Goal: Task Accomplishment & Management: Manage account settings

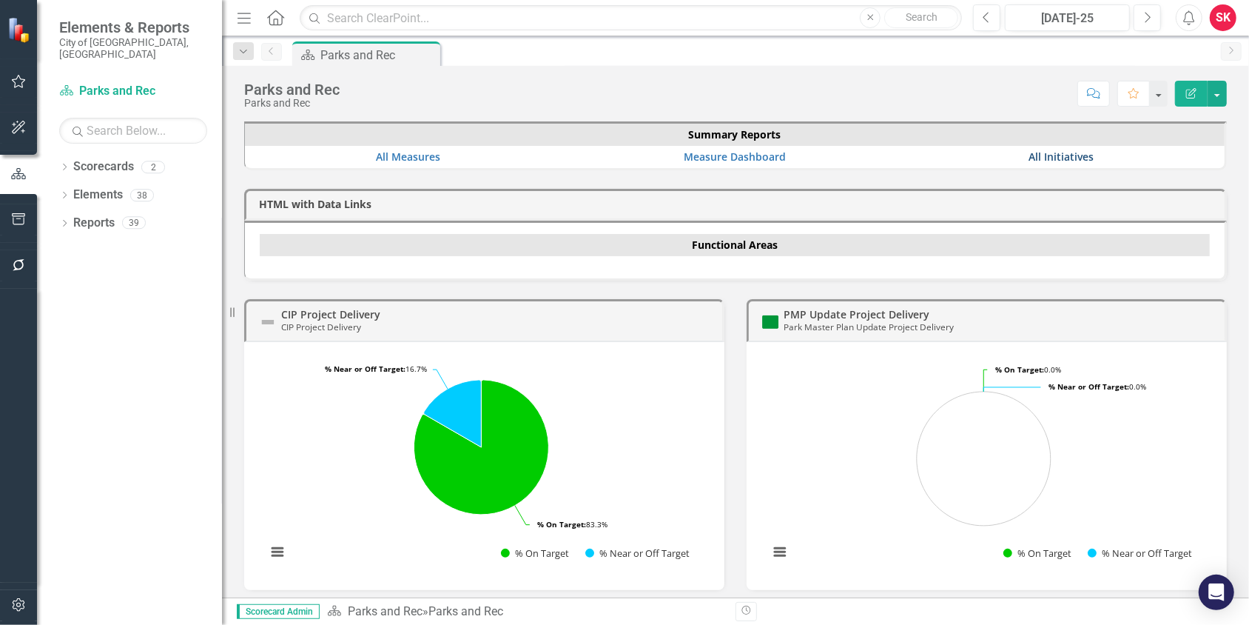
click at [1063, 155] on link "All Initiatives" at bounding box center [1061, 156] width 65 height 14
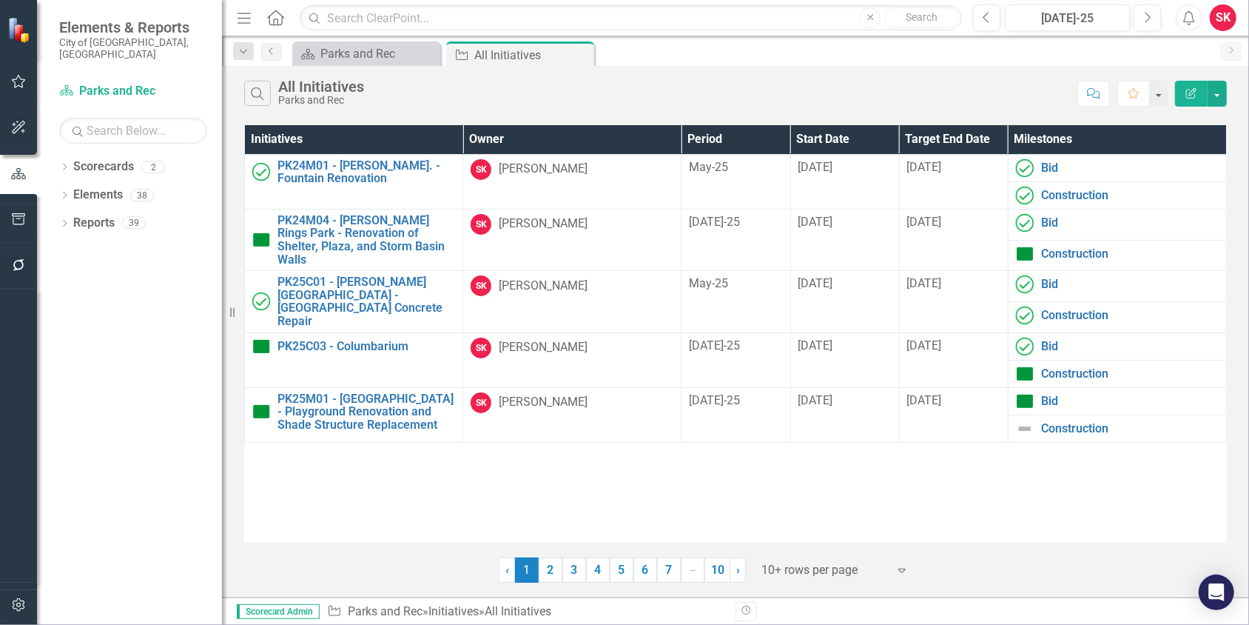
click at [901, 568] on icon "Expand" at bounding box center [902, 570] width 15 height 12
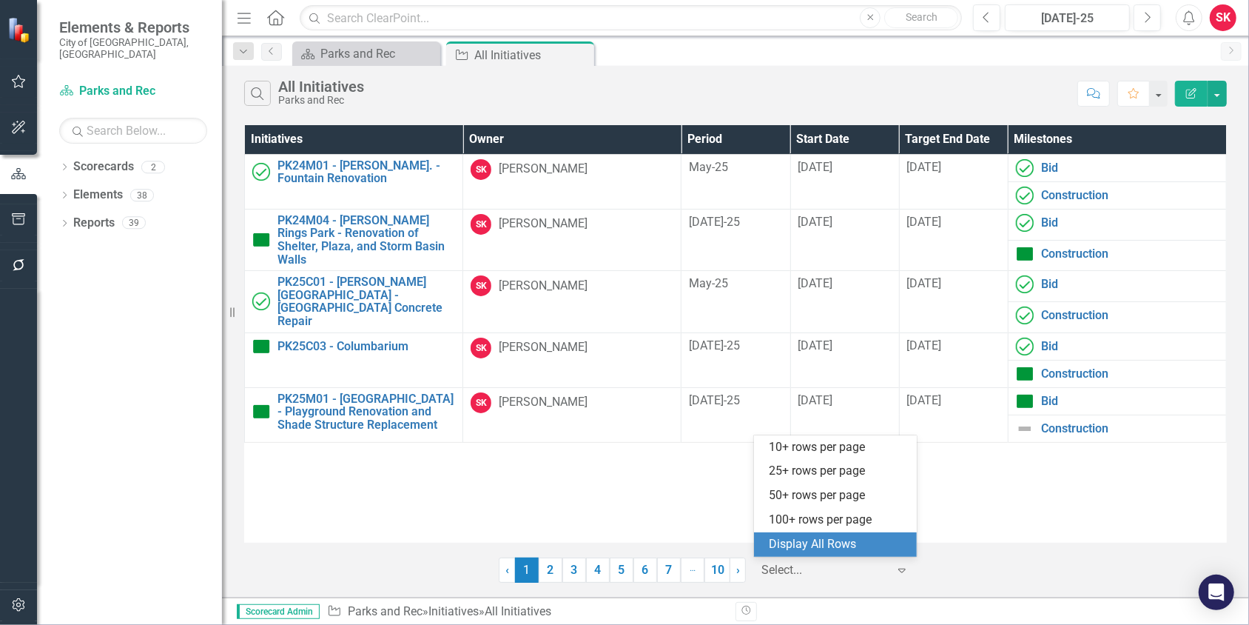
click at [832, 543] on div "Display All Rows" at bounding box center [838, 544] width 139 height 17
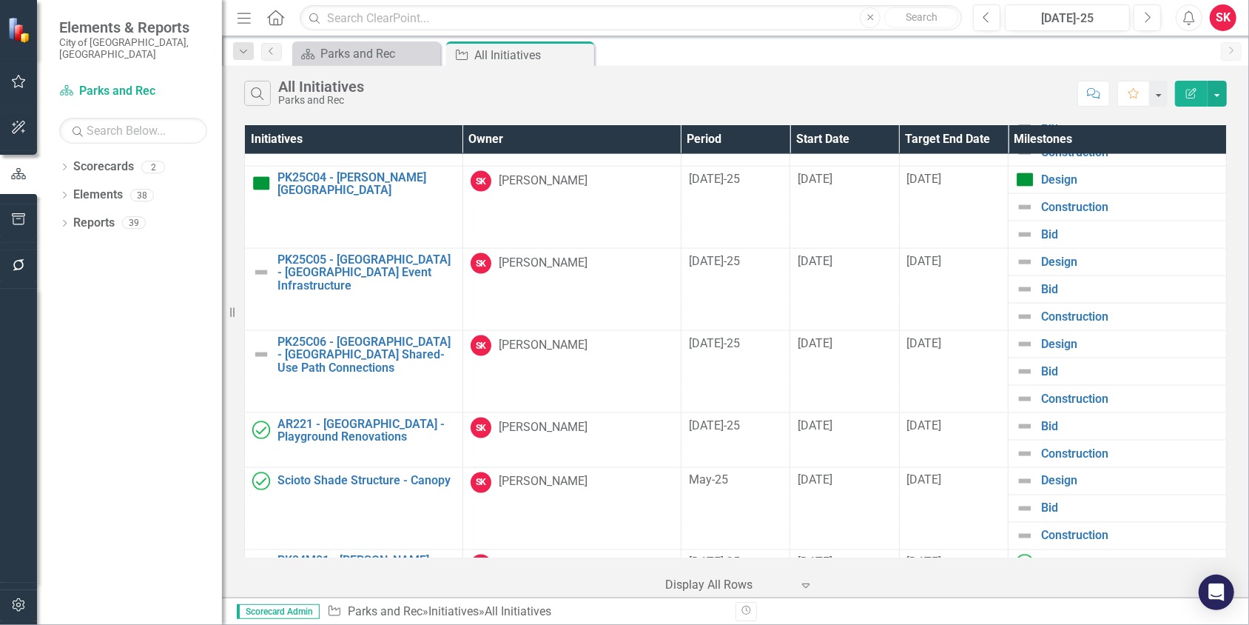
scroll to position [2235, 0]
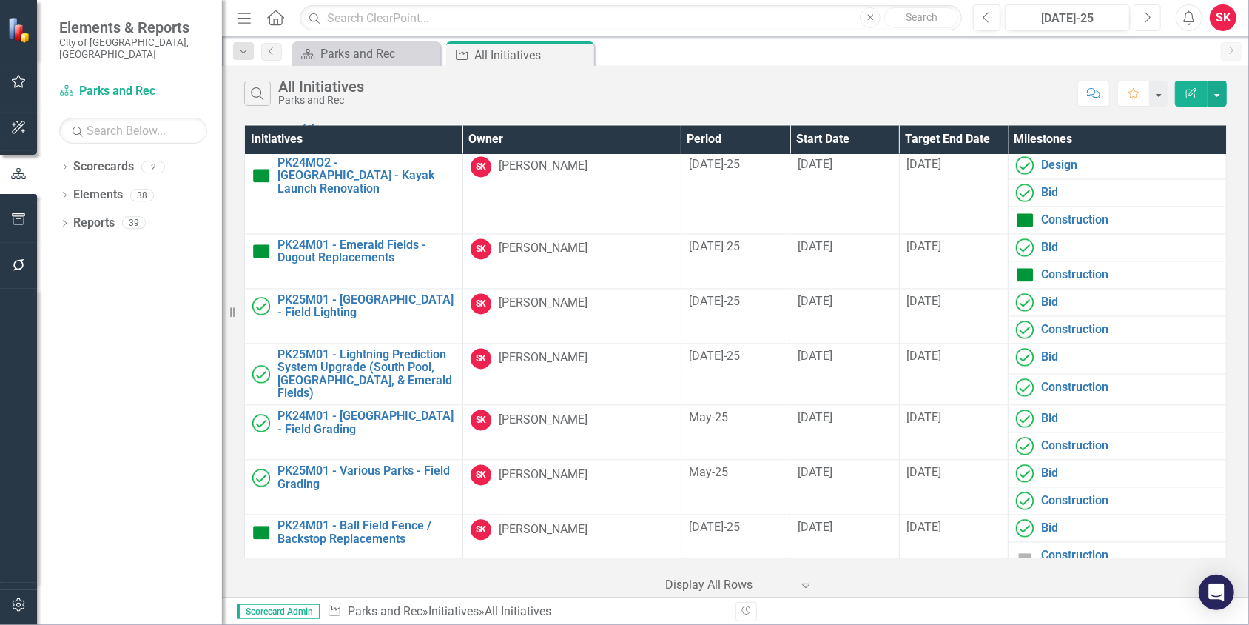
click at [1157, 18] on button "Next" at bounding box center [1147, 17] width 27 height 27
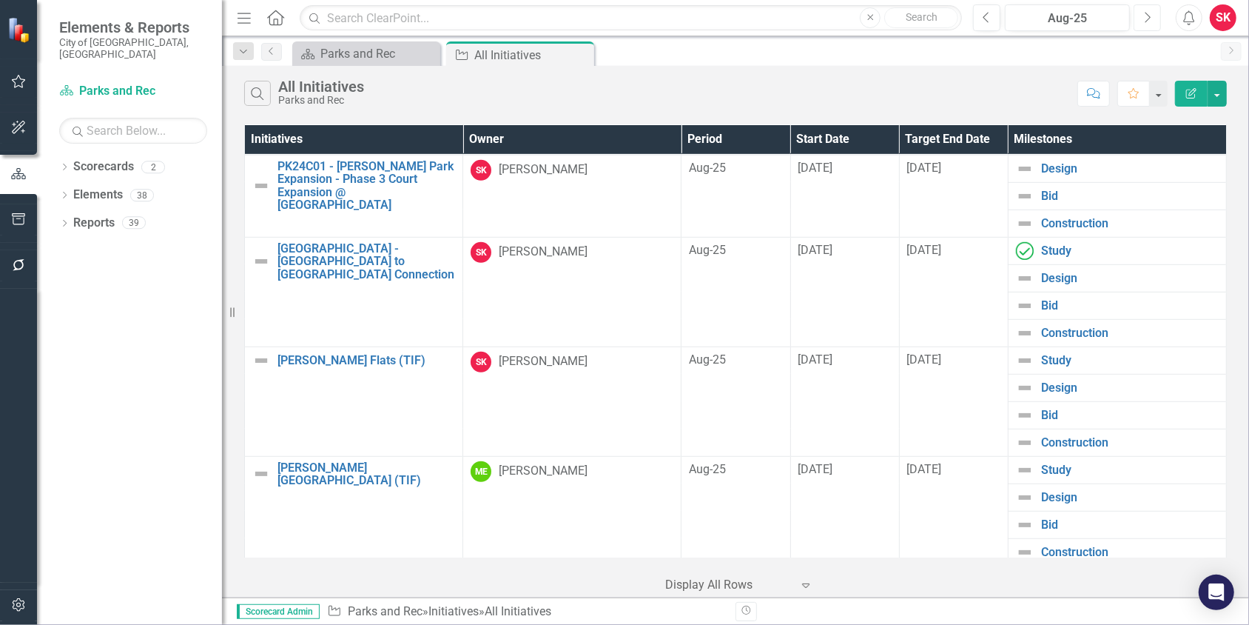
scroll to position [2224, 0]
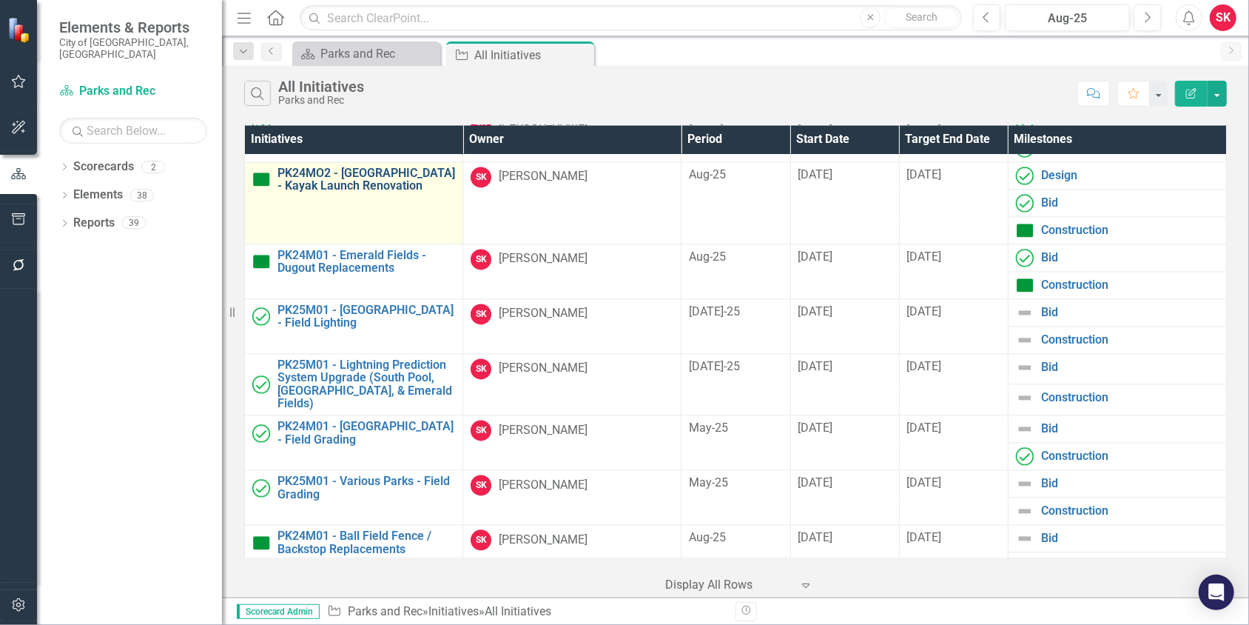
click at [366, 166] on link "PK24MO2 - [GEOGRAPHIC_DATA] - Kayak Launch Renovation" at bounding box center [366, 179] width 178 height 26
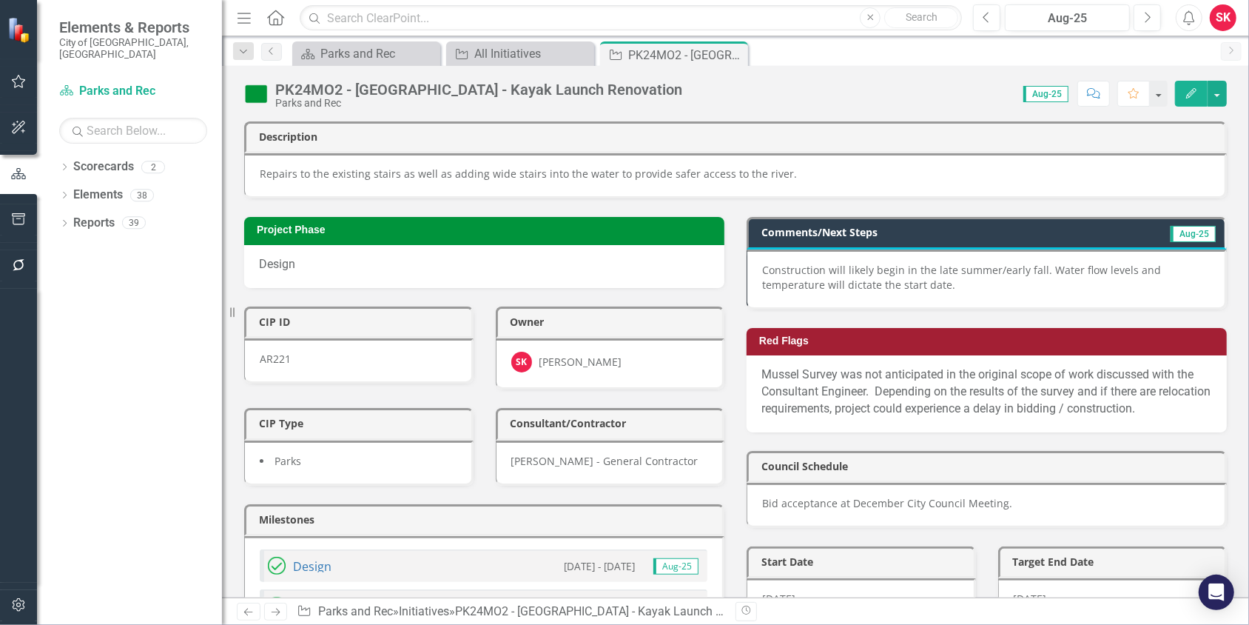
click at [806, 263] on p "Construction will likely begin in the late summer/early fall. Water flow levels…" at bounding box center [986, 278] width 448 height 30
click at [783, 263] on p "Construction will likely begin in the late summer/early fall. Water flow levels…" at bounding box center [986, 278] width 448 height 30
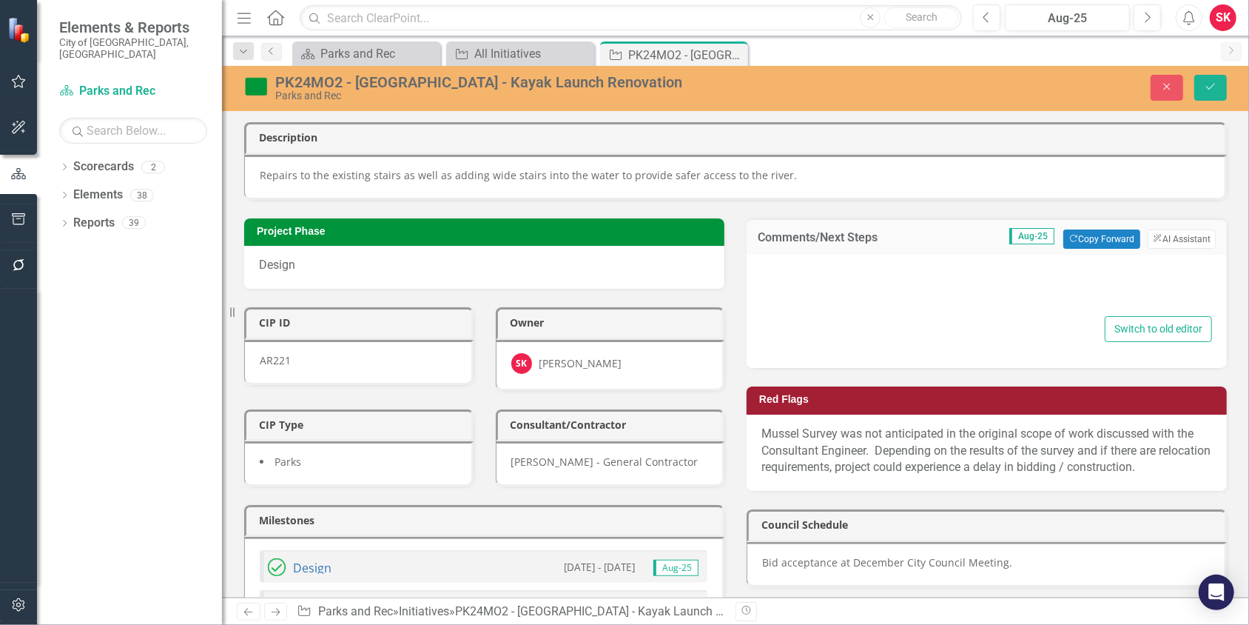
type textarea "<p>Construction will likely begin in the late summer/early fall. Water flow lev…"
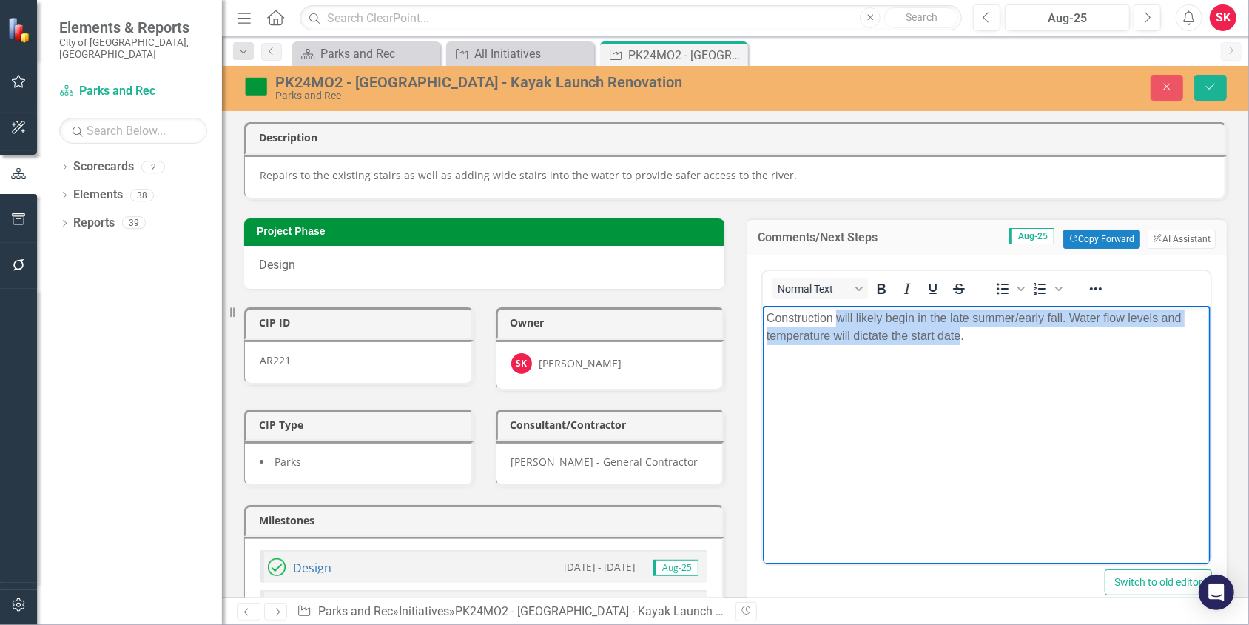
drag, startPoint x: 836, startPoint y: 318, endPoint x: 959, endPoint y: 337, distance: 124.3
click at [959, 337] on p "Construction will likely begin in the late summer/early fall. Water flow levels…" at bounding box center [986, 327] width 440 height 36
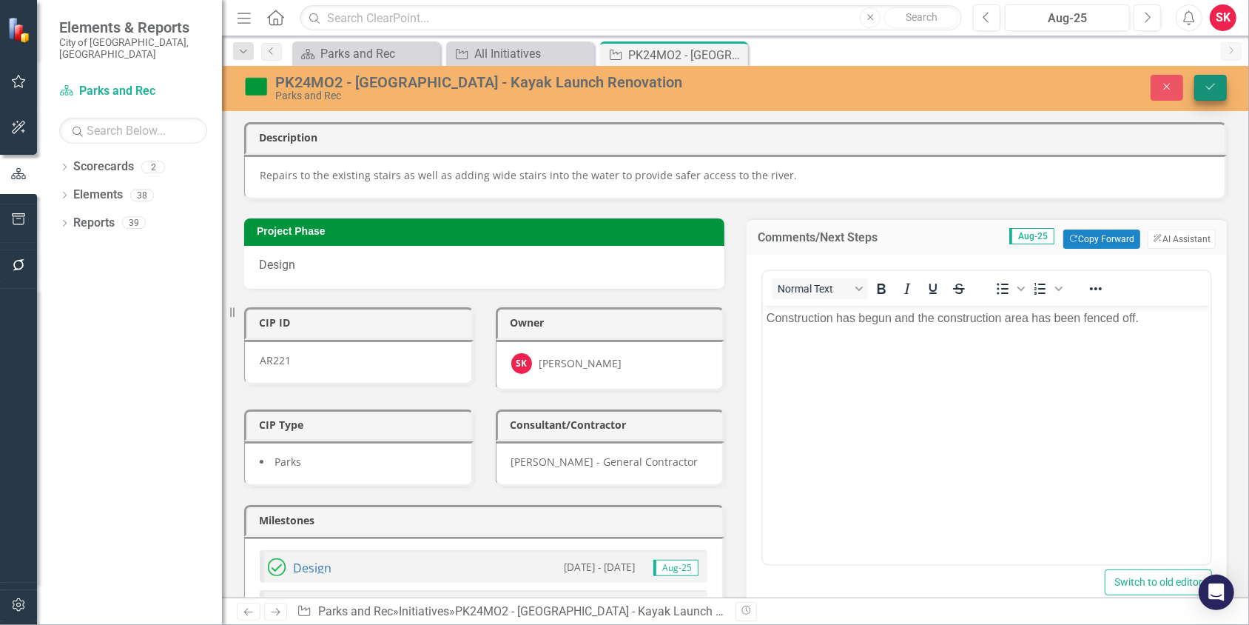
click at [1205, 90] on icon "Save" at bounding box center [1210, 86] width 13 height 10
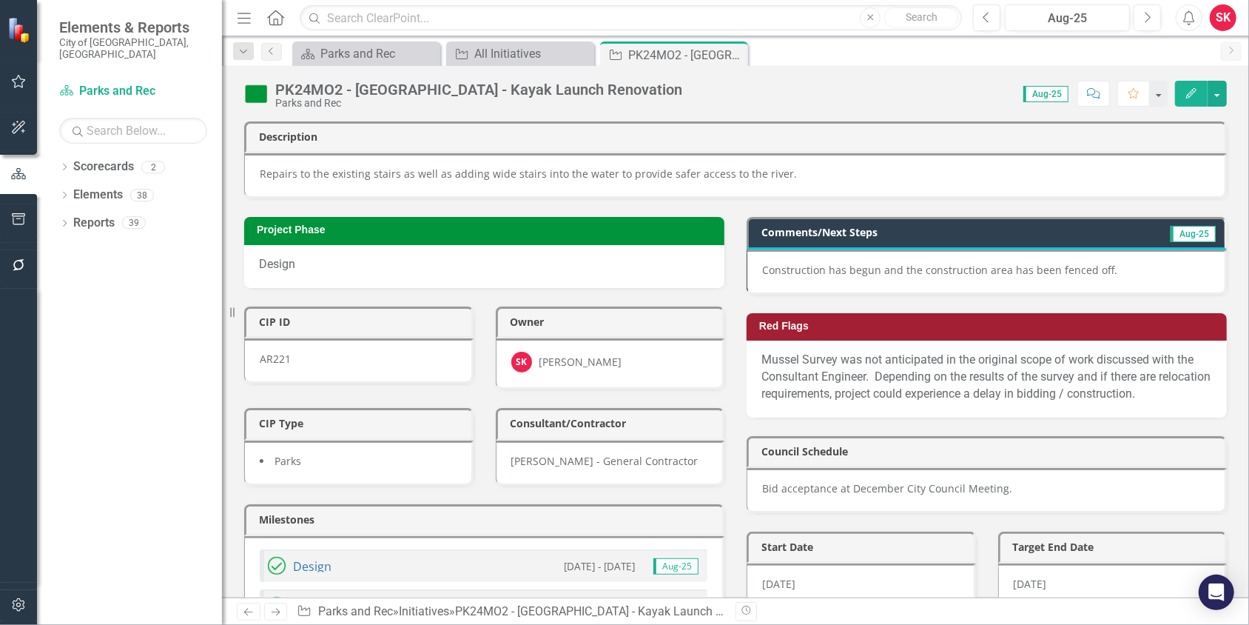
click at [966, 266] on p "Construction has begun and the construction area has been fenced off." at bounding box center [986, 270] width 448 height 15
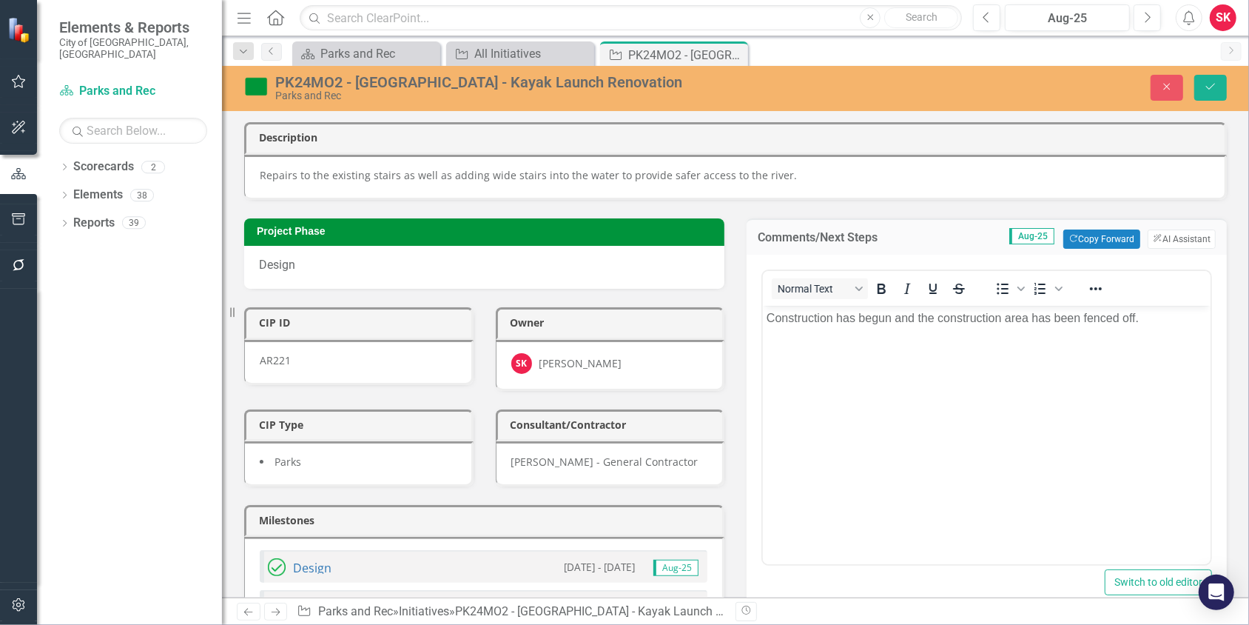
click at [767, 314] on p "Construction has begun and the construction area has been fenced off." at bounding box center [986, 318] width 440 height 18
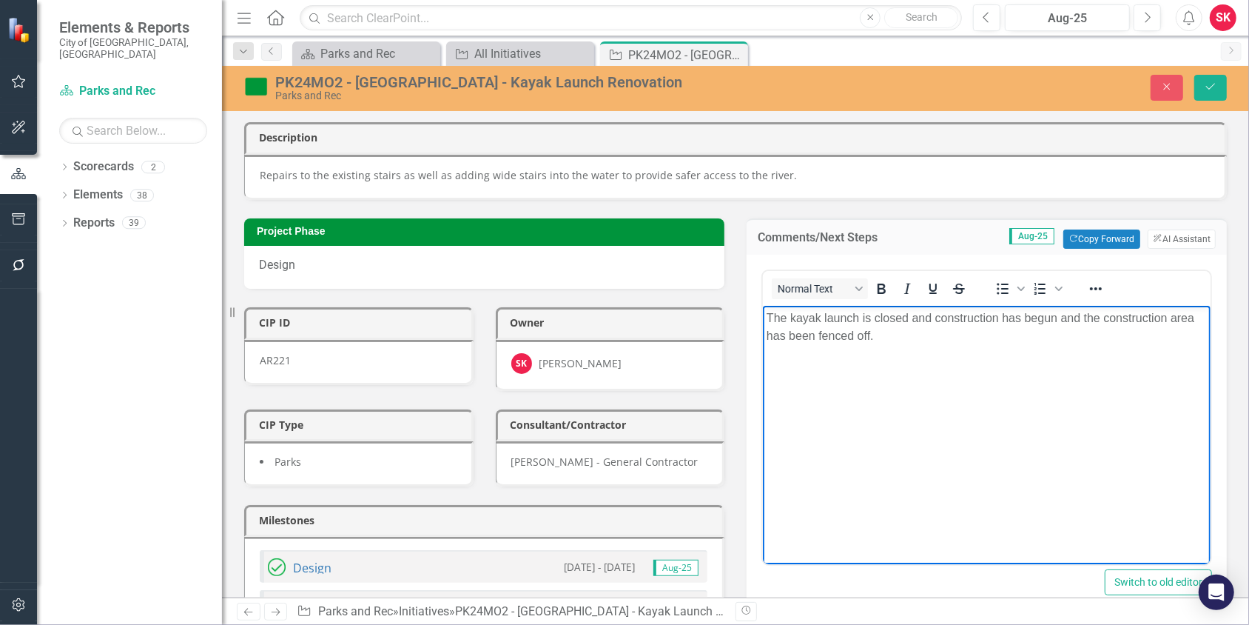
click at [1056, 317] on p "The kayak launch is closed and construction has begun and the construction area…" at bounding box center [986, 327] width 440 height 36
click at [1218, 84] on button "Save" at bounding box center [1210, 88] width 33 height 26
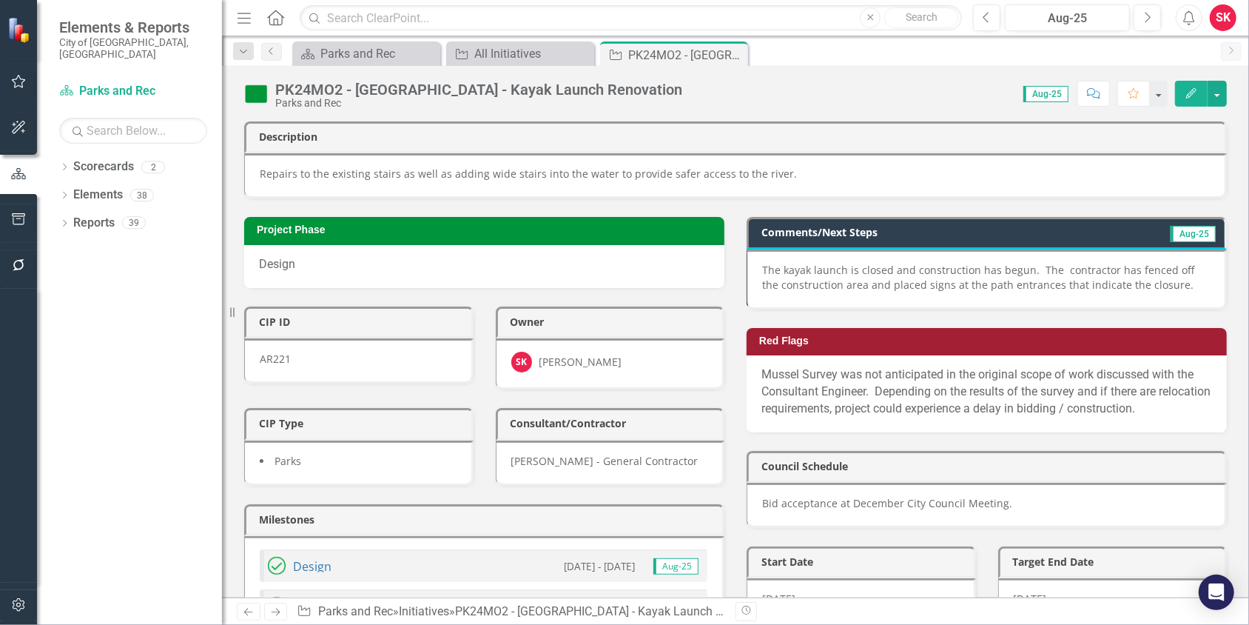
click at [0, 0] on icon "Close" at bounding box center [0, 0] width 0 height 0
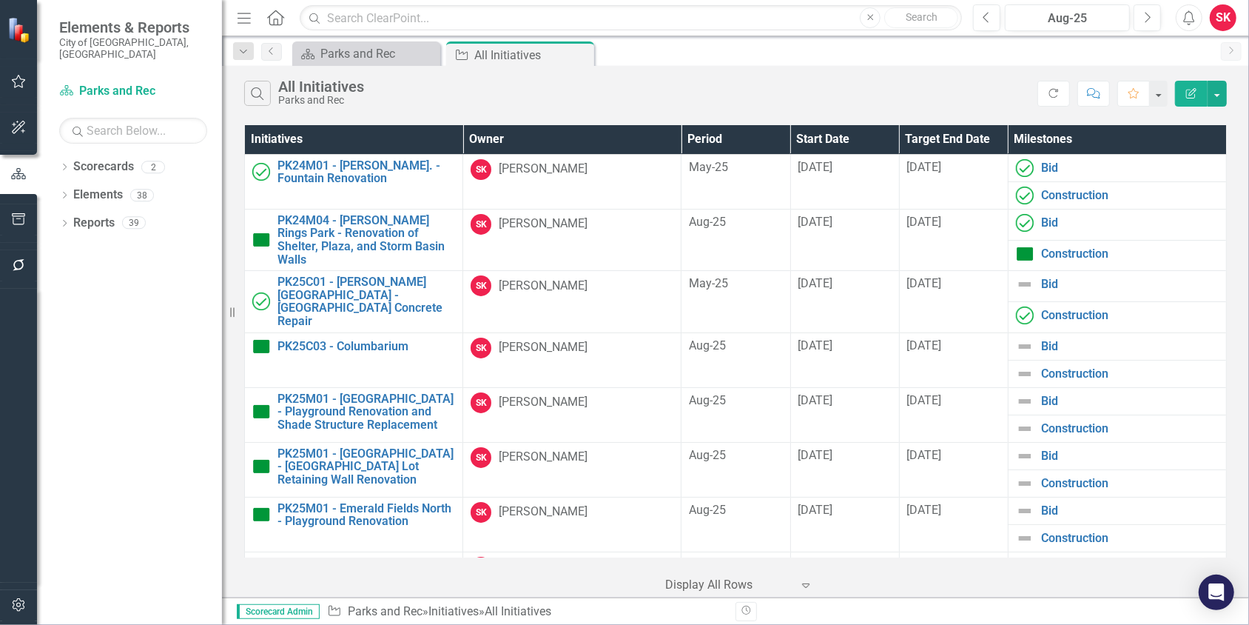
scroll to position [2224, 0]
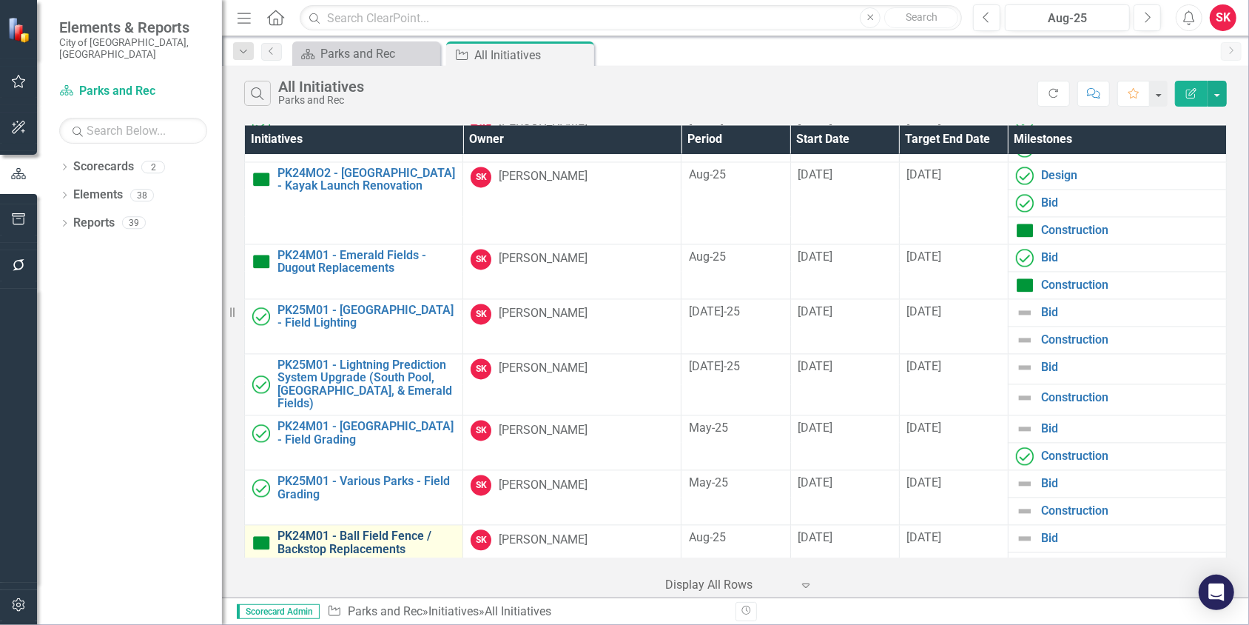
click at [367, 529] on link "PK24M01 - Ball Field Fence / Backstop Replacements" at bounding box center [366, 542] width 178 height 26
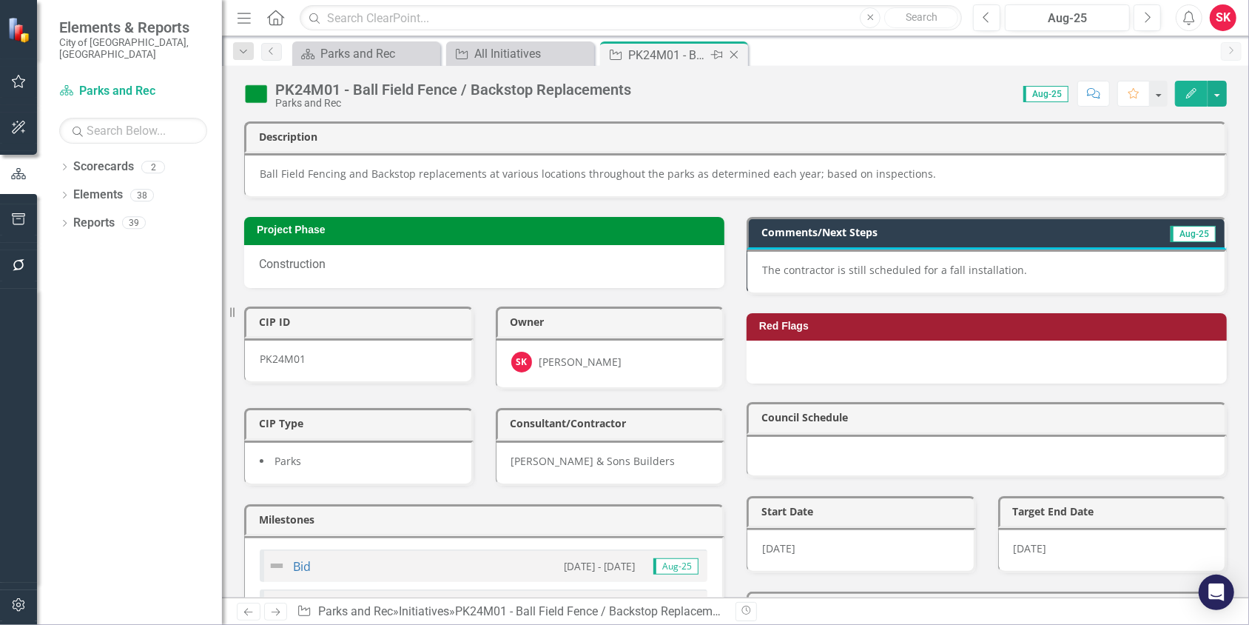
click at [738, 54] on icon "Close" at bounding box center [734, 55] width 15 height 12
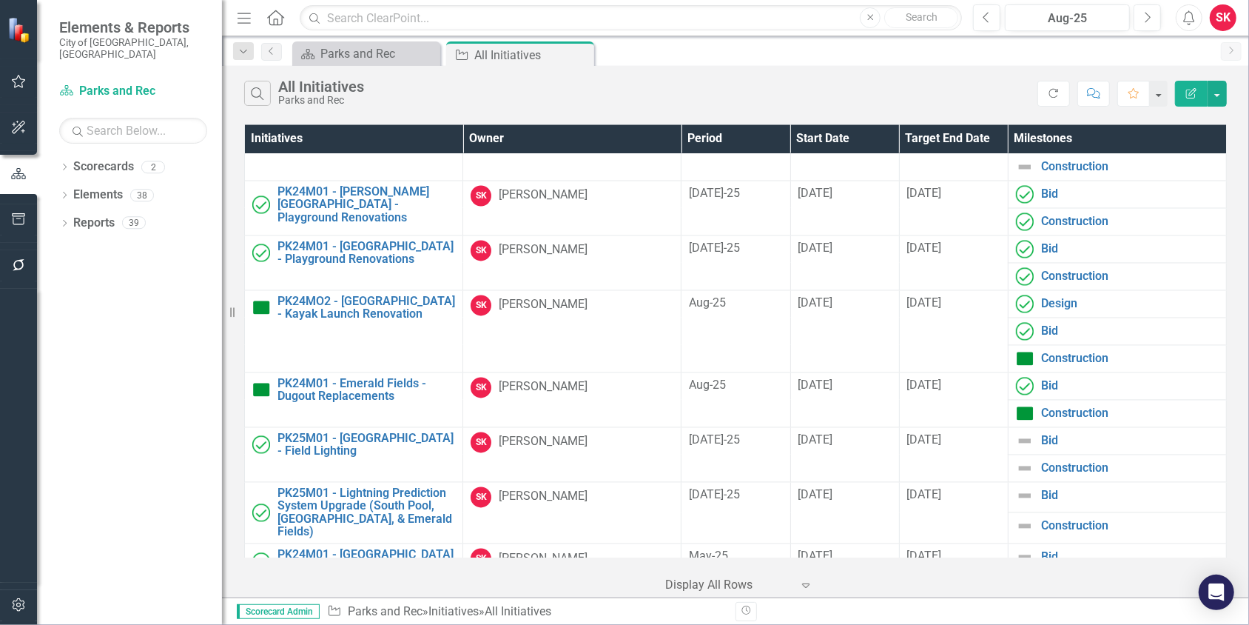
scroll to position [2224, 0]
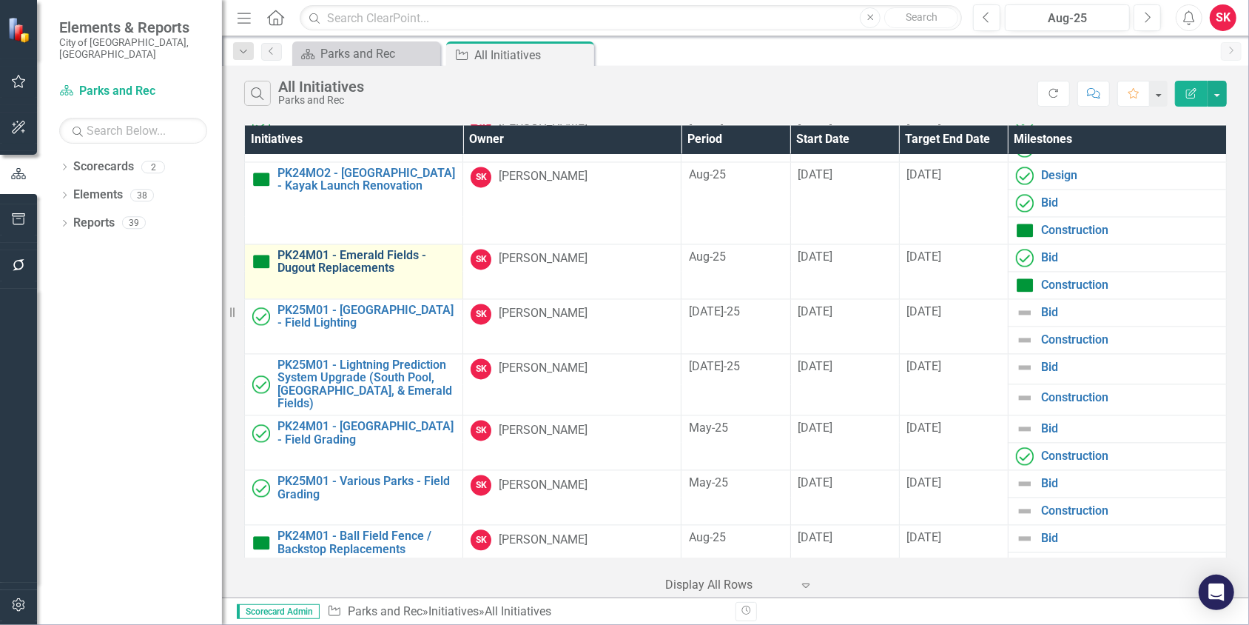
click at [345, 249] on link "PK24M01 - Emerald Fields - Dugout Replacements" at bounding box center [366, 262] width 178 height 26
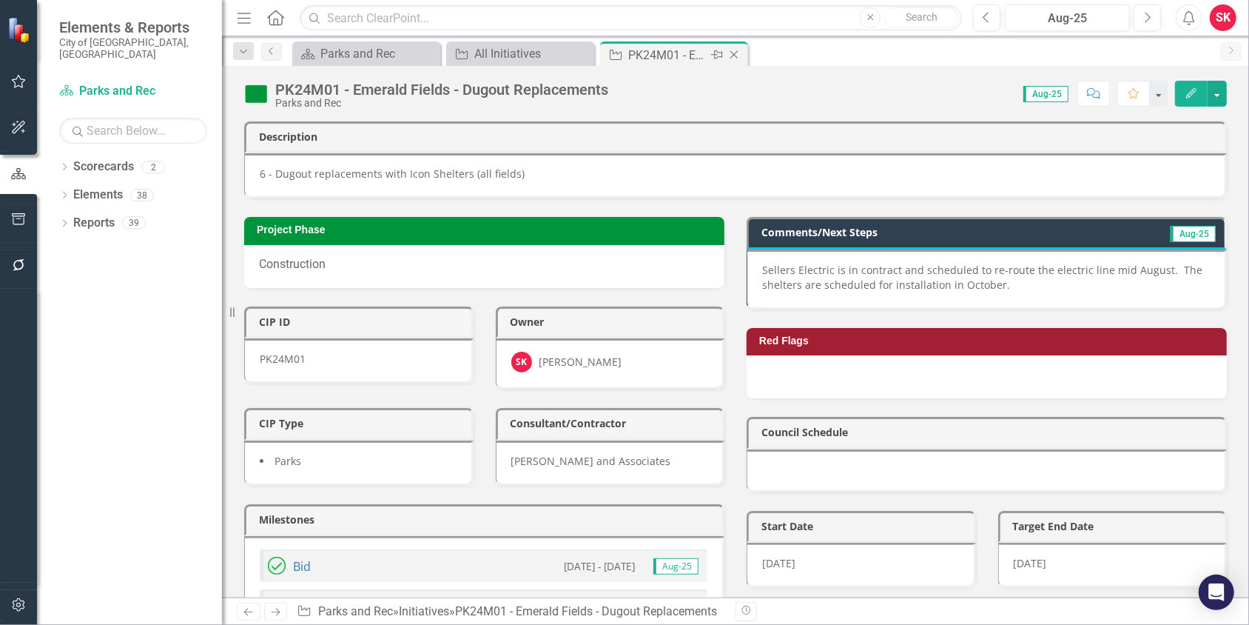
click at [736, 53] on icon "Close" at bounding box center [734, 55] width 15 height 12
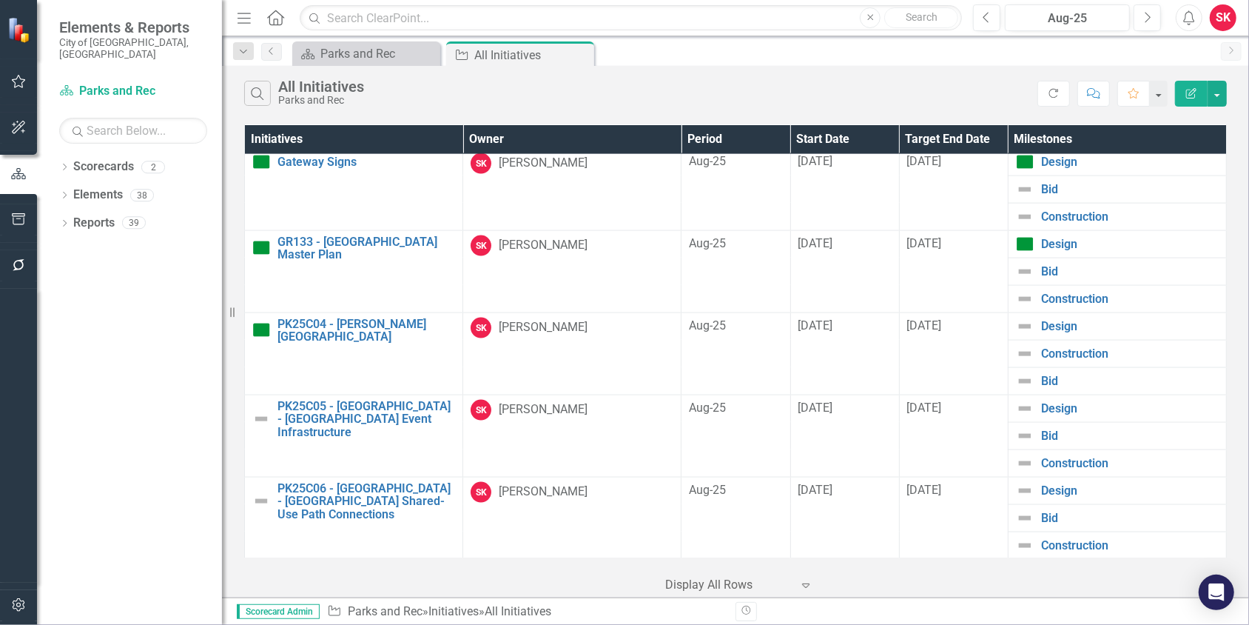
scroll to position [1558, 0]
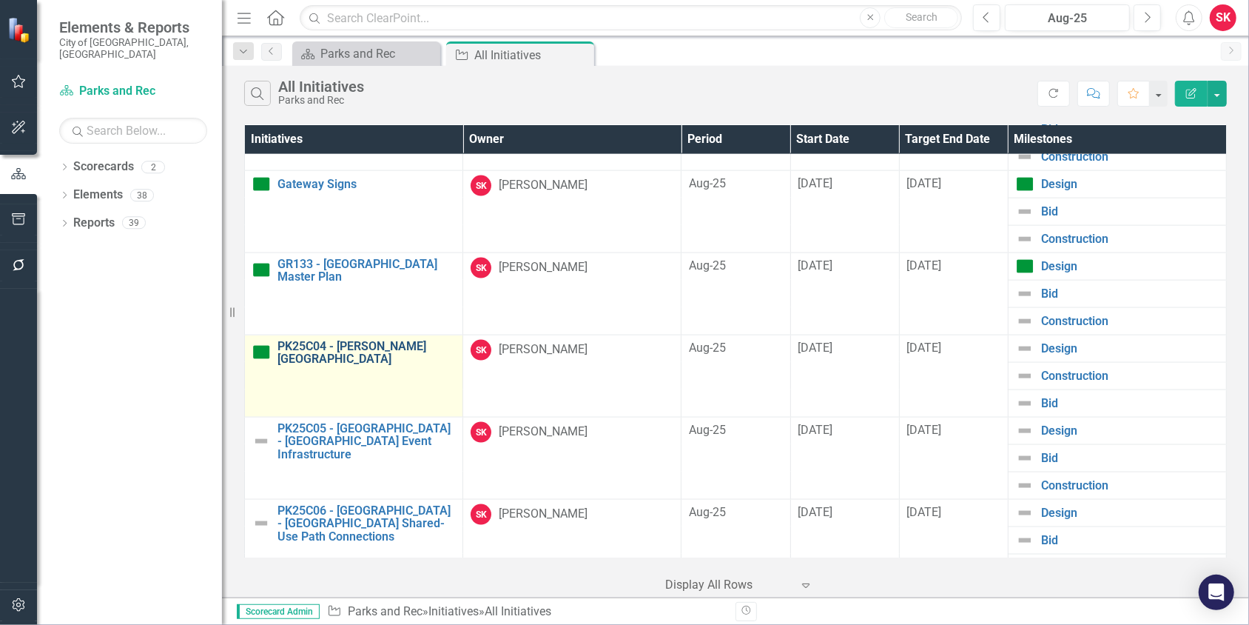
click at [334, 340] on link "PK25C04 - [PERSON_NAME][GEOGRAPHIC_DATA]" at bounding box center [366, 353] width 178 height 26
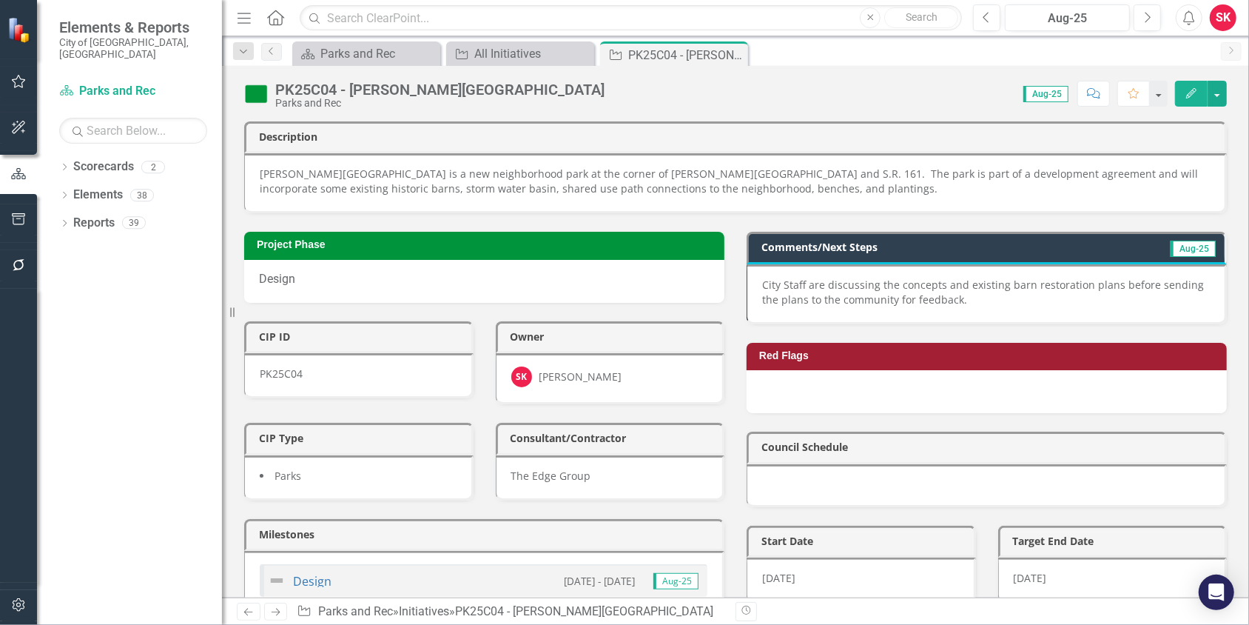
click at [773, 277] on p "City Staff are discussing the concepts and existing barn restoration plans befo…" at bounding box center [986, 292] width 448 height 30
click at [798, 280] on p "City Staff are discussing the concepts and existing barn restoration plans befo…" at bounding box center [986, 292] width 448 height 30
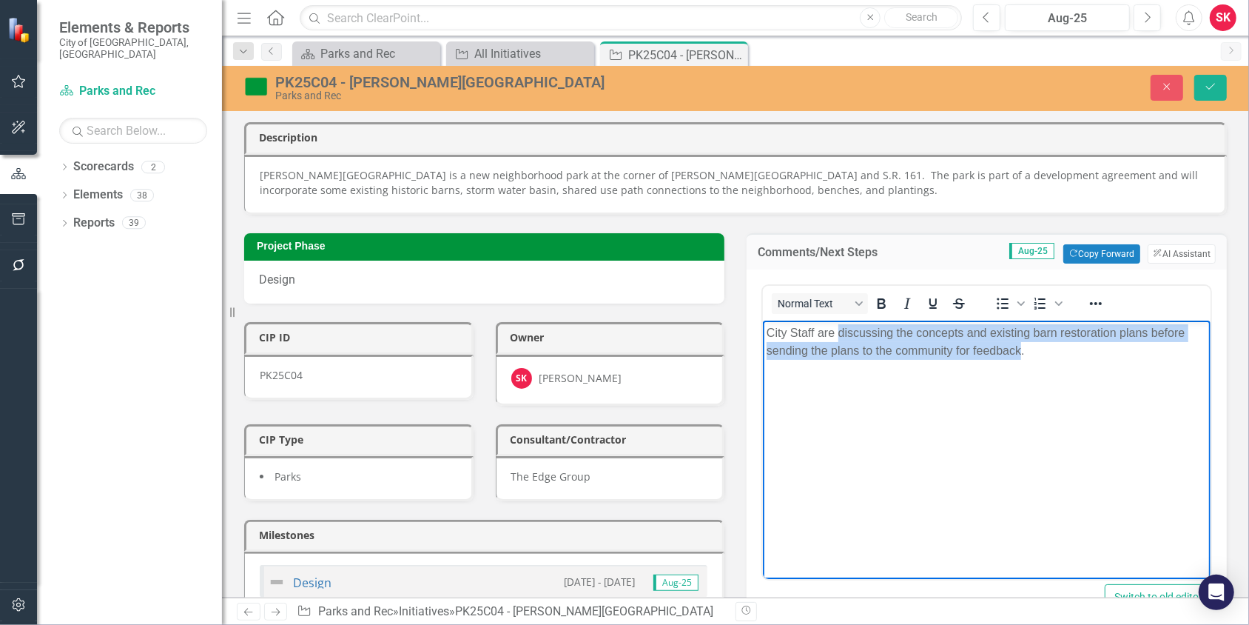
drag, startPoint x: 839, startPoint y: 332, endPoint x: 1019, endPoint y: 355, distance: 181.4
click at [1019, 355] on p "City Staff are discussing the concepts and existing barn restoration plans befo…" at bounding box center [986, 341] width 440 height 36
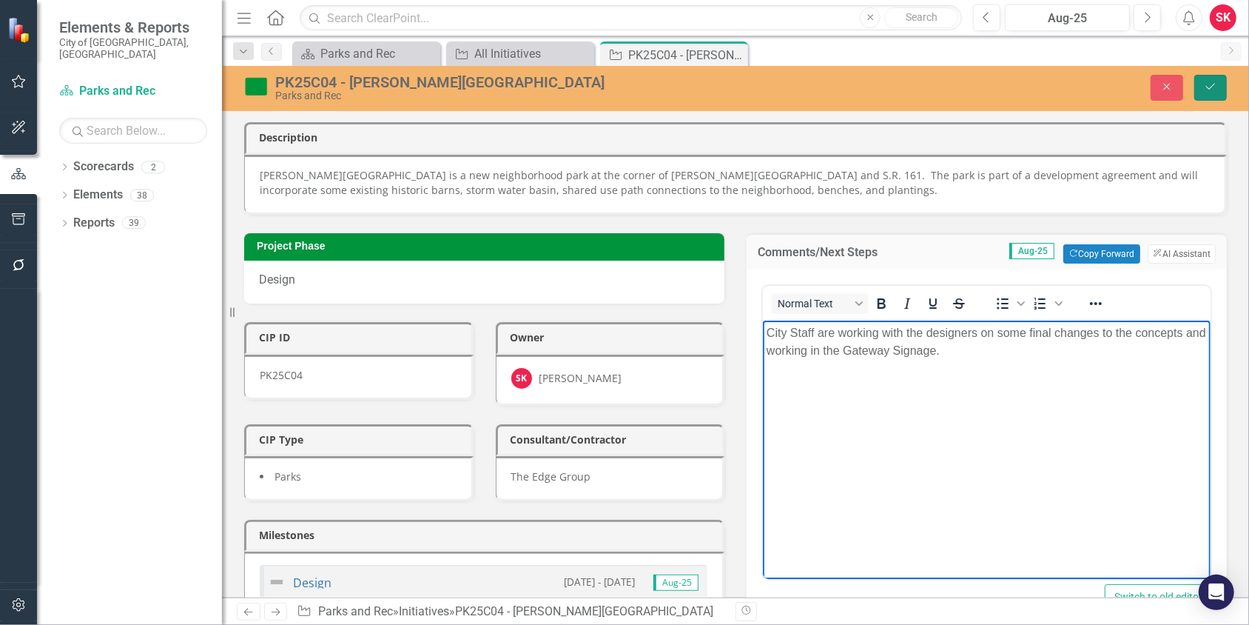
click at [1205, 86] on icon "Save" at bounding box center [1210, 86] width 13 height 10
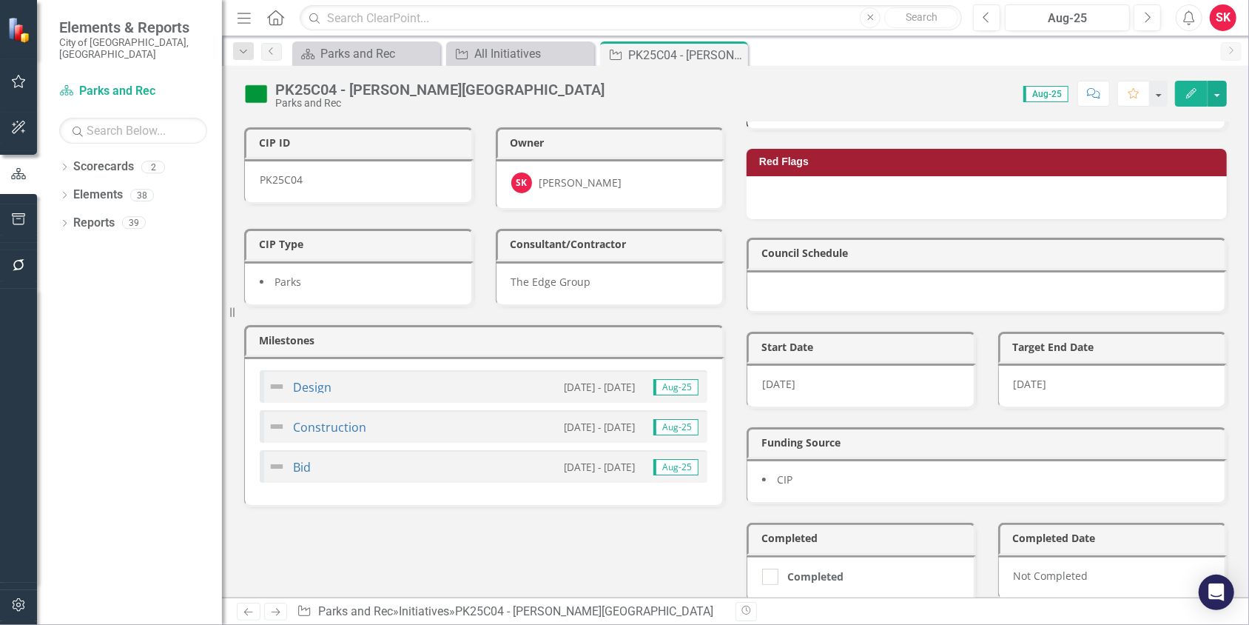
scroll to position [221, 0]
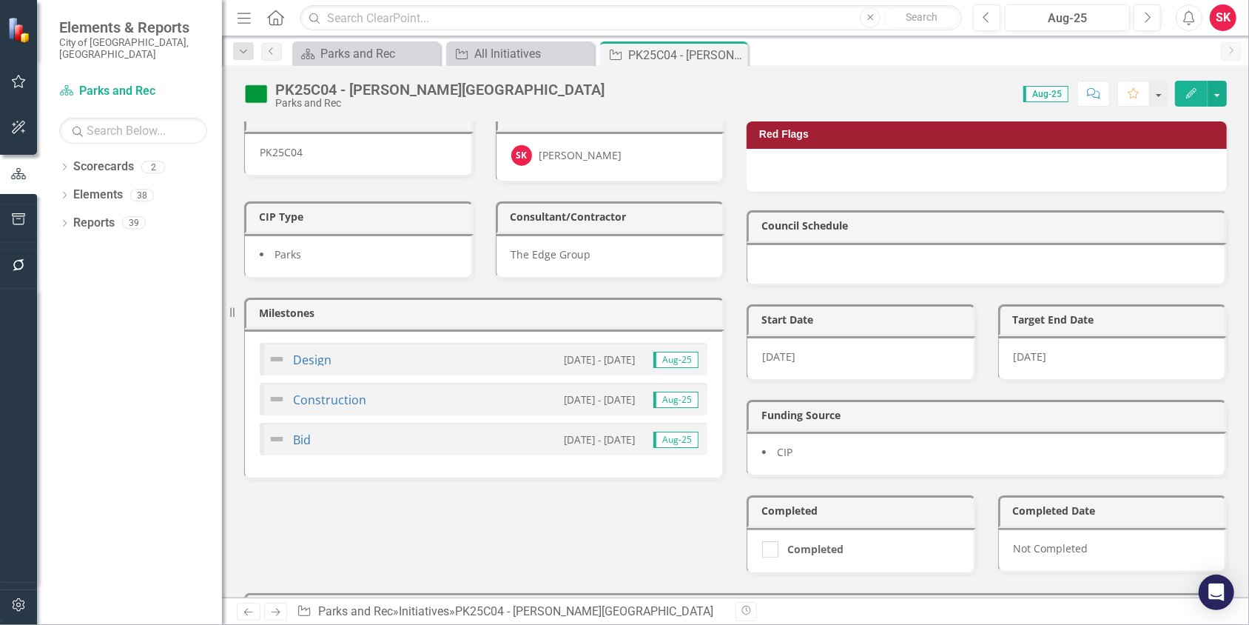
click at [275, 350] on img at bounding box center [277, 359] width 18 height 18
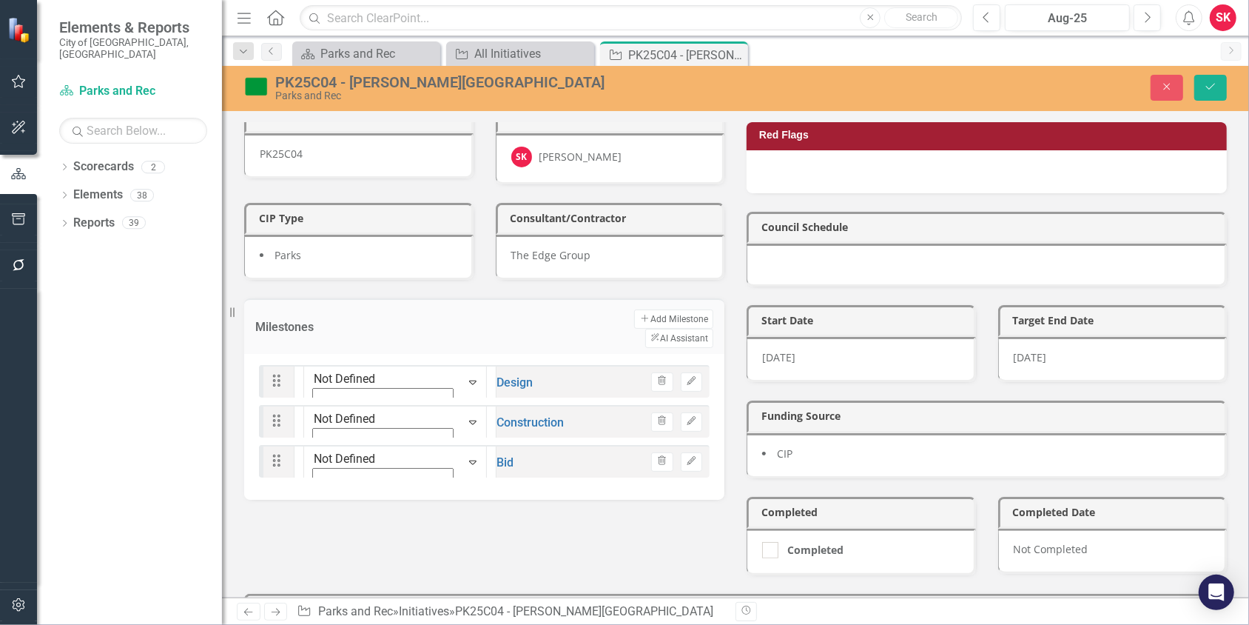
click at [465, 376] on icon "Expand" at bounding box center [472, 382] width 15 height 12
click at [1210, 88] on icon "submit" at bounding box center [1210, 87] width 9 height 6
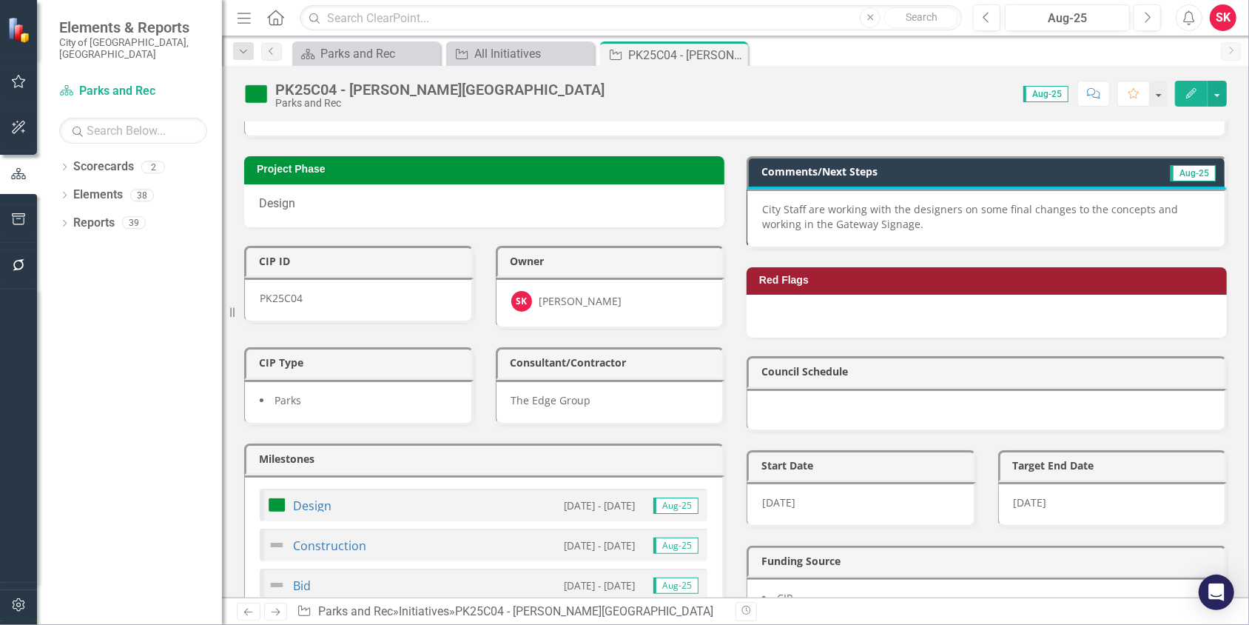
scroll to position [148, 0]
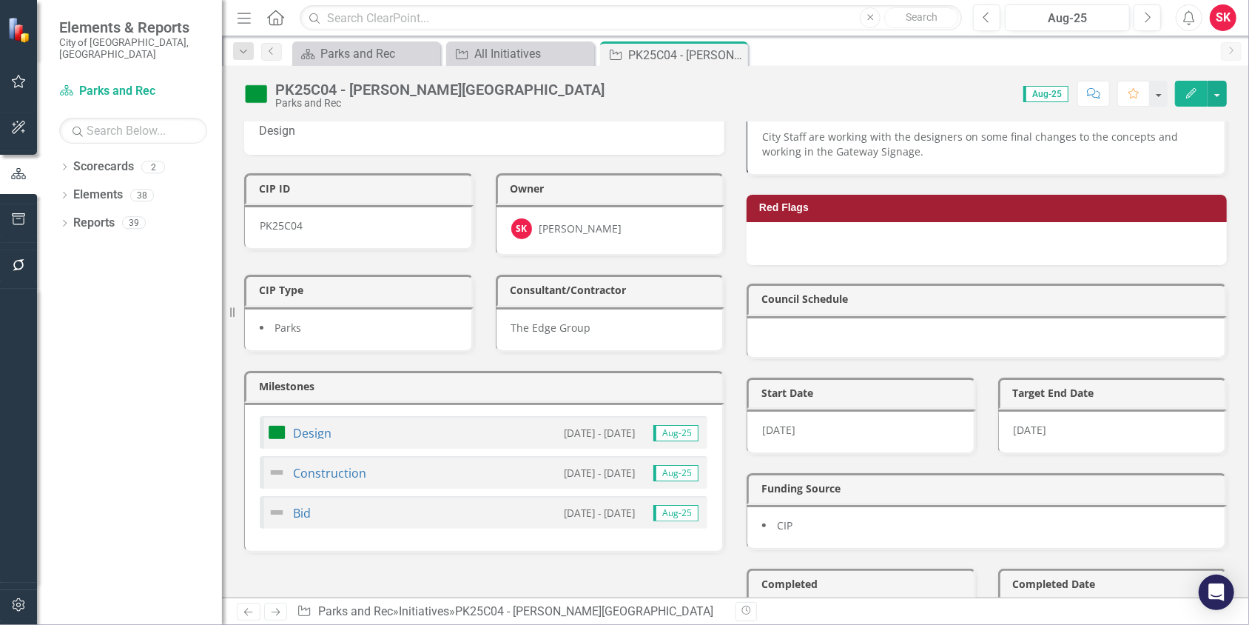
click at [315, 423] on div "Design" at bounding box center [300, 432] width 64 height 18
click at [315, 425] on link "Design" at bounding box center [312, 433] width 38 height 16
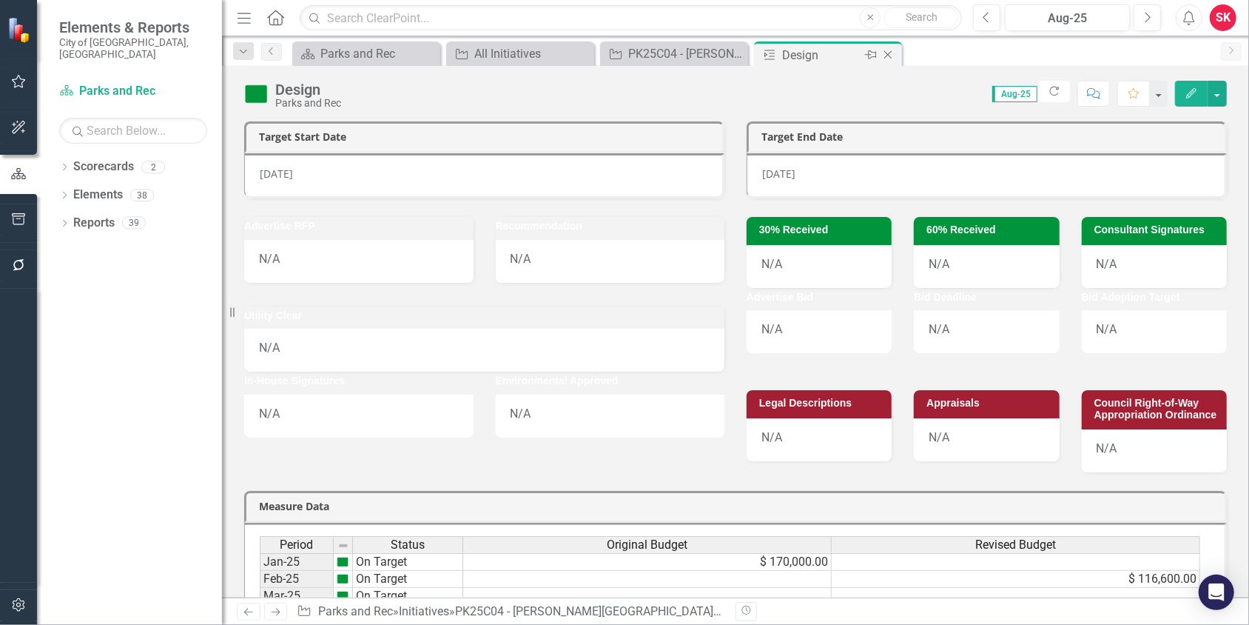
click at [887, 56] on icon "Close" at bounding box center [888, 55] width 15 height 12
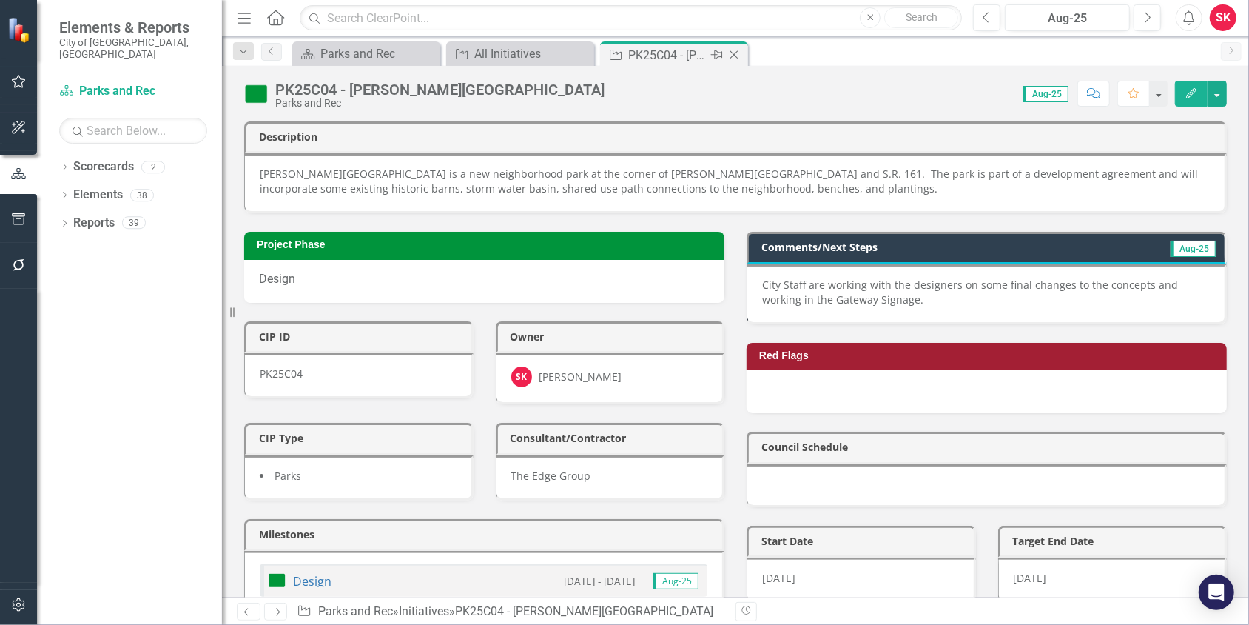
click at [734, 54] on icon at bounding box center [734, 55] width 8 height 8
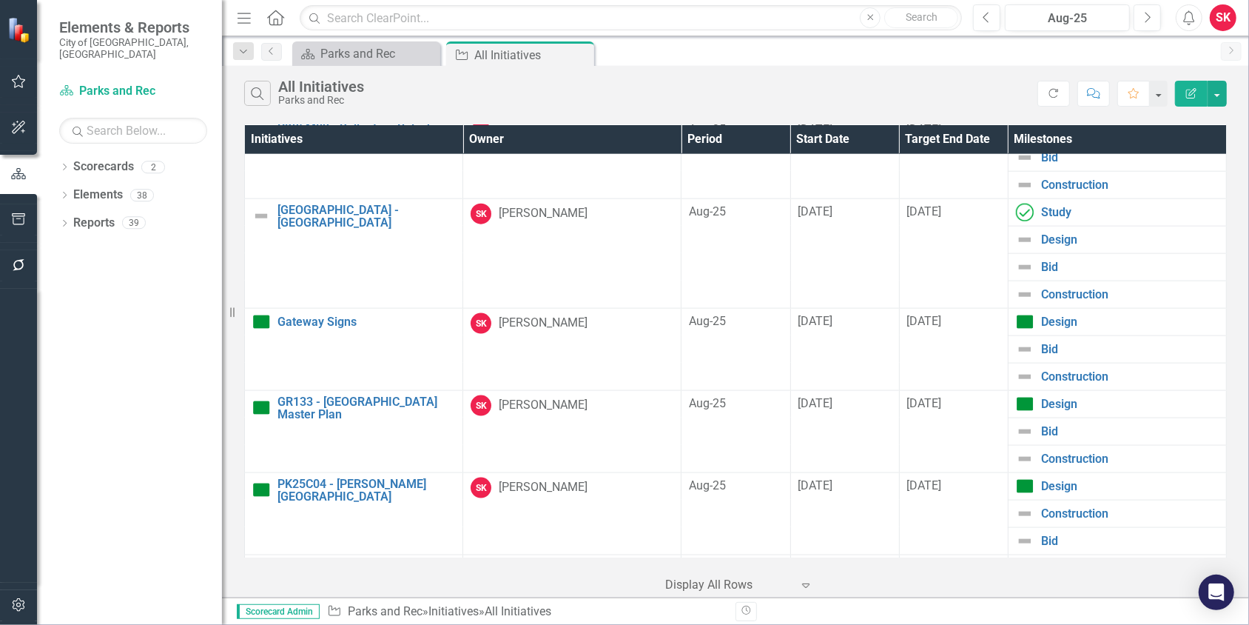
scroll to position [1405, 0]
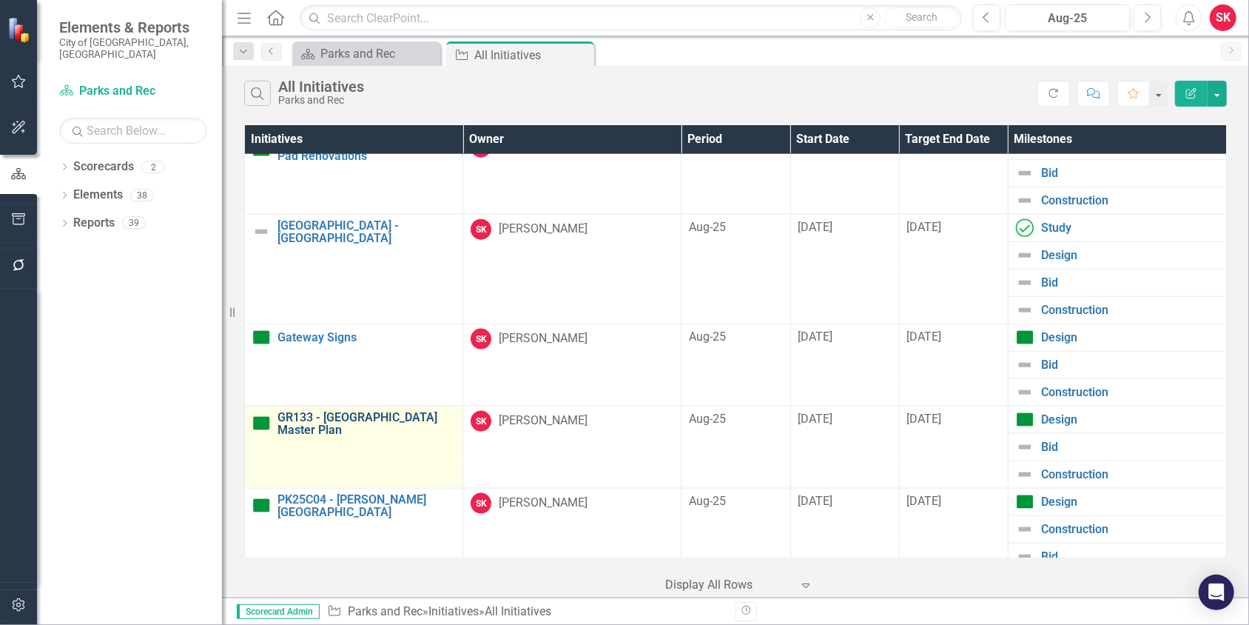
click at [335, 411] on link "GR133 - [GEOGRAPHIC_DATA] Master Plan" at bounding box center [366, 424] width 178 height 26
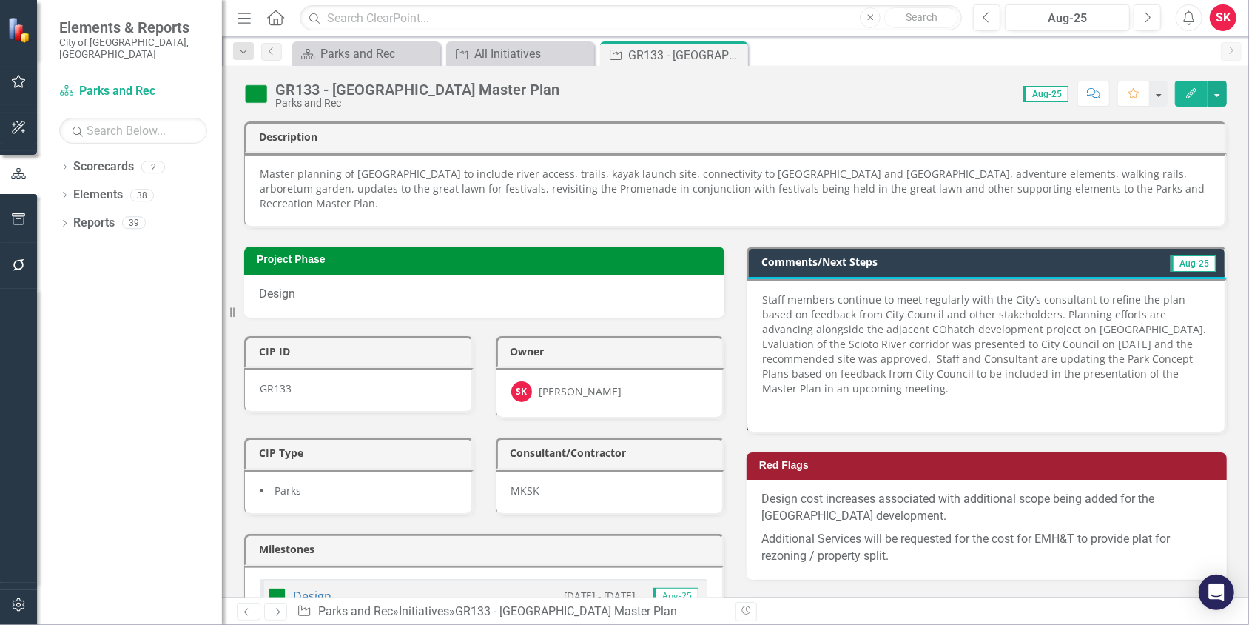
click at [833, 293] on span "Staff members continue to meet regularly with the City’s consultant to refine t…" at bounding box center [984, 343] width 444 height 103
click at [831, 294] on span "Staff members continue to meet regularly with the City’s consultant to refine t…" at bounding box center [984, 343] width 444 height 103
click at [832, 295] on span "Staff members continue to meet regularly with the City’s consultant to refine t…" at bounding box center [984, 343] width 444 height 103
click at [832, 293] on span "Staff members continue to meet regularly with the City’s consultant to refine t…" at bounding box center [984, 343] width 444 height 103
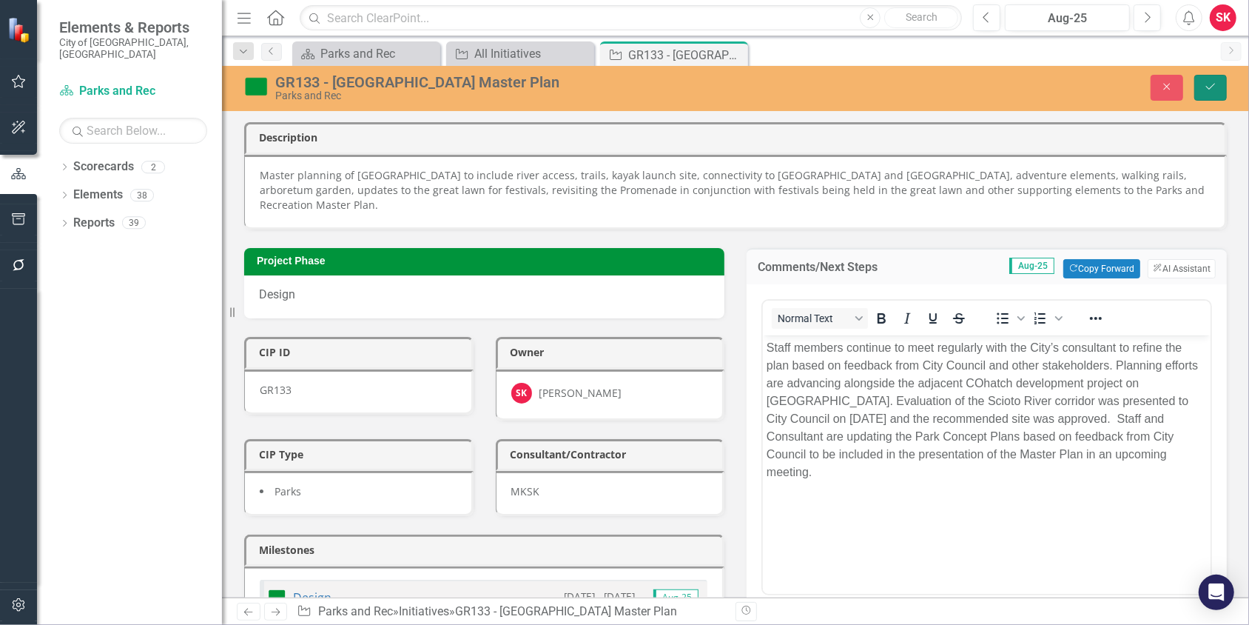
click at [1217, 91] on button "Save" at bounding box center [1210, 88] width 33 height 26
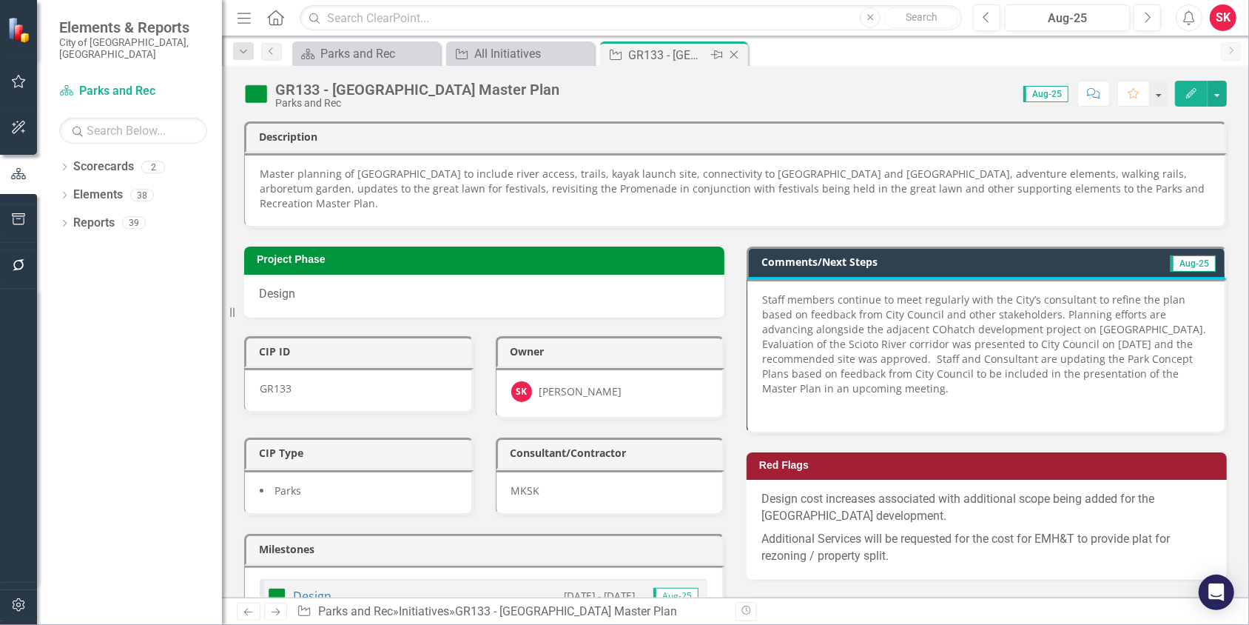
click at [736, 53] on icon "Close" at bounding box center [734, 55] width 15 height 12
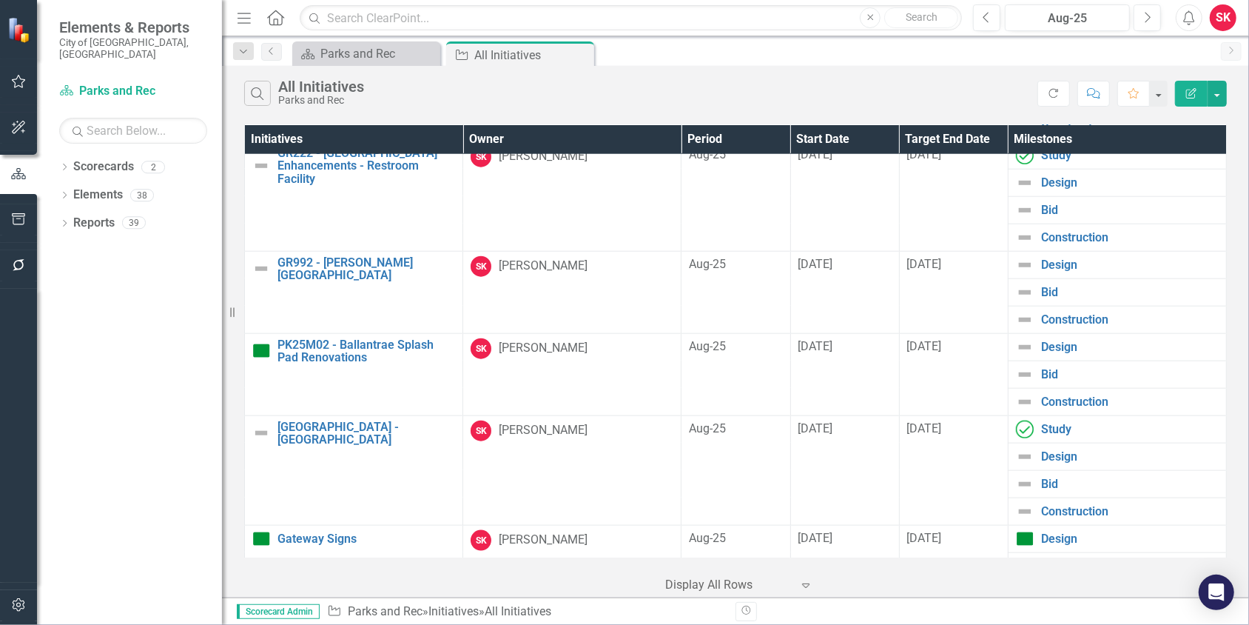
scroll to position [1257, 0]
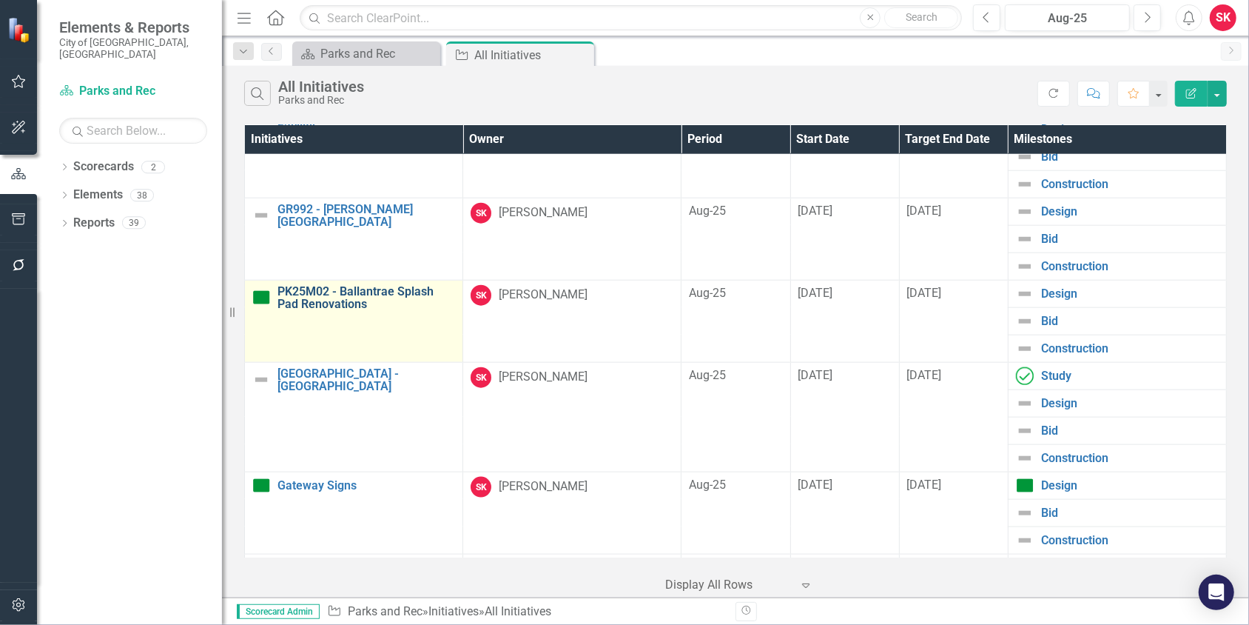
click at [319, 285] on link "PK25M02 - Ballantrae Splash Pad Renovations" at bounding box center [366, 298] width 178 height 26
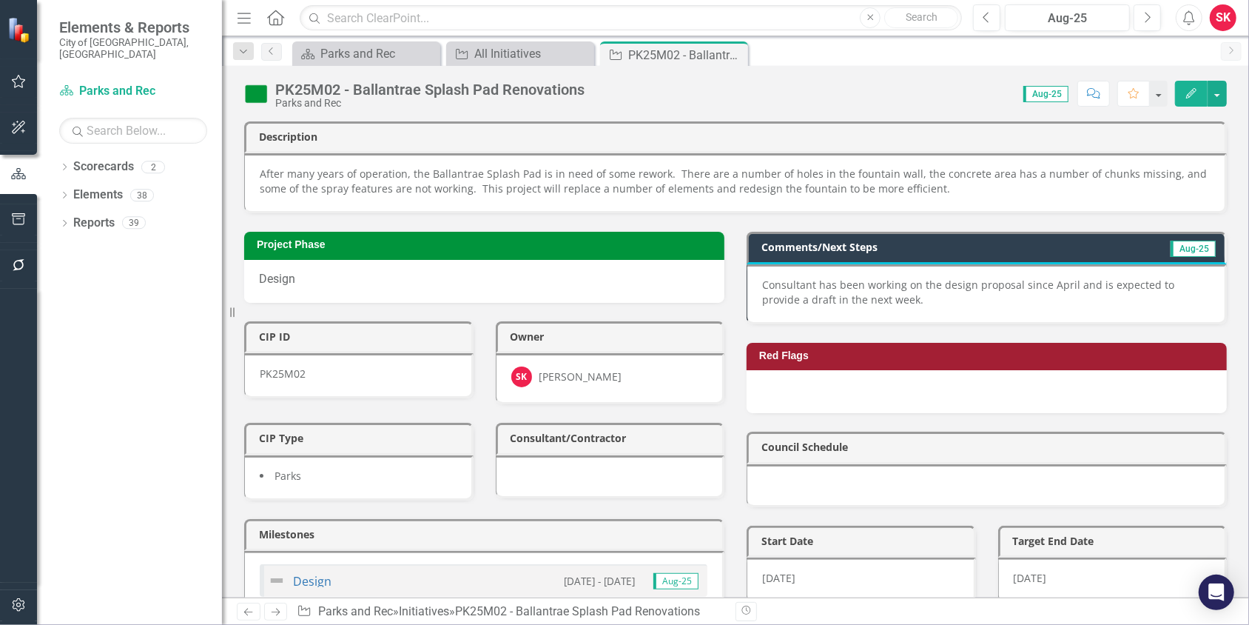
click at [795, 277] on p "Consultant has been working on the design proposal since April and is expected …" at bounding box center [986, 292] width 448 height 30
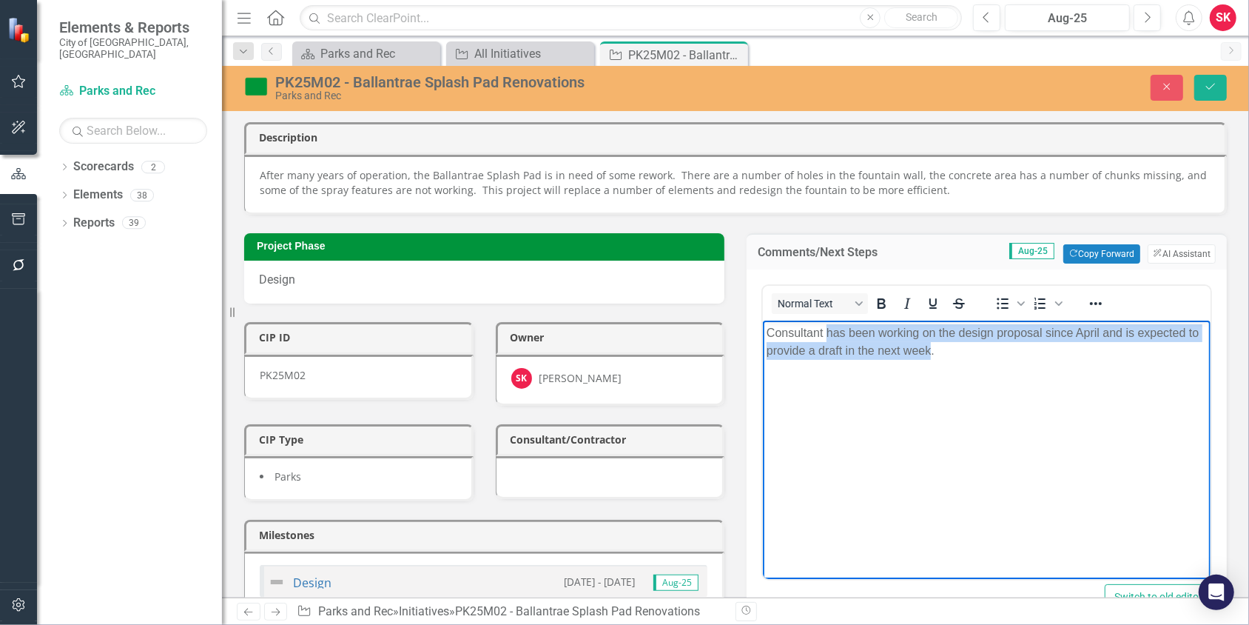
drag, startPoint x: 825, startPoint y: 329, endPoint x: 929, endPoint y: 346, distance: 105.0
click at [929, 346] on p "Consultant has been working on the design proposal since April and is expected …" at bounding box center [986, 341] width 440 height 36
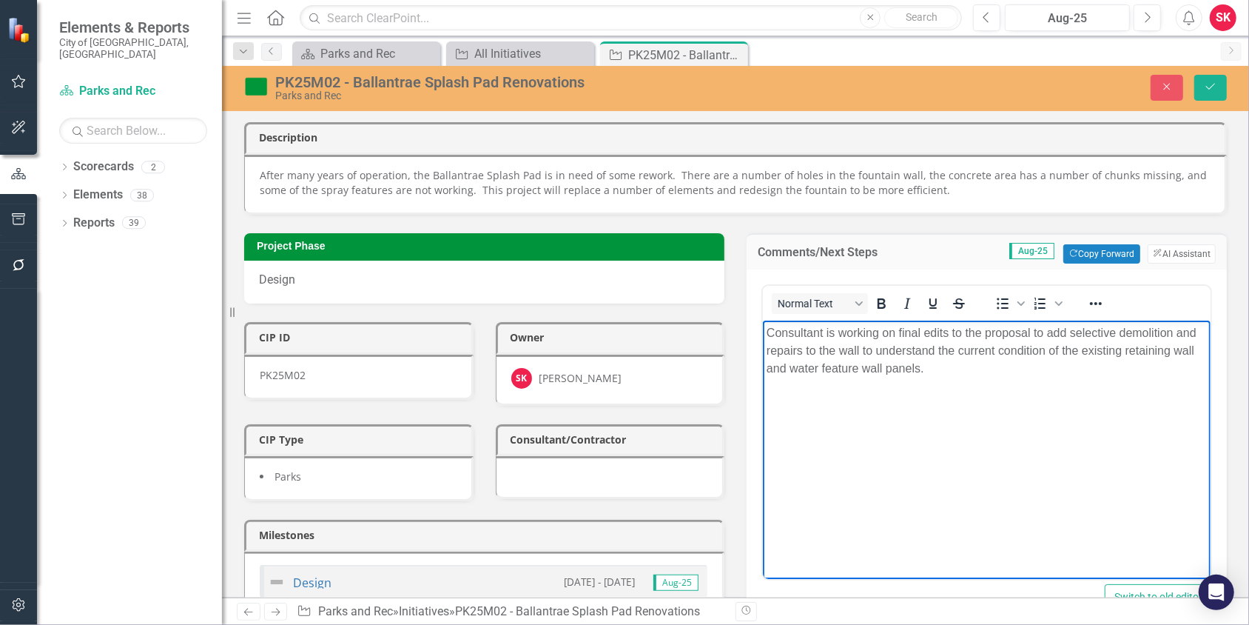
click at [941, 363] on p "Consultant is working on final edits to the proposal to add selective demolitio…" at bounding box center [986, 349] width 440 height 53
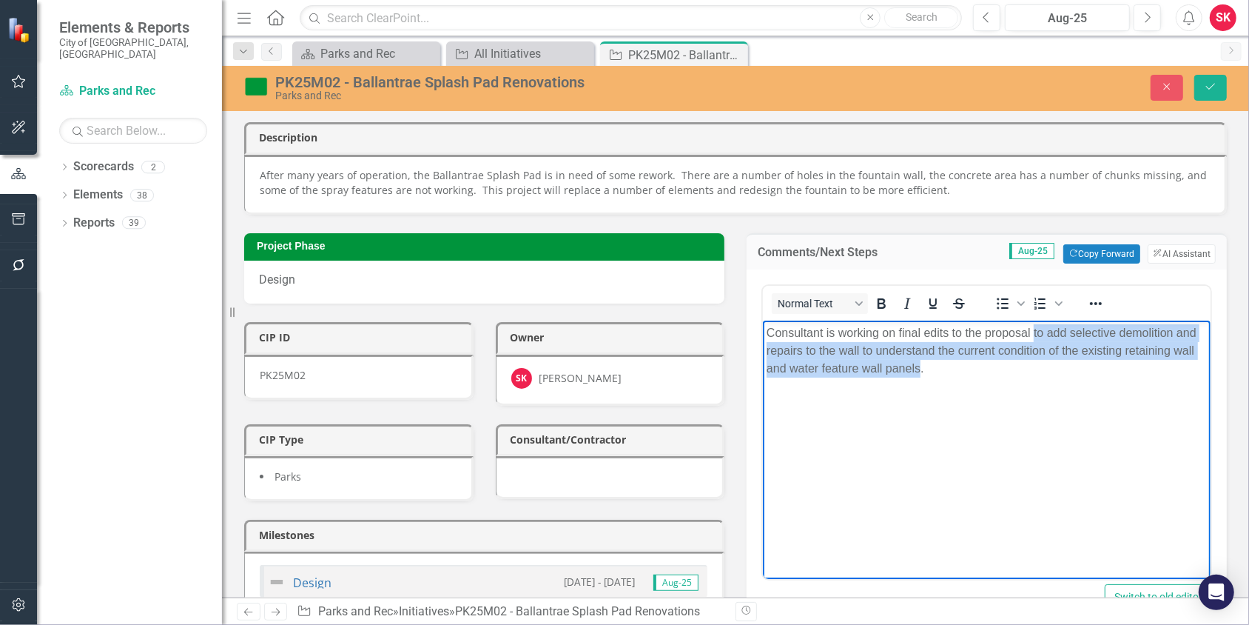
drag, startPoint x: 1034, startPoint y: 331, endPoint x: 919, endPoint y: 368, distance: 120.5
click at [919, 368] on p "Consultant is working on final edits to the proposal to add selective demolitio…" at bounding box center [986, 349] width 440 height 53
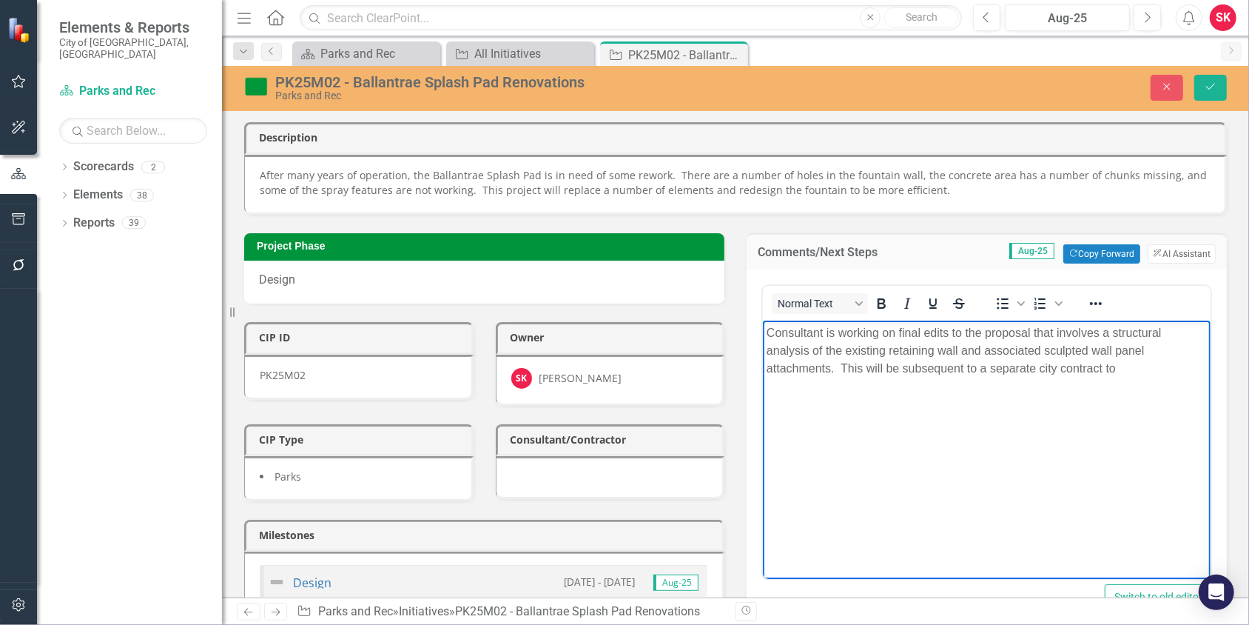
click at [1134, 367] on p "Consultant is working on final edits to the proposal that involves a structural…" at bounding box center [986, 349] width 440 height 53
click at [818, 386] on p "Consultant is working on final edits to the proposal that involves a structural…" at bounding box center [986, 358] width 440 height 71
click at [961, 386] on p "Consultant is working on final edits to the proposal that involves a structural…" at bounding box center [986, 358] width 440 height 71
drag, startPoint x: 901, startPoint y: 366, endPoint x: 961, endPoint y: 363, distance: 59.3
click at [961, 363] on p "Consultant is working on final edits to the proposal that involves a structural…" at bounding box center [986, 358] width 440 height 71
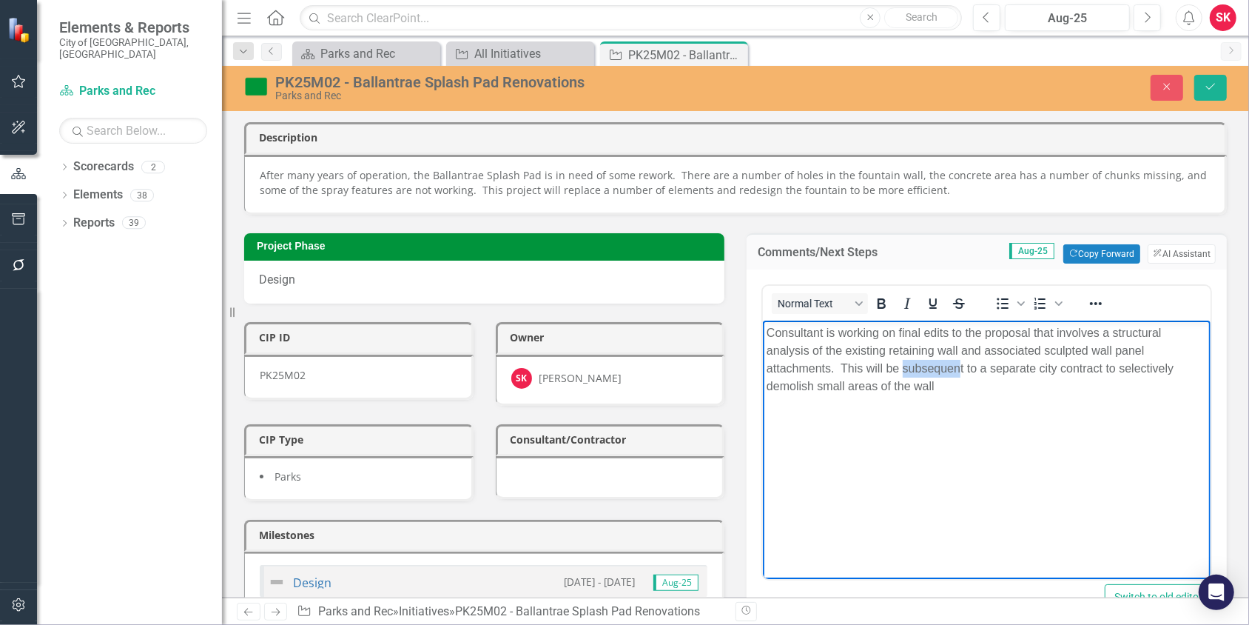
click at [961, 363] on p "Consultant is working on final edits to the proposal that involves a structural…" at bounding box center [986, 358] width 440 height 71
drag, startPoint x: 902, startPoint y: 366, endPoint x: 963, endPoint y: 364, distance: 60.7
click at [963, 364] on p "Consultant is working on final edits to the proposal that involves a structural…" at bounding box center [986, 358] width 440 height 71
click at [944, 385] on p "Consultant is working on final edits to the proposal that involves a structural…" at bounding box center [986, 358] width 440 height 71
click at [815, 402] on p "Consultant is working on final edits to the proposal that involves a structural…" at bounding box center [986, 367] width 440 height 89
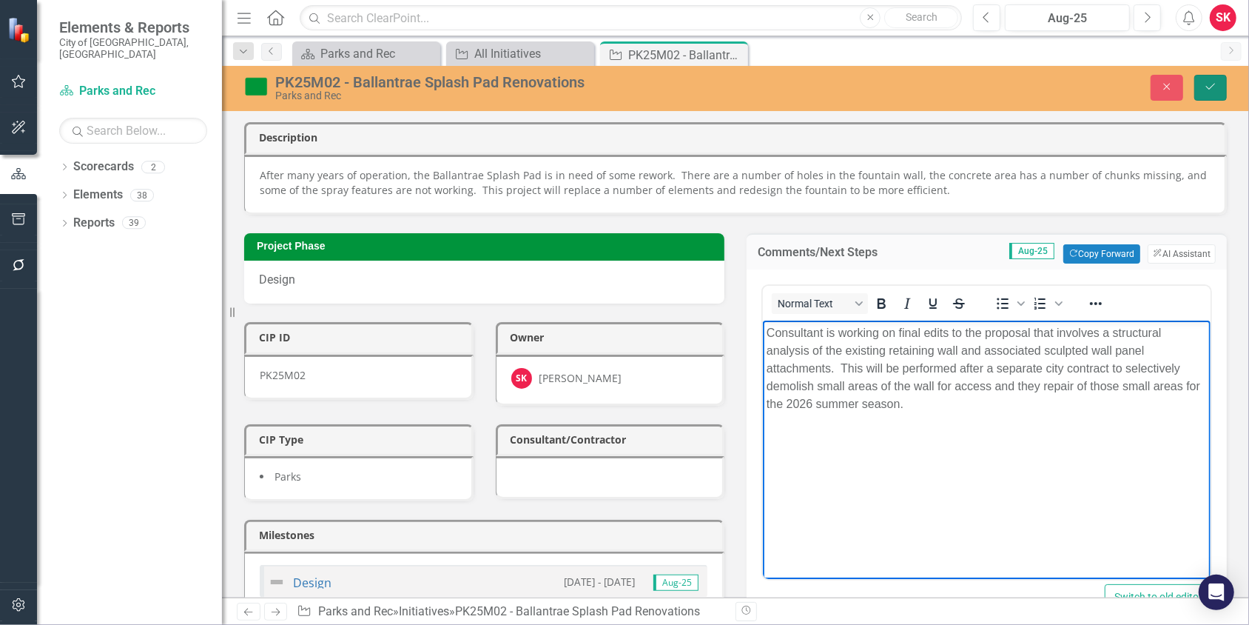
click at [1220, 88] on button "Save" at bounding box center [1210, 88] width 33 height 26
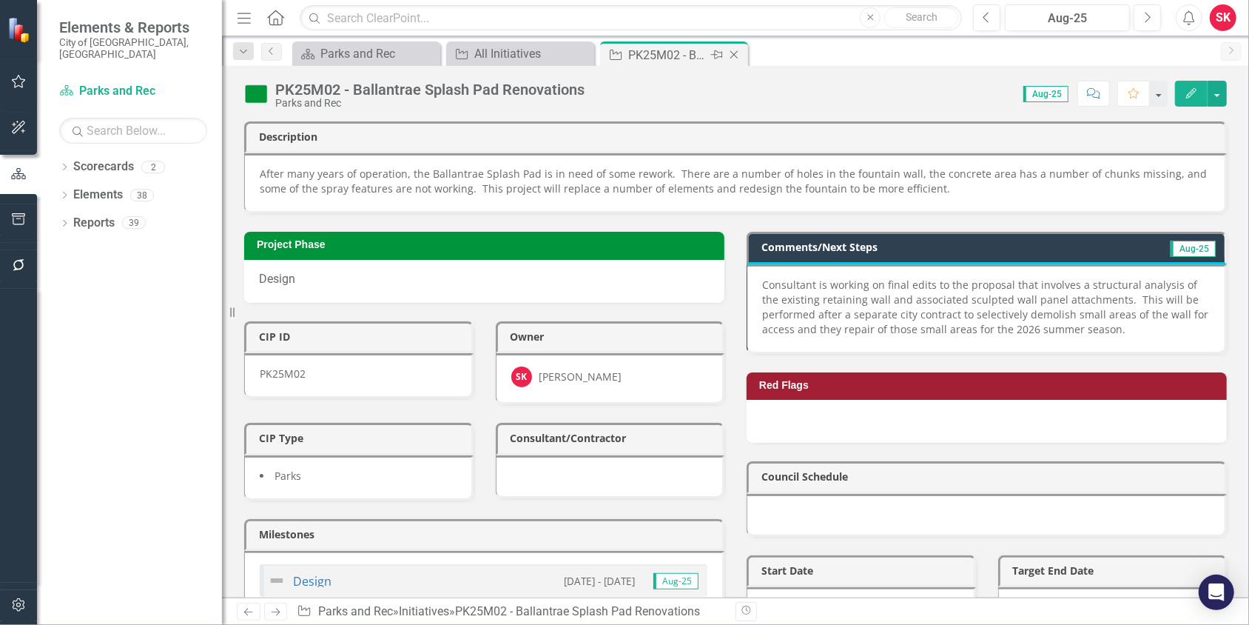
click at [730, 55] on icon "Close" at bounding box center [734, 55] width 15 height 12
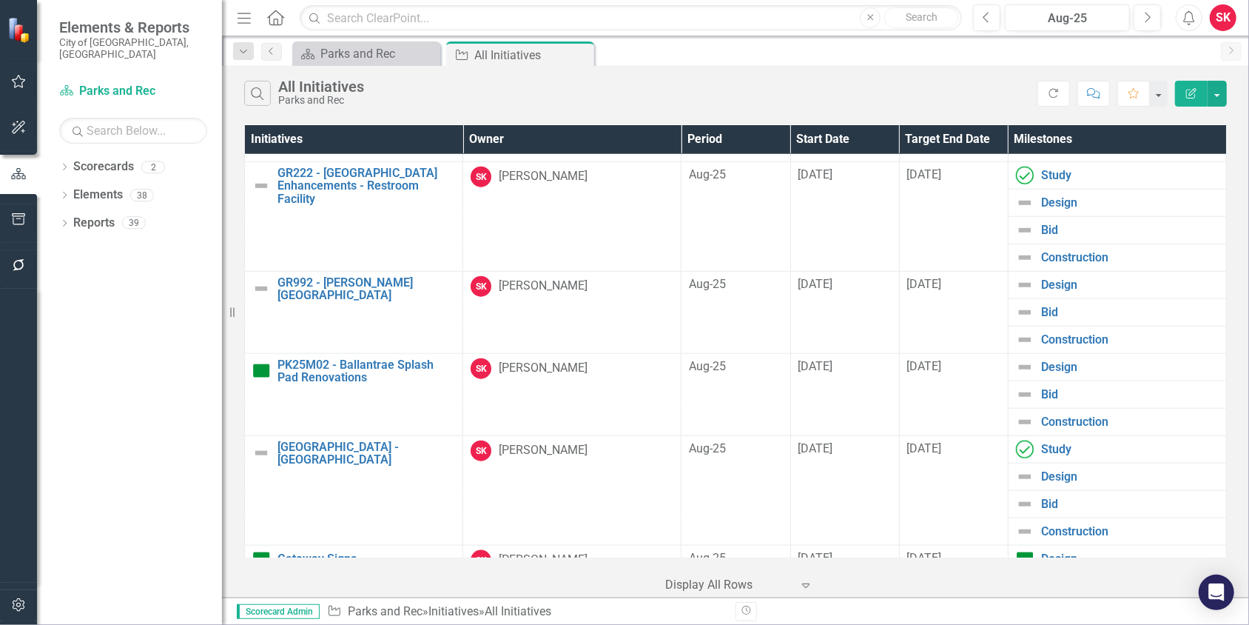
scroll to position [1257, 0]
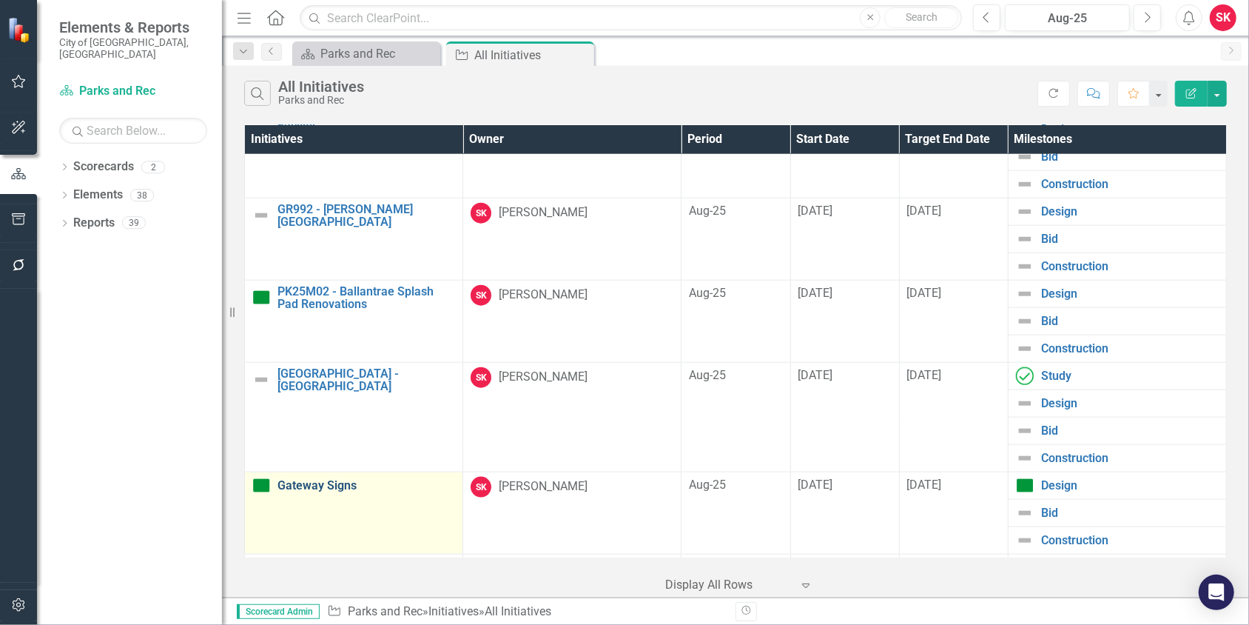
click at [330, 479] on link "Gateway Signs" at bounding box center [366, 485] width 178 height 13
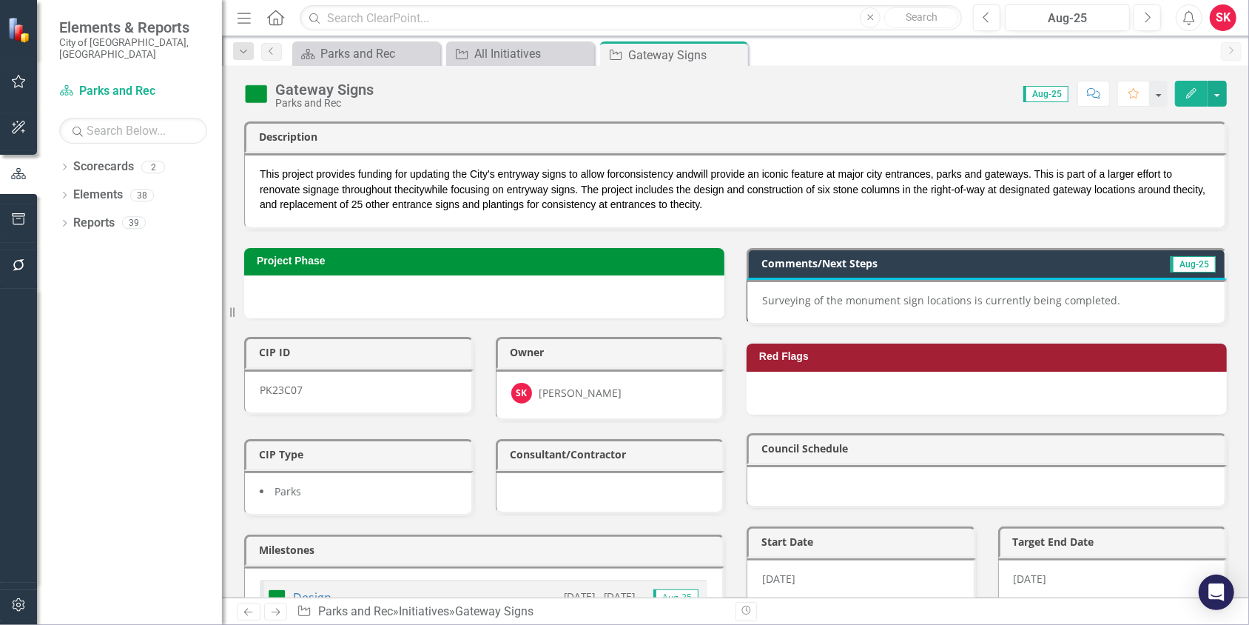
click at [847, 297] on p "Surveying of the monument sign locations is currently being completed." at bounding box center [986, 300] width 448 height 15
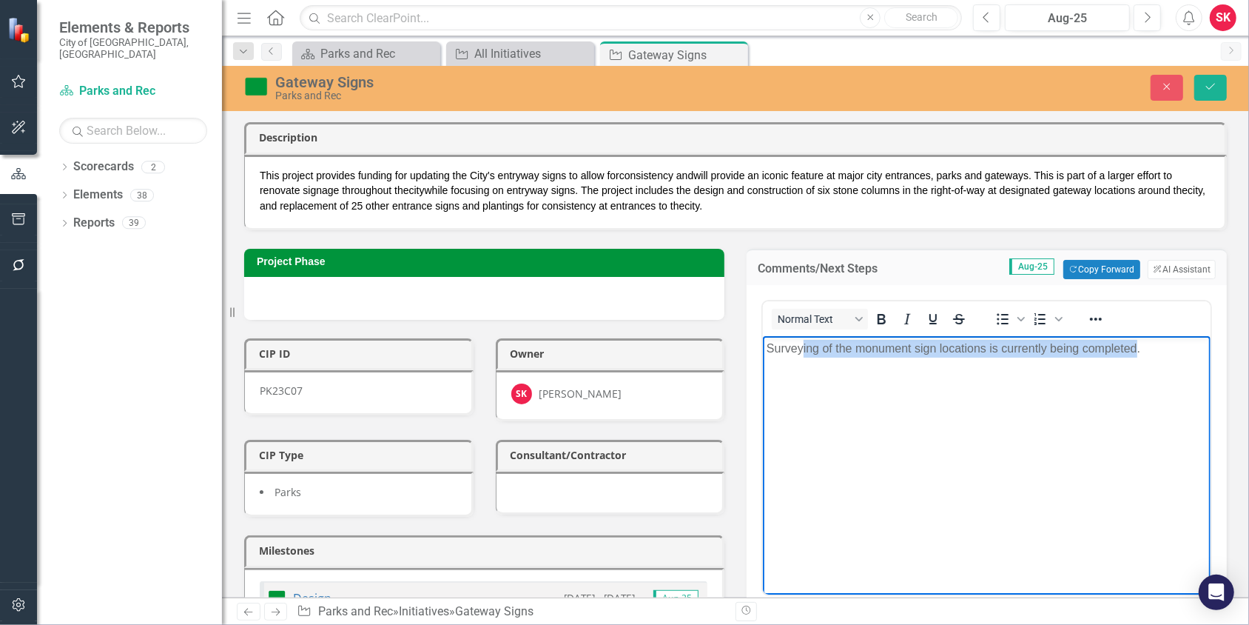
drag, startPoint x: 802, startPoint y: 349, endPoint x: 1134, endPoint y: 346, distance: 332.3
click at [1134, 346] on p "Surveying of the monument sign locations is currently being completed." at bounding box center [986, 349] width 440 height 18
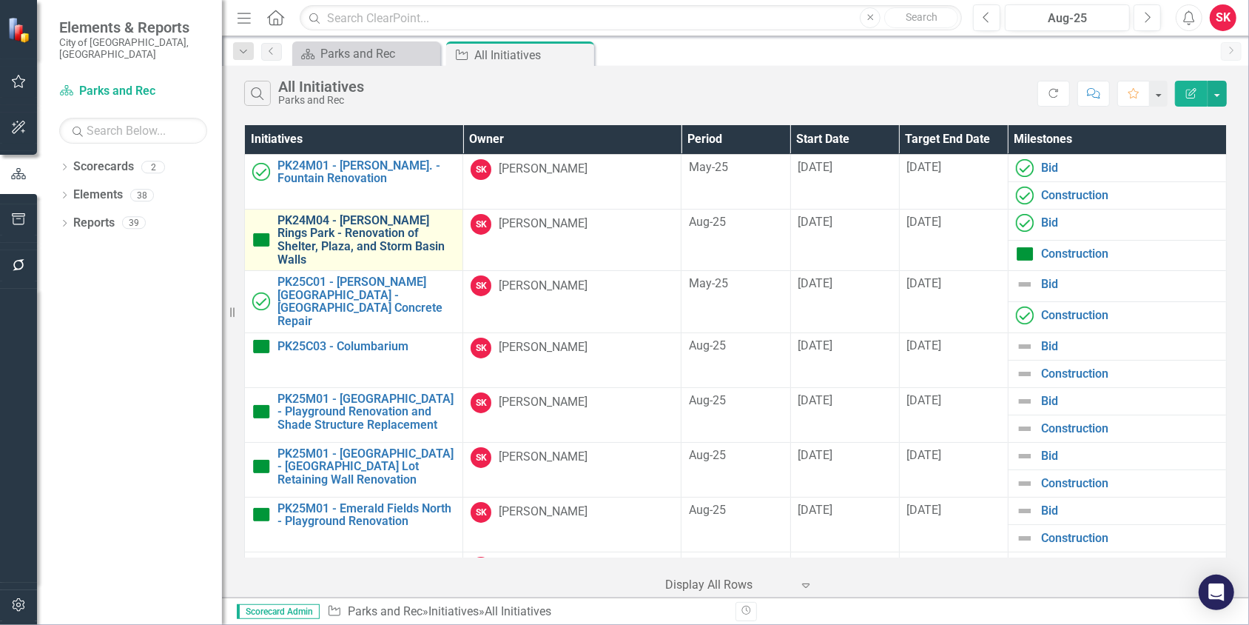
click at [346, 235] on link "PK24M04 - [PERSON_NAME] Rings Park - Renovation of Shelter, Plaza, and Storm Ba…" at bounding box center [366, 240] width 178 height 52
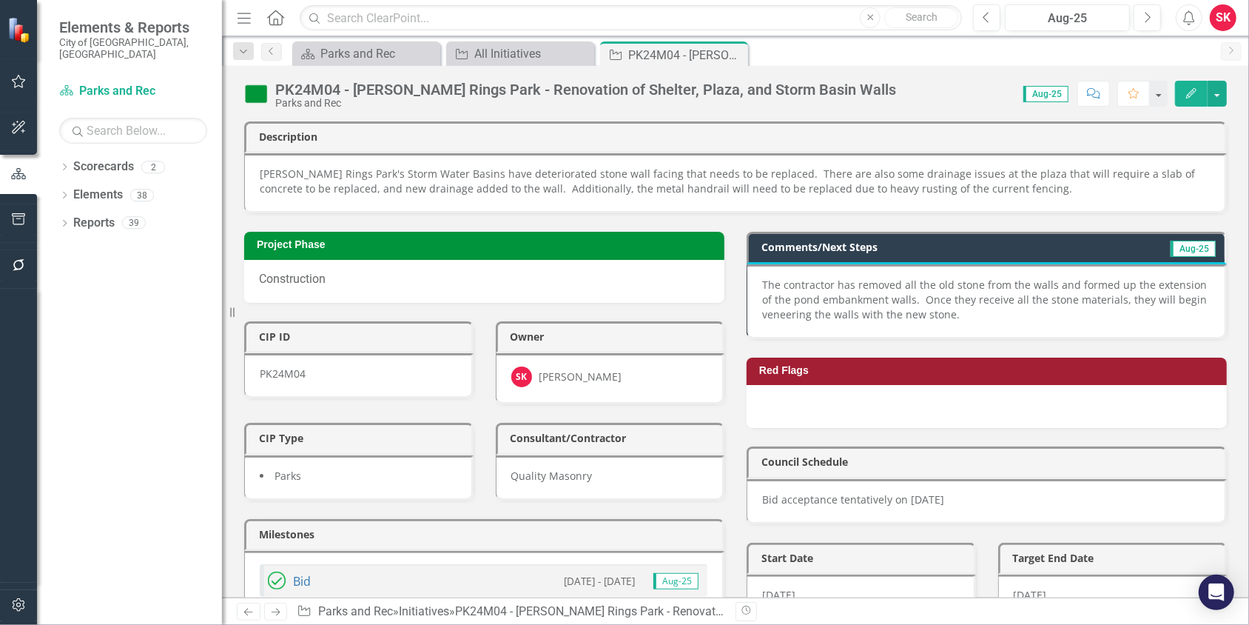
click at [798, 278] on p "The contractor has removed all the old stone from the walls and formed up the e…" at bounding box center [986, 299] width 448 height 44
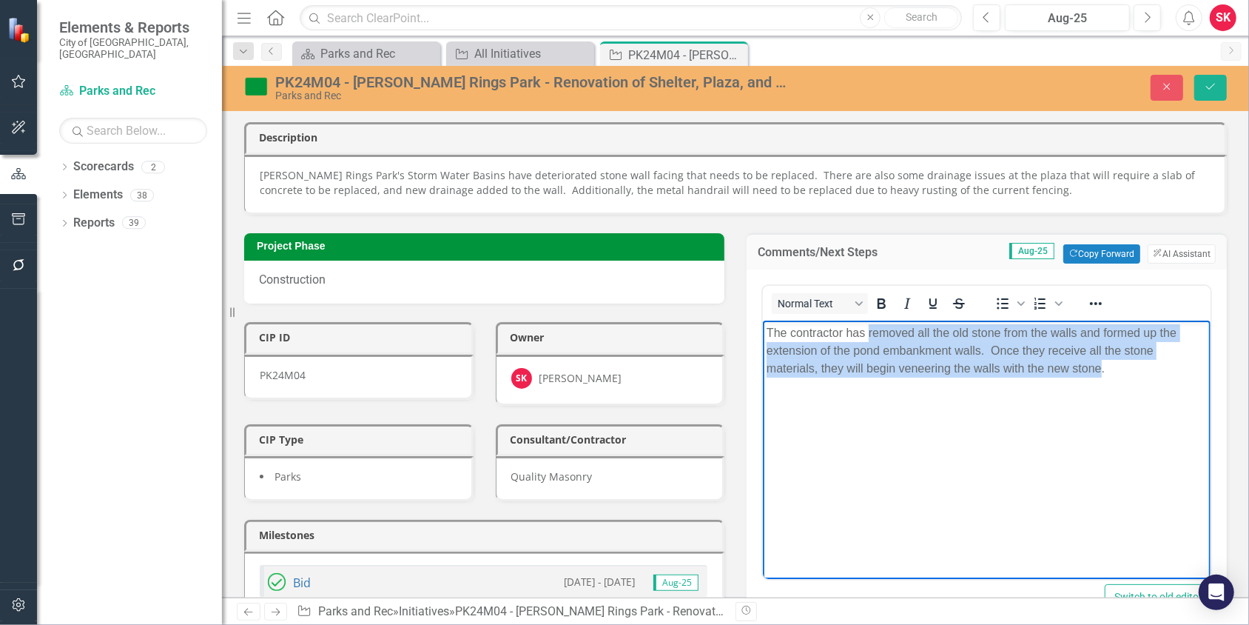
drag, startPoint x: 868, startPoint y: 332, endPoint x: 1100, endPoint y: 369, distance: 235.3
click at [1100, 369] on p "The contractor has removed all the old stone from the walls and formed up the e…" at bounding box center [986, 349] width 440 height 53
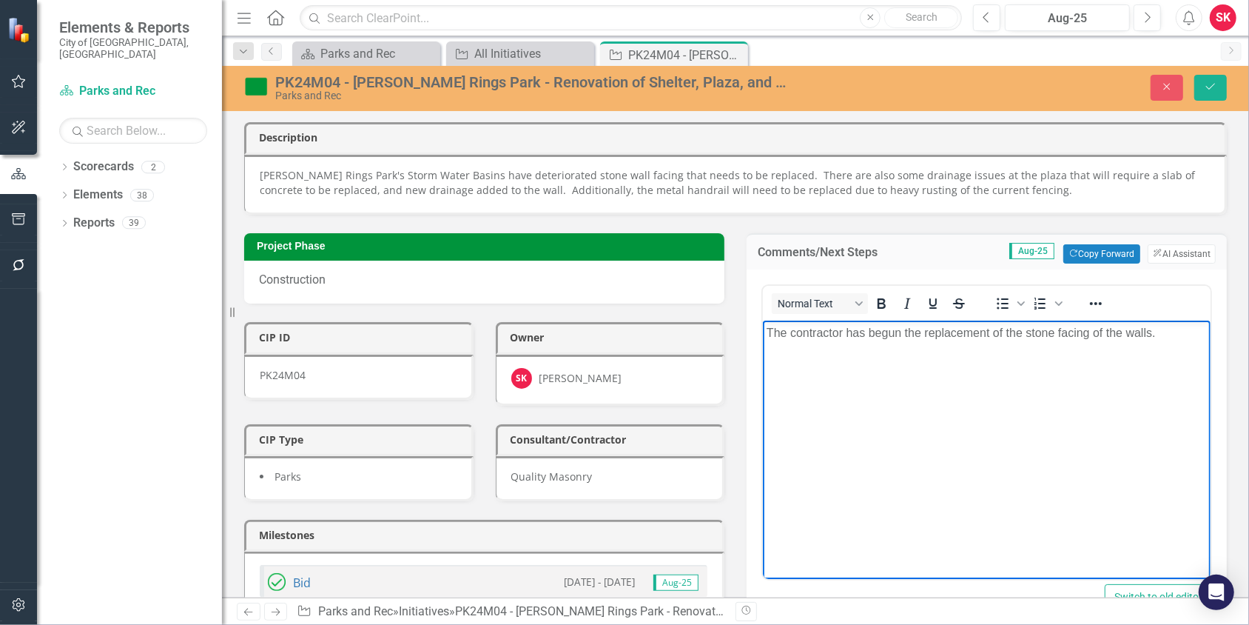
click at [1057, 331] on p "The contractor has begun the replacement of the stone facing of the walls." at bounding box center [986, 332] width 440 height 18
click at [1111, 333] on p "The contractor has begun the replacement of the stone wall facing of the walls." at bounding box center [986, 332] width 440 height 18
click at [1126, 326] on p "The contractor has begun the replacement of the stone wall facing." at bounding box center [986, 332] width 440 height 18
click at [1114, 334] on p "The contractor has begun the replacement of the stone wall facing. Wall Caps ar…" at bounding box center [986, 341] width 440 height 36
drag, startPoint x: 770, startPoint y: 349, endPoint x: 792, endPoint y: 350, distance: 22.2
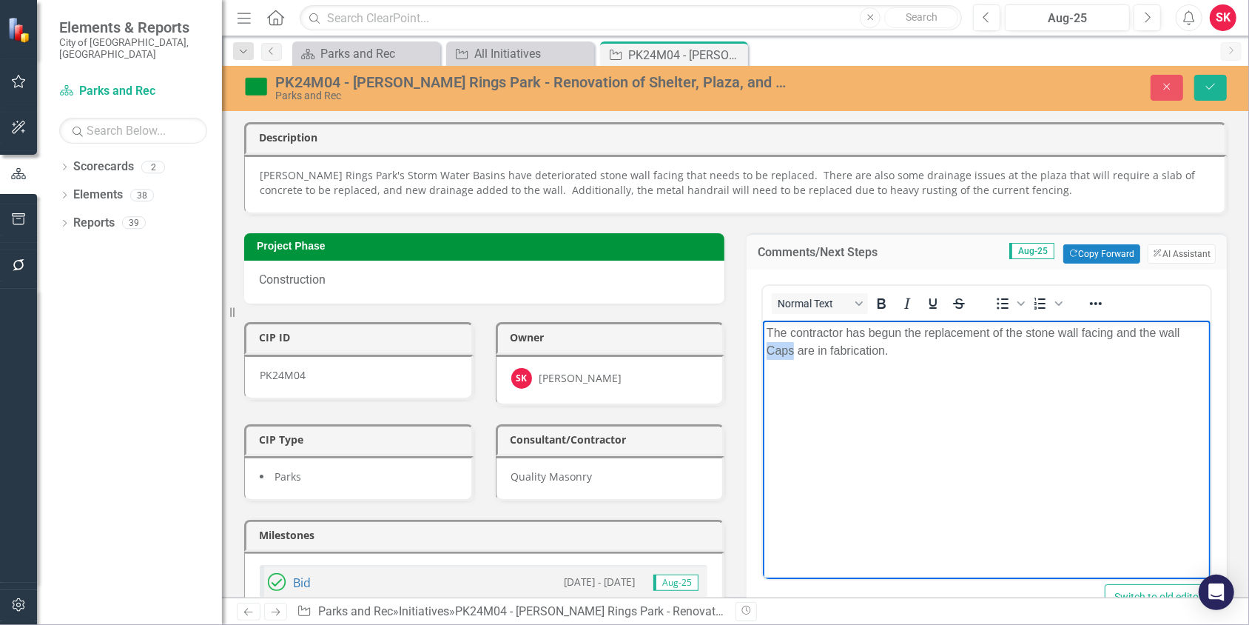
click at [792, 350] on p "The contractor has begun the replacement of the stone wall facing and the wall …" at bounding box center [986, 341] width 440 height 36
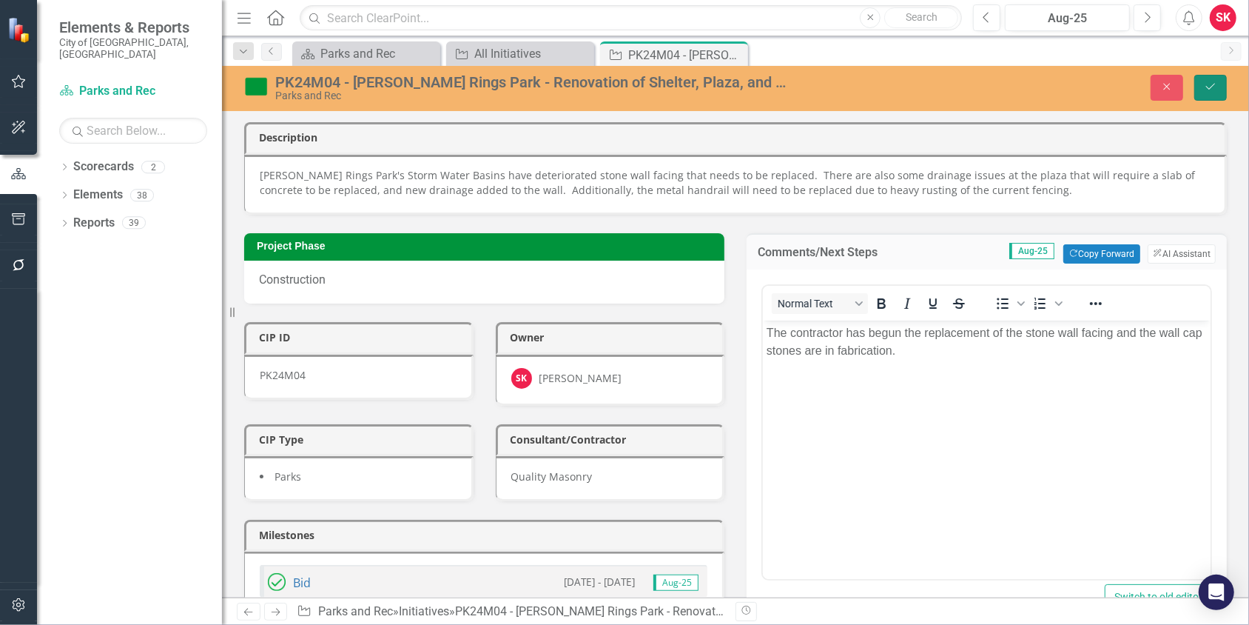
click at [1218, 90] on button "Save" at bounding box center [1210, 88] width 33 height 26
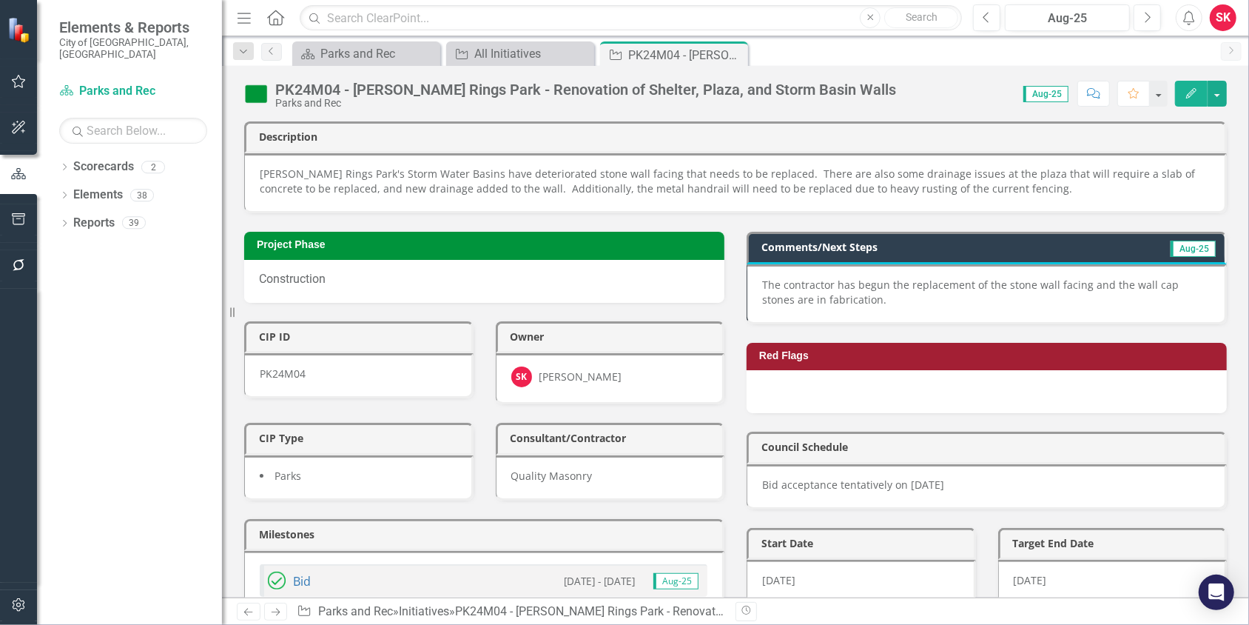
click at [0, 0] on icon "Close" at bounding box center [0, 0] width 0 height 0
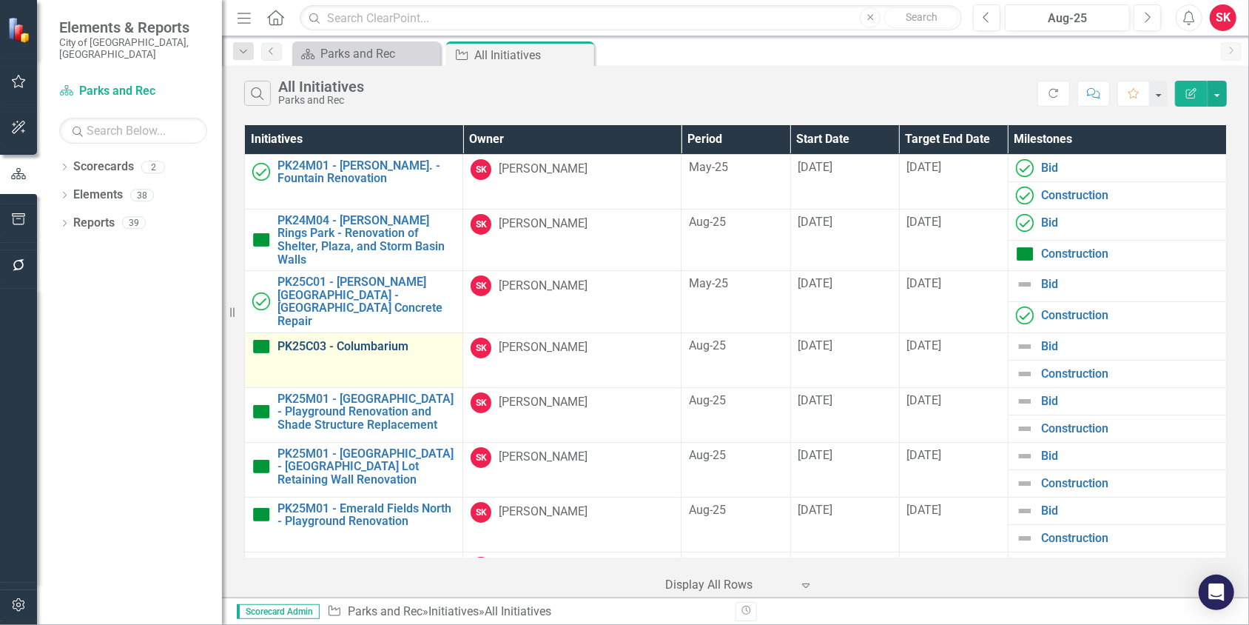
click at [335, 340] on link "PK25C03 - Columbarium" at bounding box center [366, 346] width 178 height 13
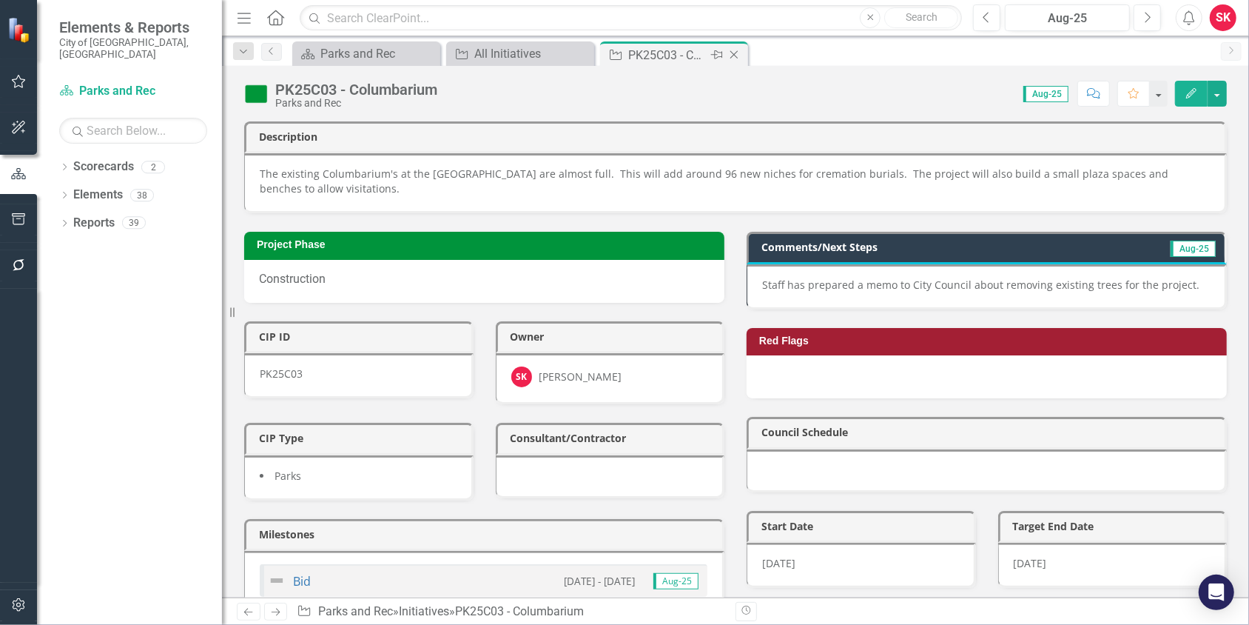
click at [735, 53] on icon at bounding box center [734, 55] width 8 height 8
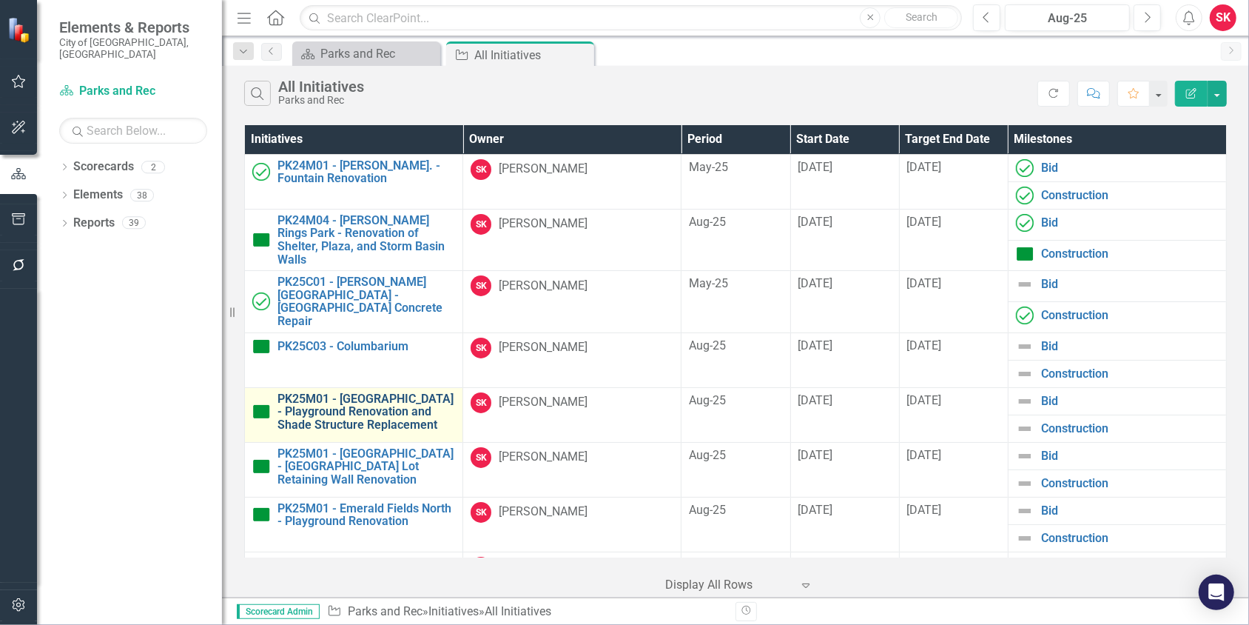
click at [332, 400] on link "PK25M01 - [GEOGRAPHIC_DATA] - Playground Renovation and Shade Structure Replace…" at bounding box center [366, 411] width 178 height 39
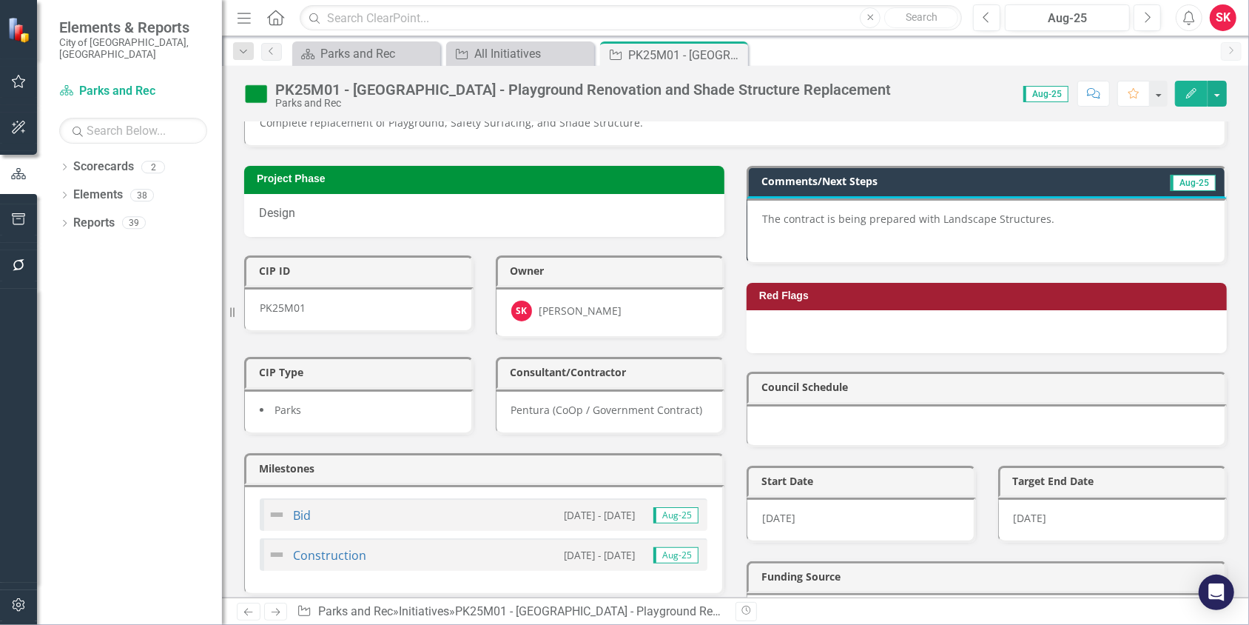
scroll to position [73, 0]
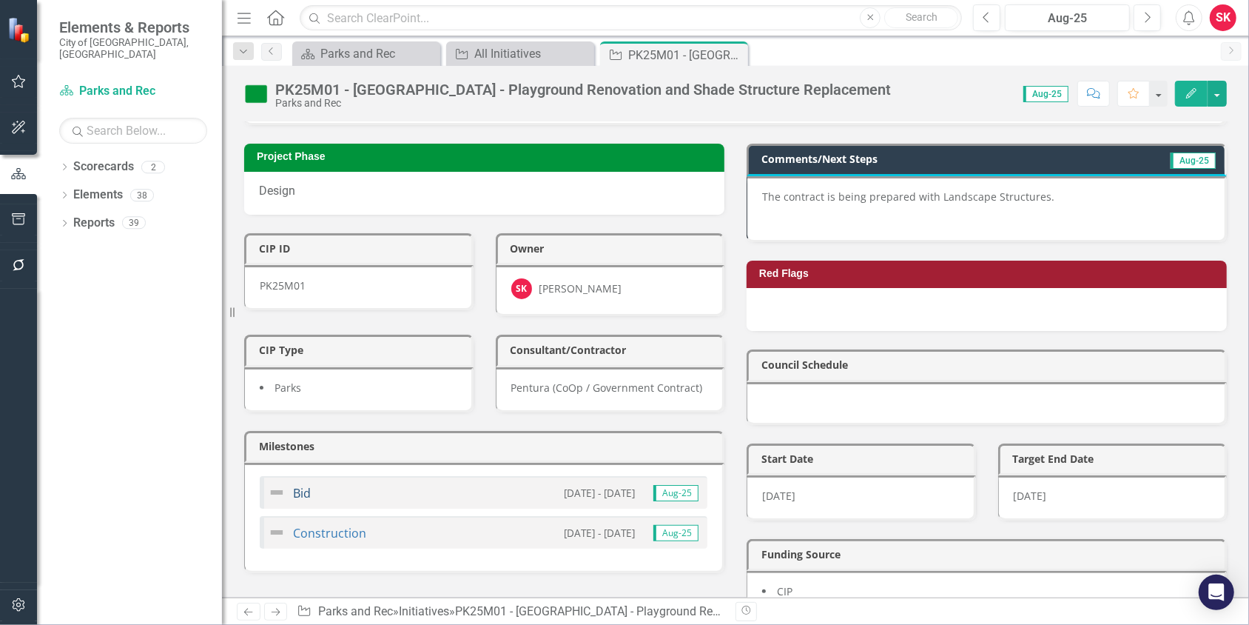
click at [301, 485] on link "Bid" at bounding box center [302, 493] width 18 height 16
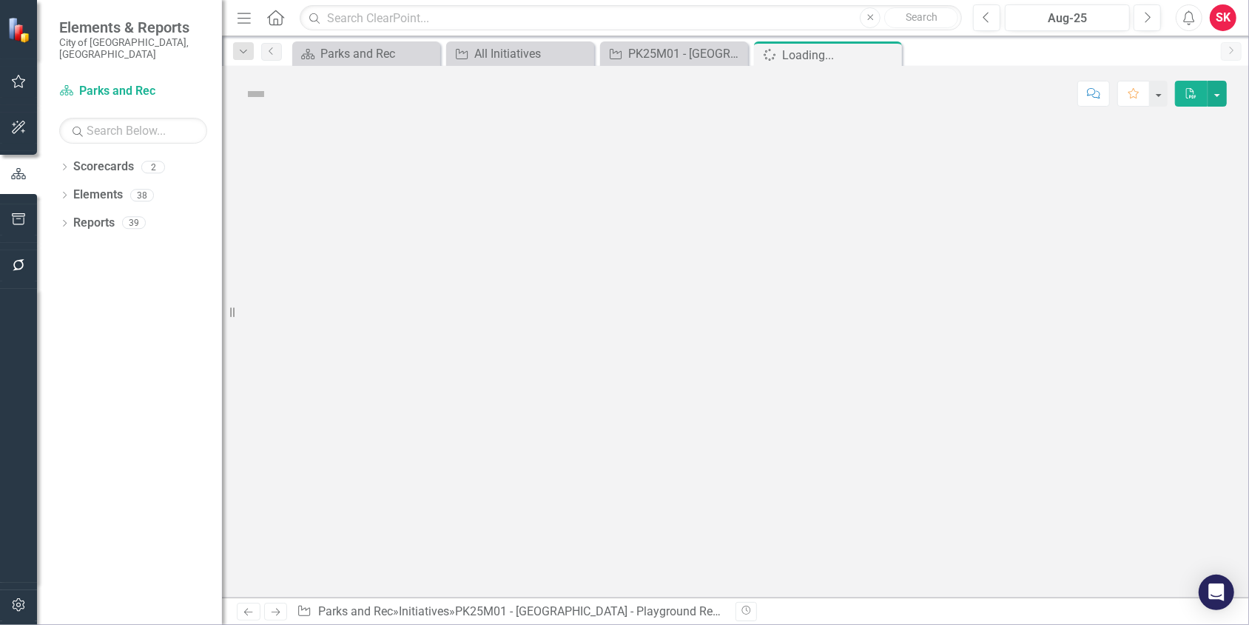
click at [301, 476] on div at bounding box center [735, 359] width 1027 height 476
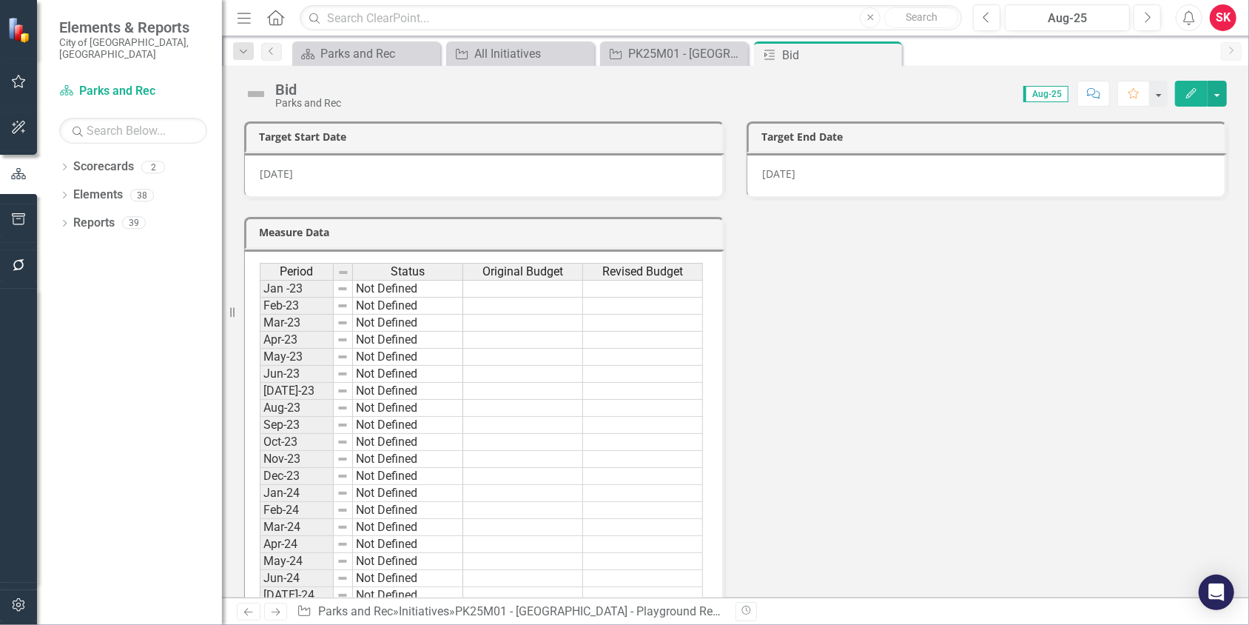
click at [262, 95] on img at bounding box center [256, 94] width 24 height 24
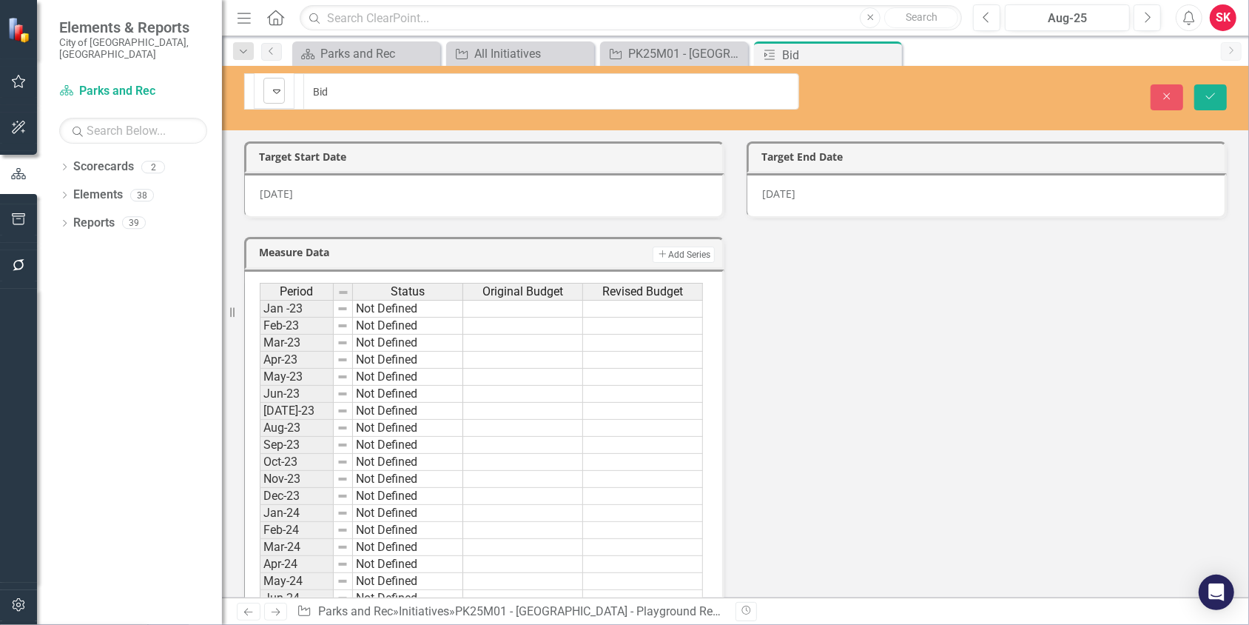
click at [272, 92] on icon "Expand" at bounding box center [276, 91] width 15 height 12
click at [1201, 86] on button "Save" at bounding box center [1210, 97] width 33 height 26
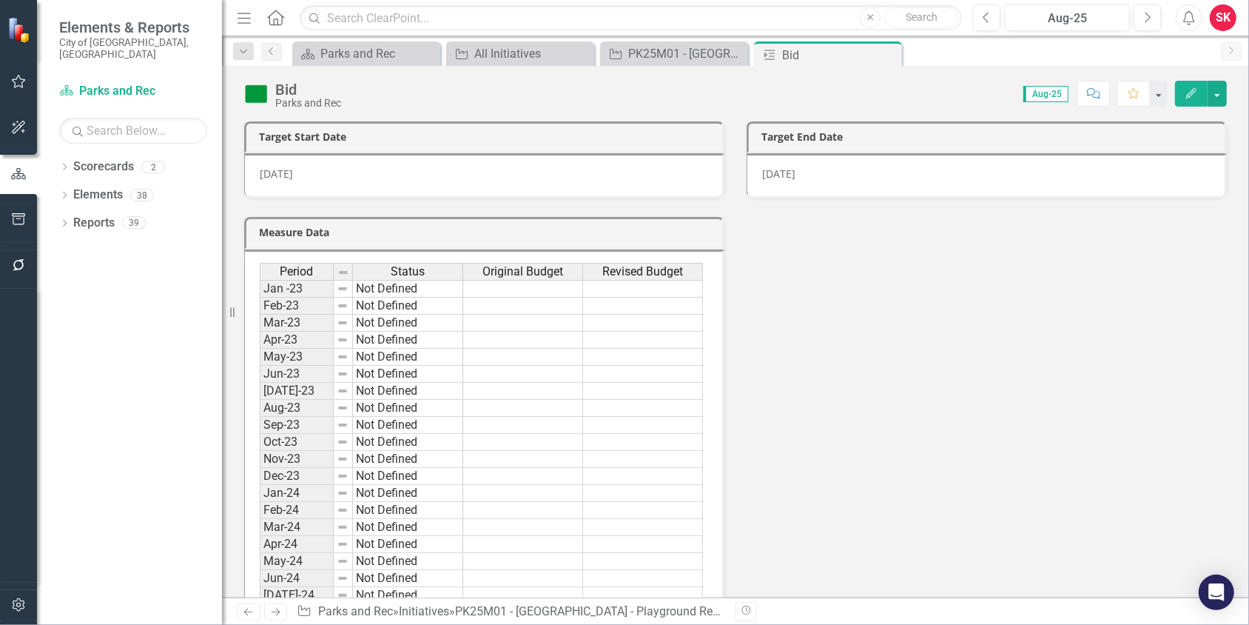
click at [0, 0] on icon at bounding box center [0, 0] width 0 height 0
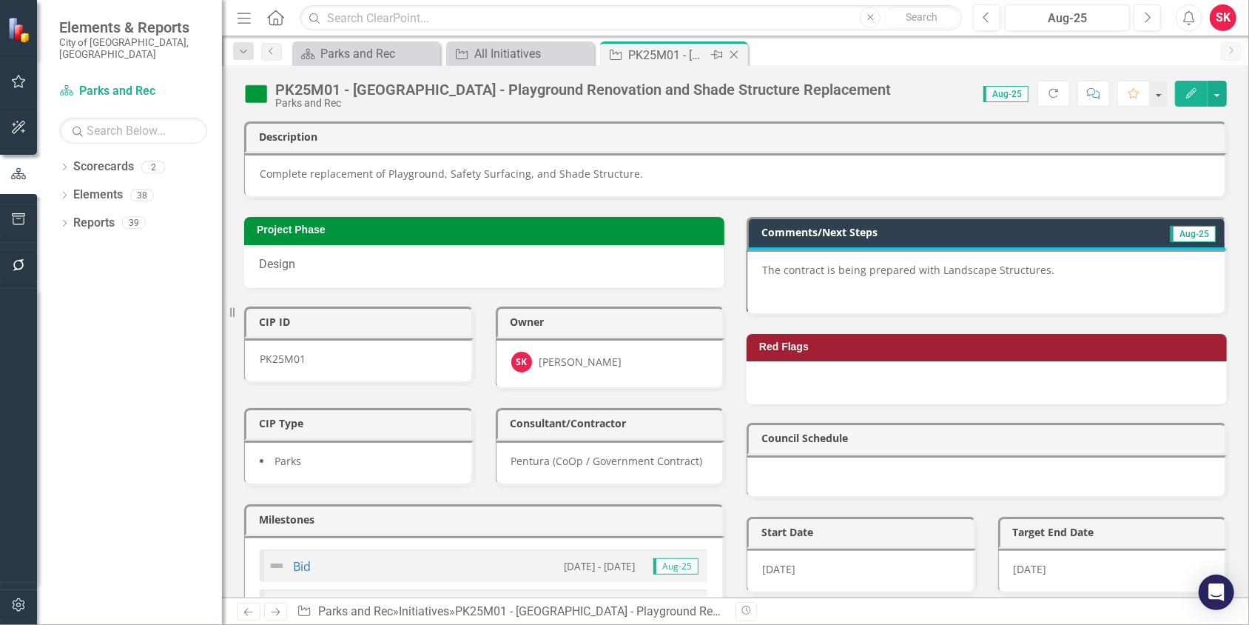
click at [734, 53] on icon "Close" at bounding box center [734, 55] width 15 height 12
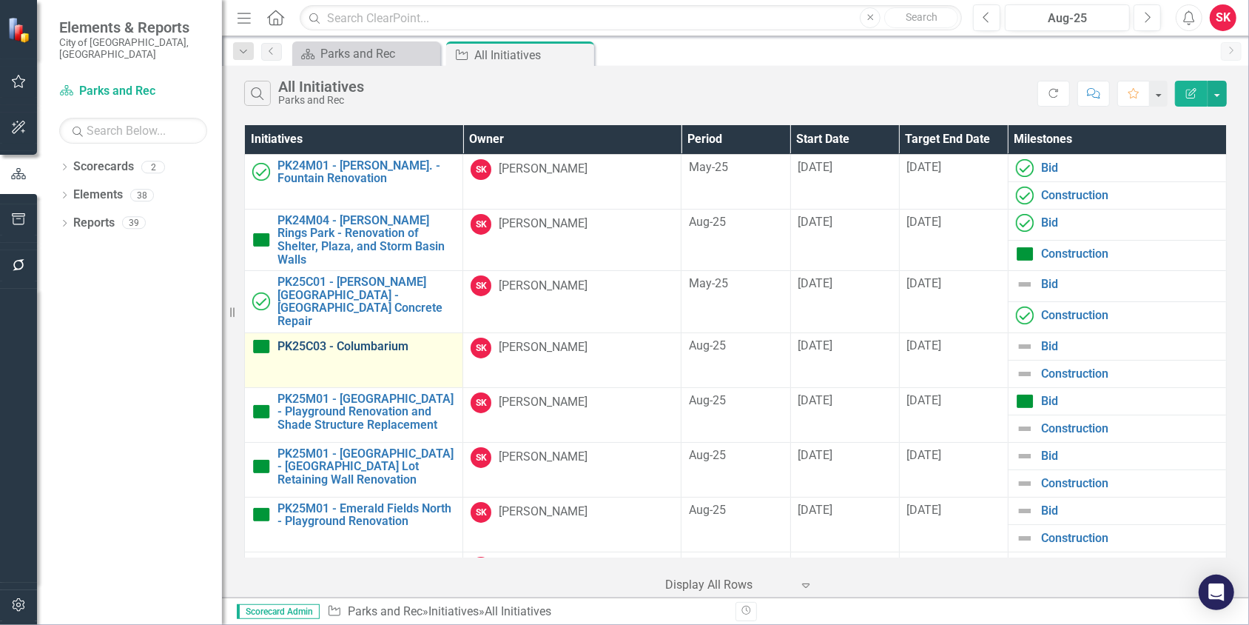
click at [314, 340] on link "PK25C03 - Columbarium" at bounding box center [366, 346] width 178 height 13
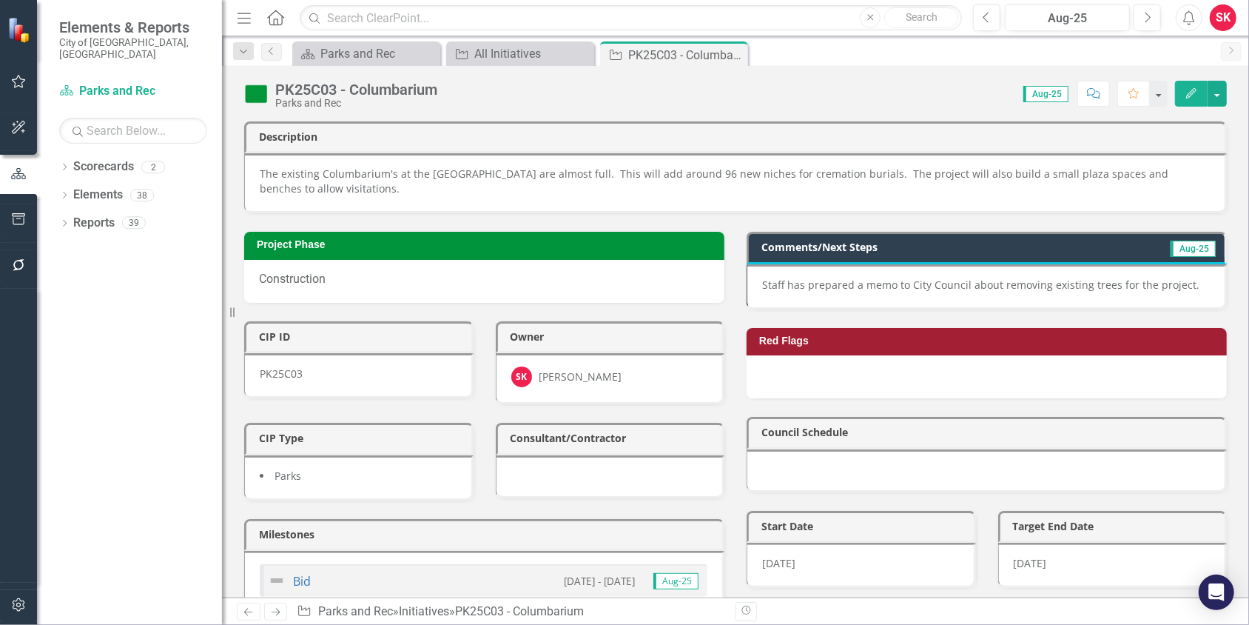
scroll to position [73, 0]
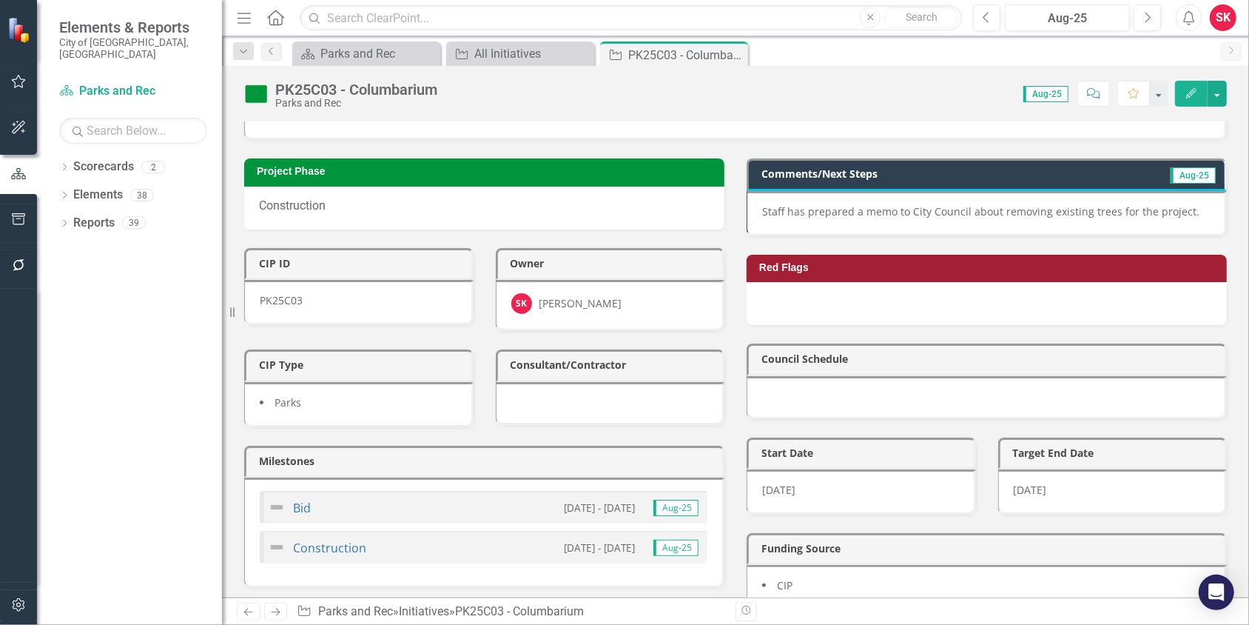
click at [275, 498] on img at bounding box center [277, 507] width 18 height 18
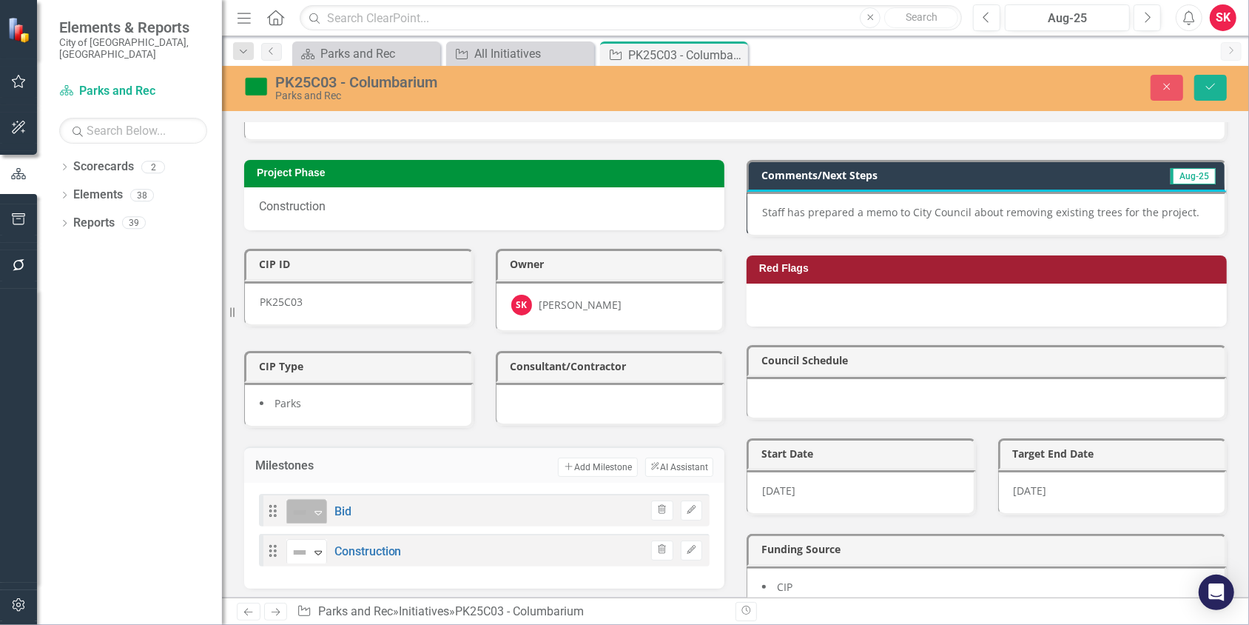
click at [317, 506] on icon "Expand" at bounding box center [318, 512] width 15 height 12
click at [318, 546] on icon "Expand" at bounding box center [318, 552] width 15 height 12
click at [1210, 93] on button "Save" at bounding box center [1210, 88] width 33 height 26
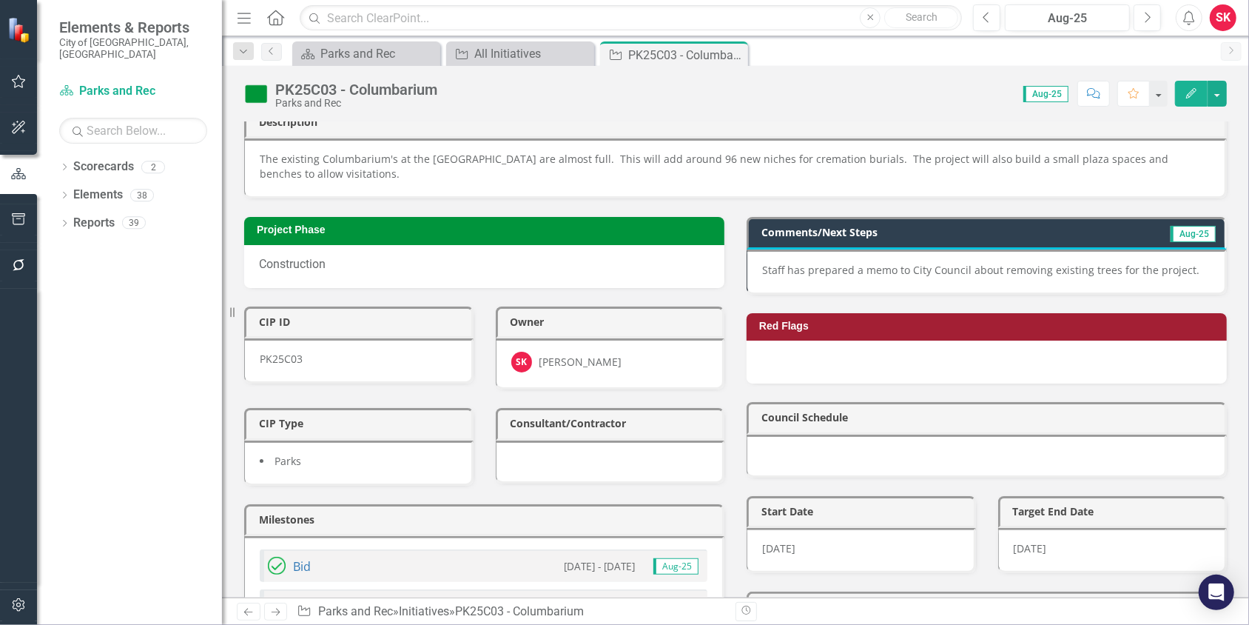
scroll to position [0, 0]
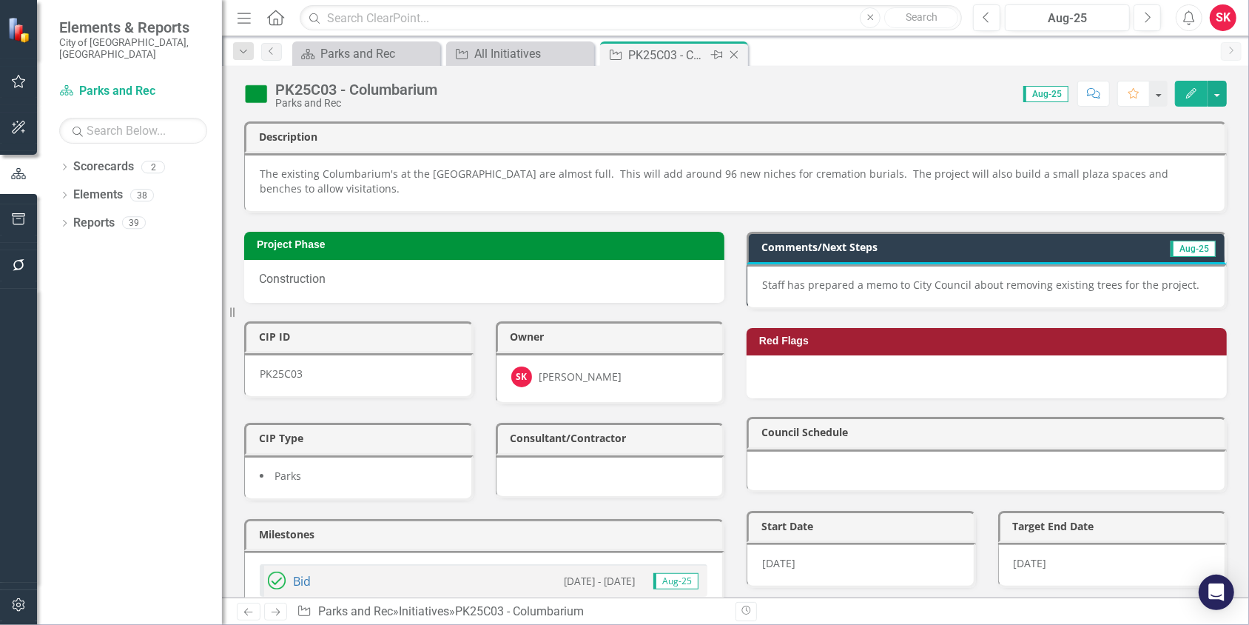
click at [734, 52] on icon "Close" at bounding box center [734, 55] width 15 height 12
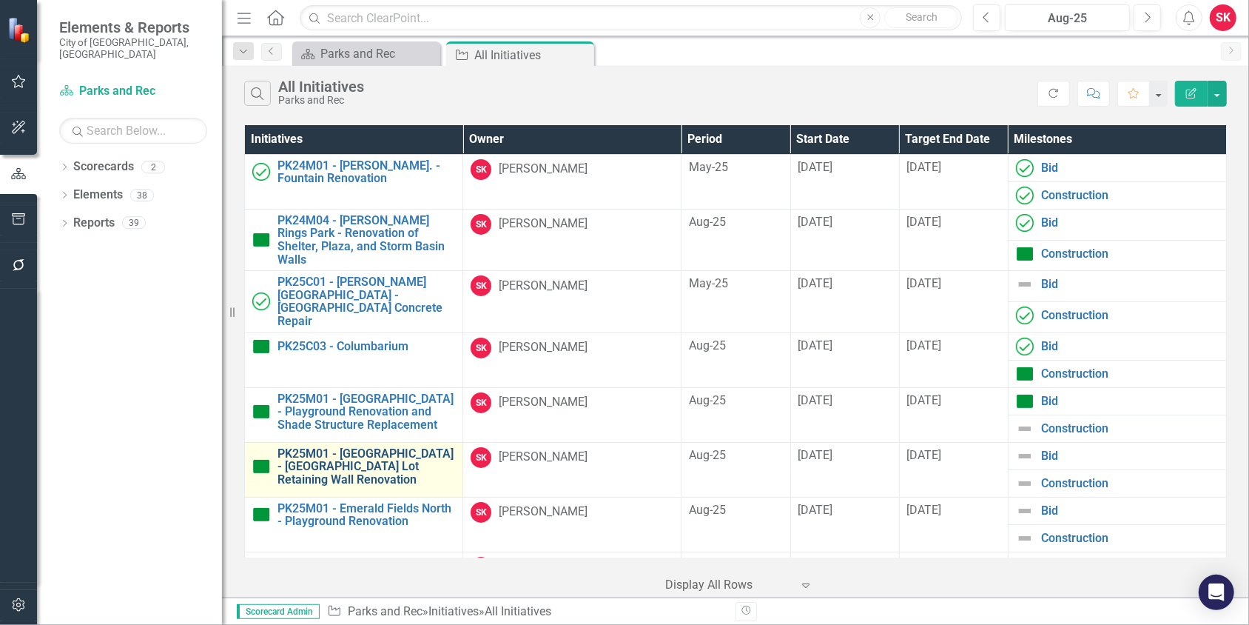
click at [388, 447] on link "PK25M01 - [GEOGRAPHIC_DATA] - [GEOGRAPHIC_DATA] Lot Retaining Wall Renovation" at bounding box center [366, 466] width 178 height 39
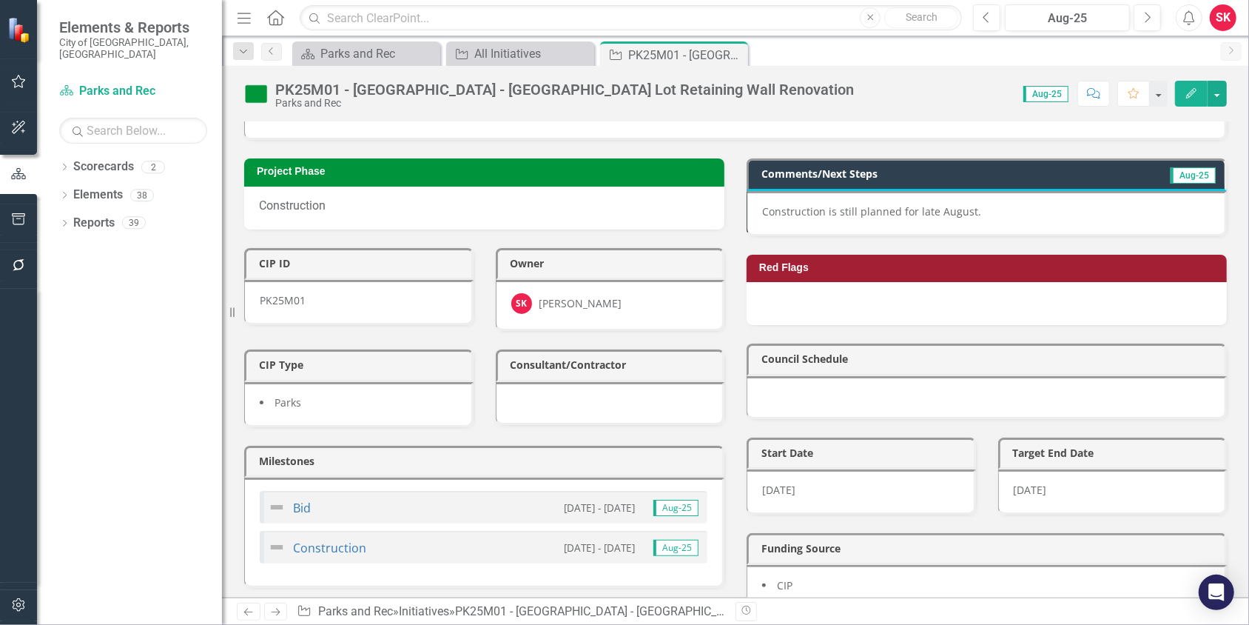
scroll to position [73, 0]
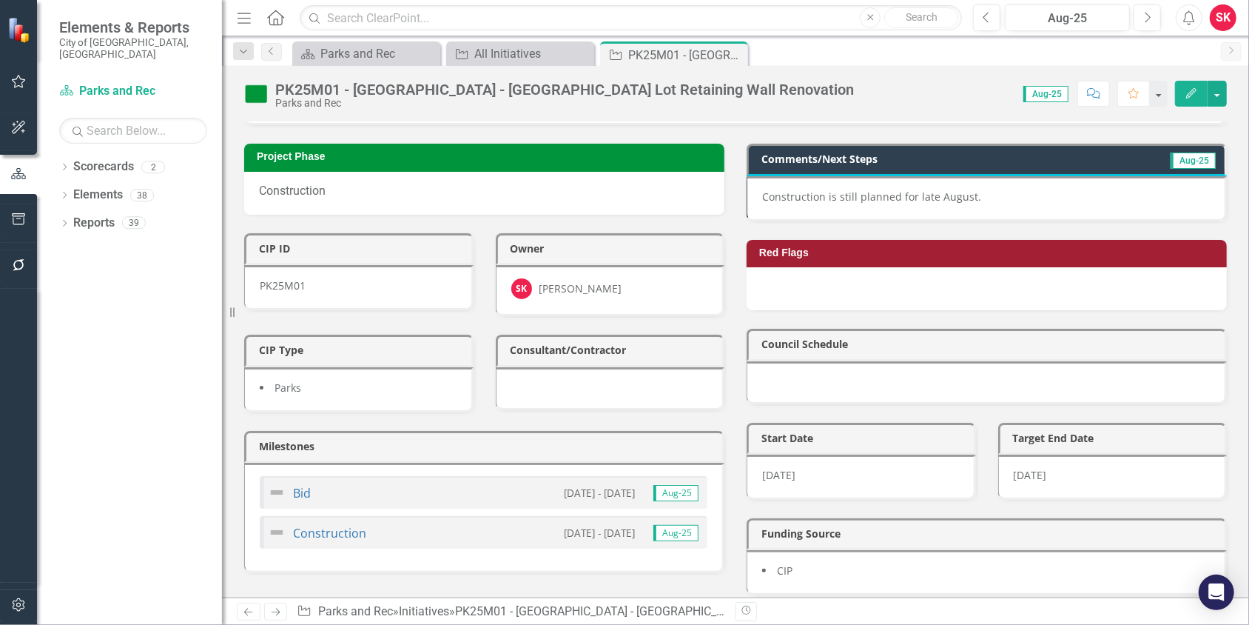
click at [279, 483] on img at bounding box center [277, 492] width 18 height 18
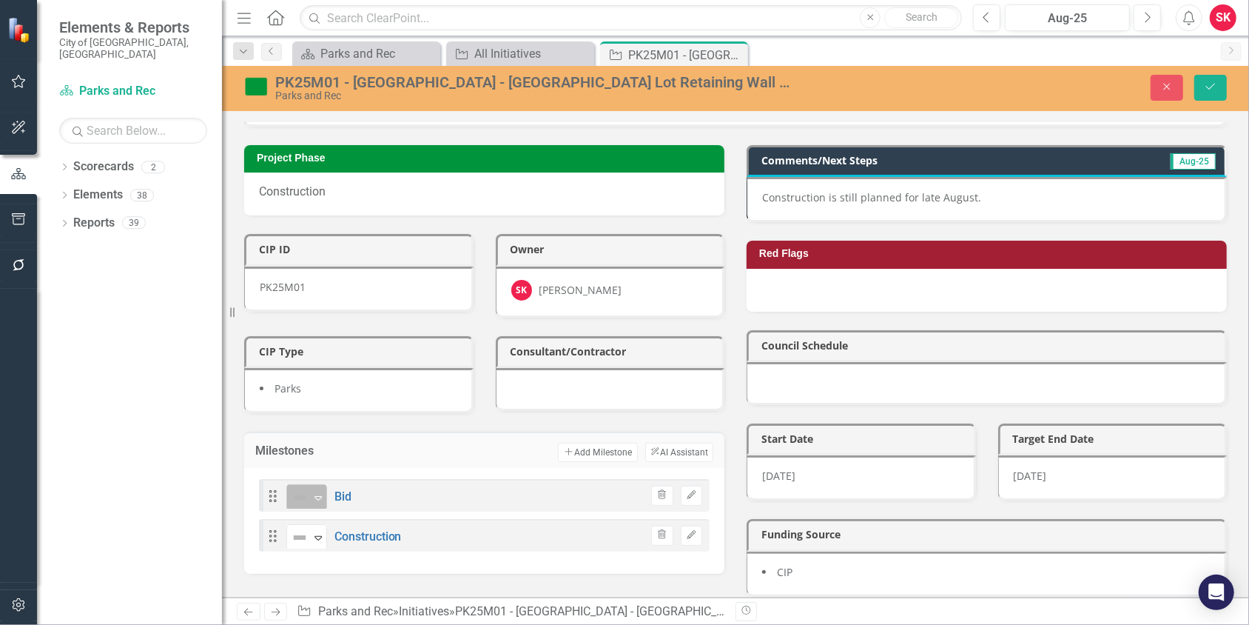
click at [322, 485] on div "Expand" at bounding box center [318, 497] width 15 height 24
click at [1220, 84] on button "Save" at bounding box center [1210, 88] width 33 height 26
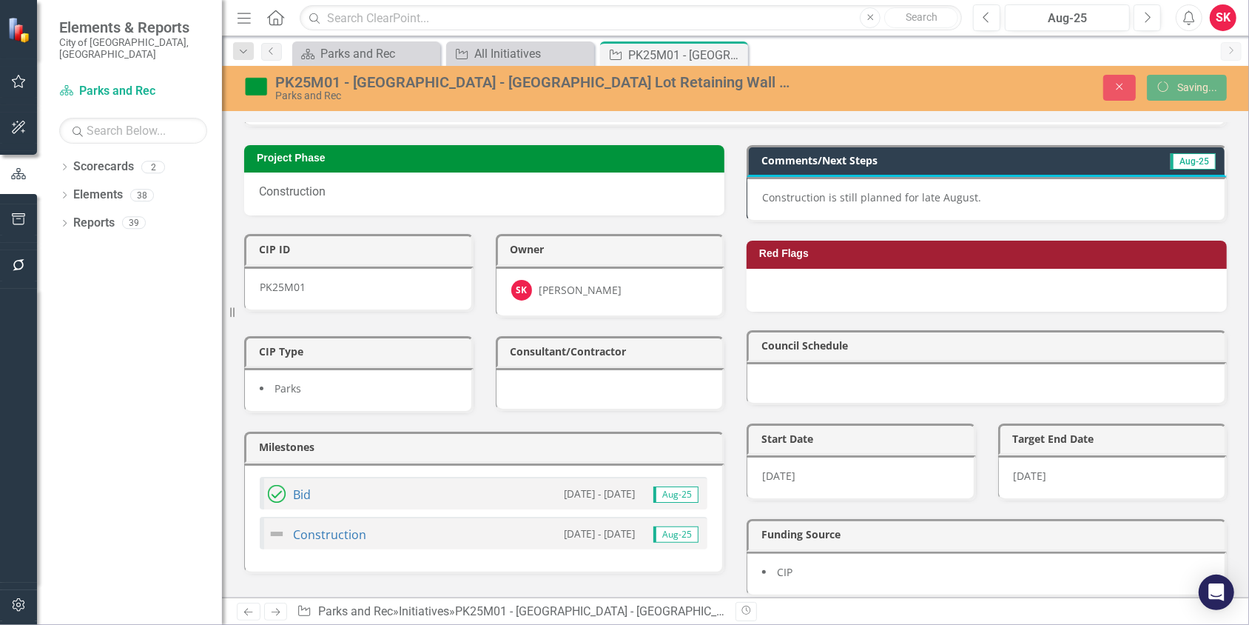
click at [277, 525] on img at bounding box center [277, 534] width 18 height 18
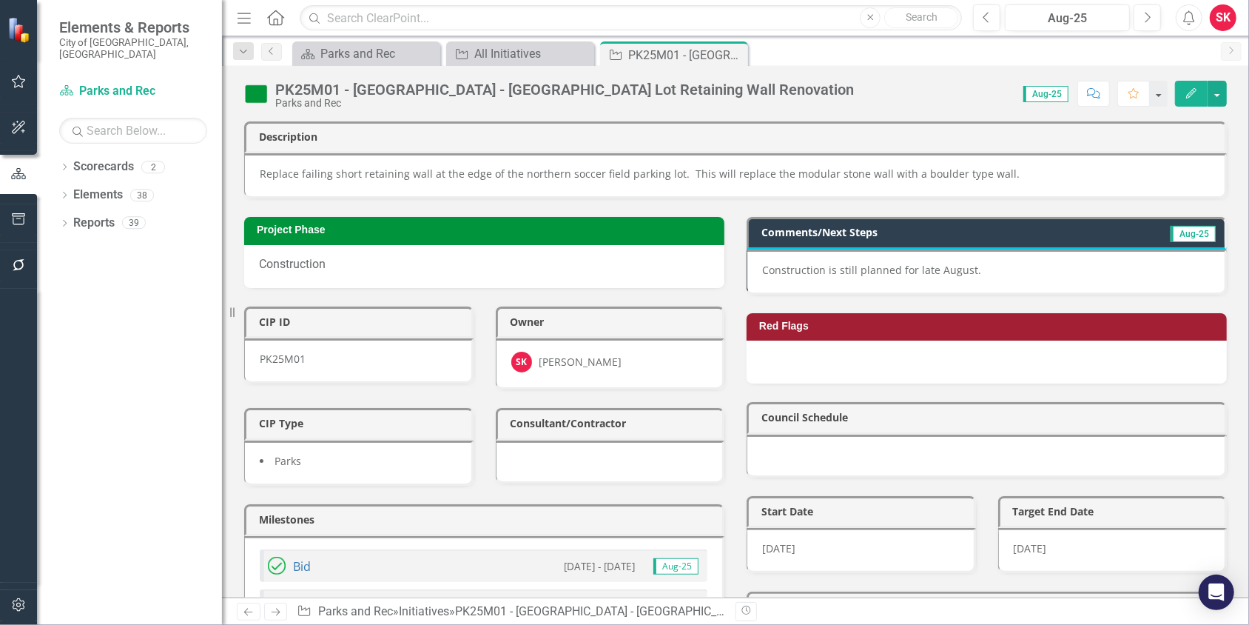
click at [280, 596] on img at bounding box center [277, 605] width 18 height 18
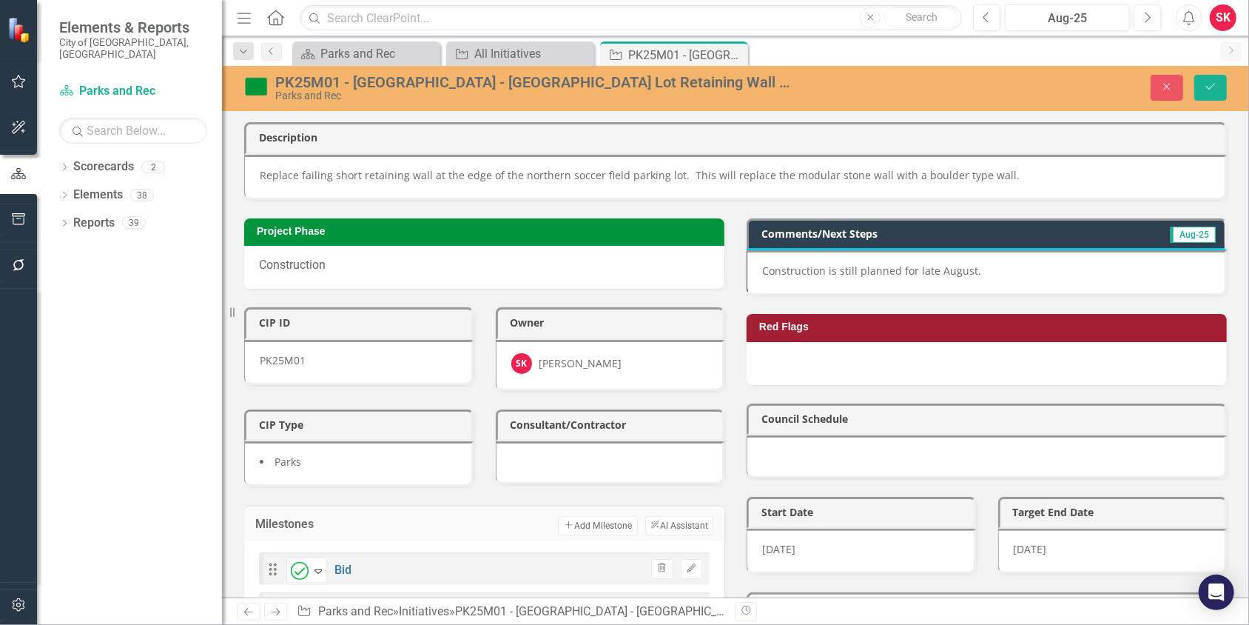
click at [308, 600] on div "Not Defined" at bounding box center [300, 610] width 22 height 21
click at [1199, 88] on button "Save" at bounding box center [1210, 88] width 33 height 26
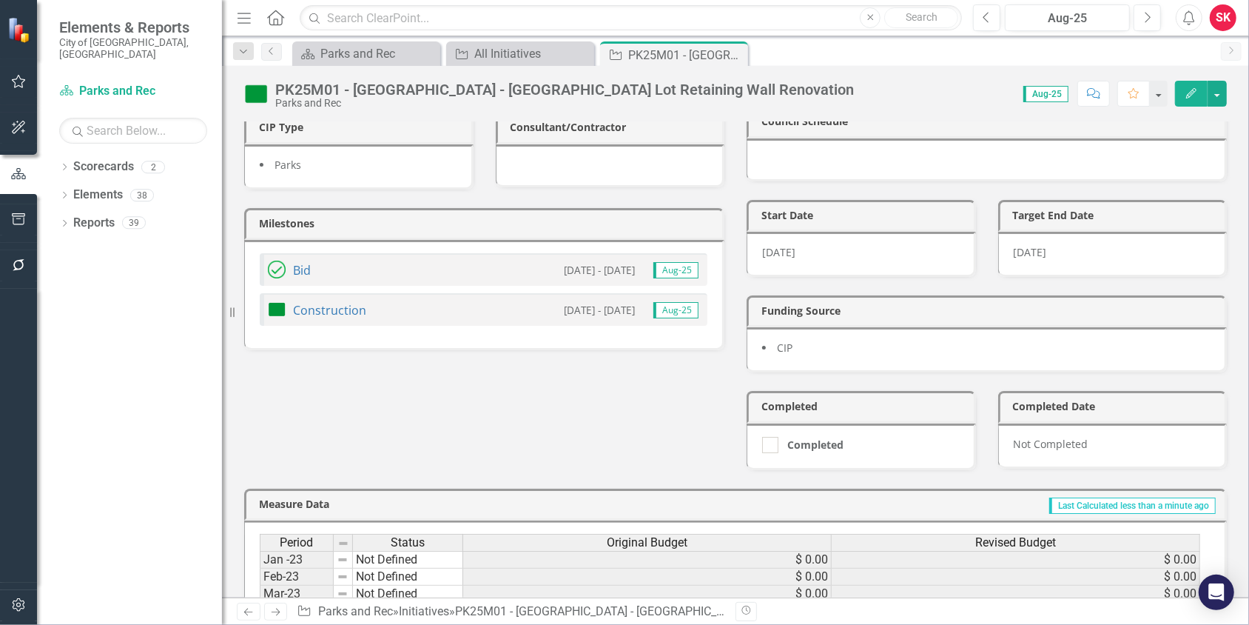
scroll to position [0, 0]
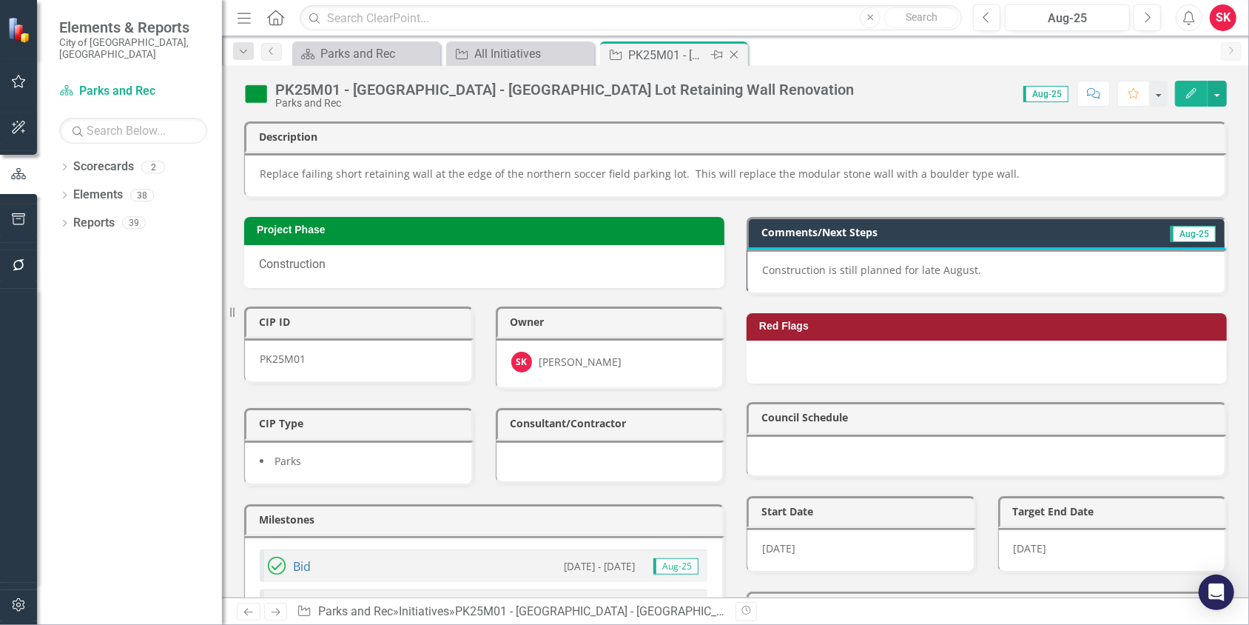
click at [734, 54] on icon at bounding box center [734, 55] width 8 height 8
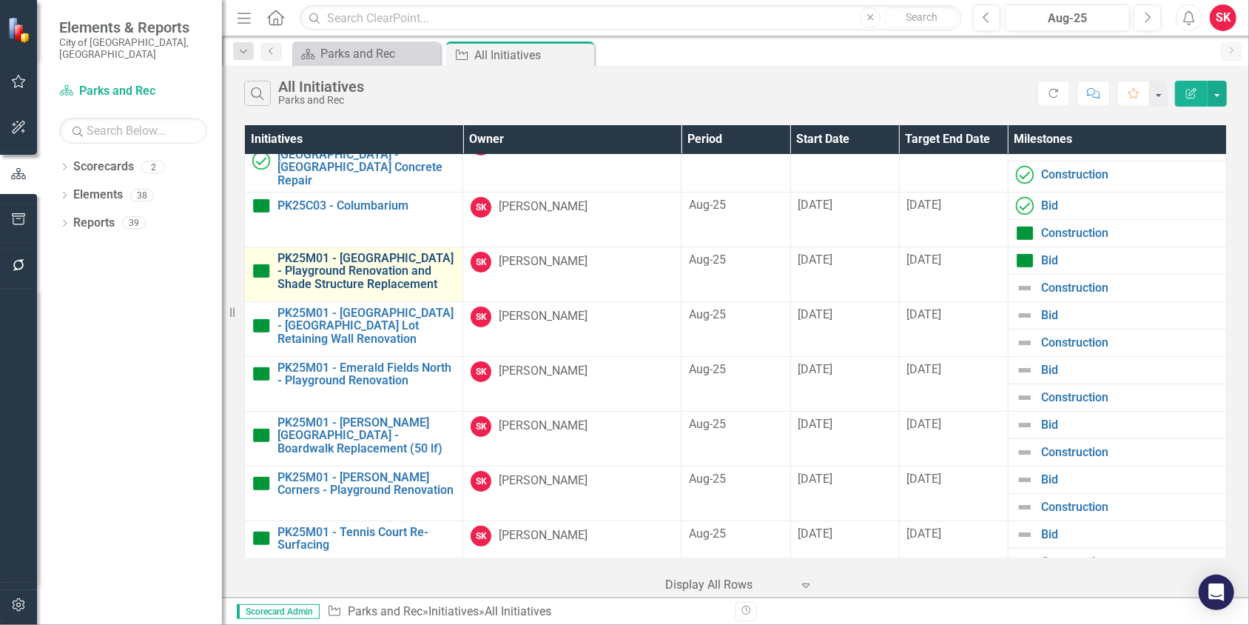
scroll to position [148, 0]
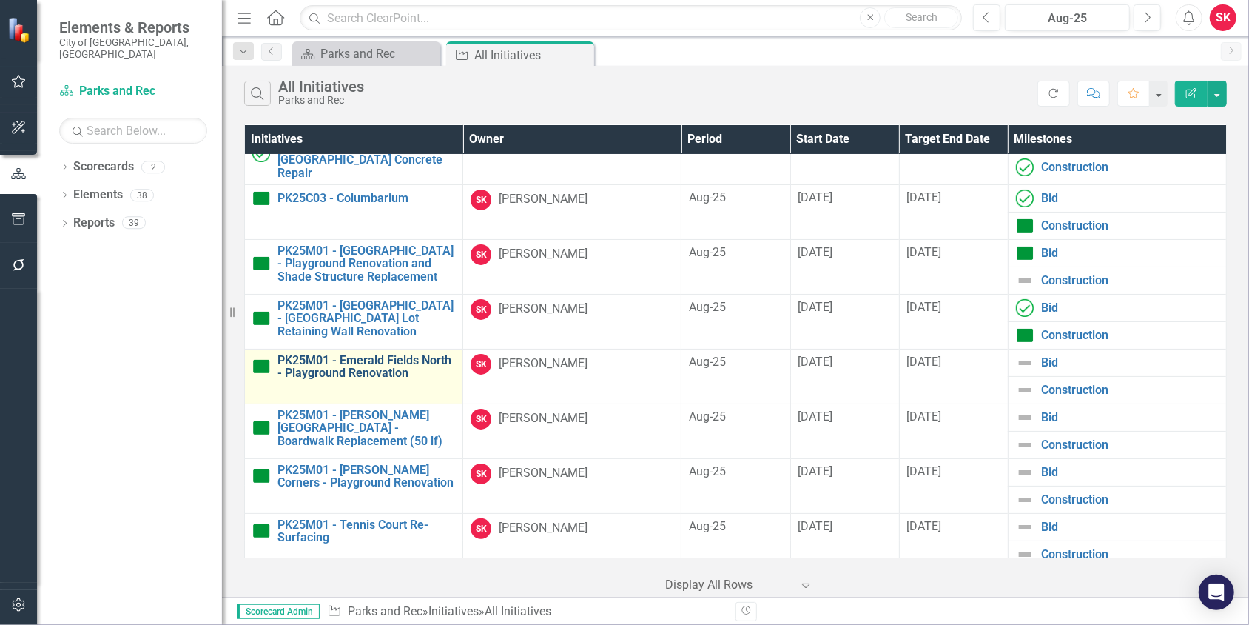
click at [360, 357] on link "PK25M01 - Emerald Fields North - Playground Renovation" at bounding box center [366, 367] width 178 height 26
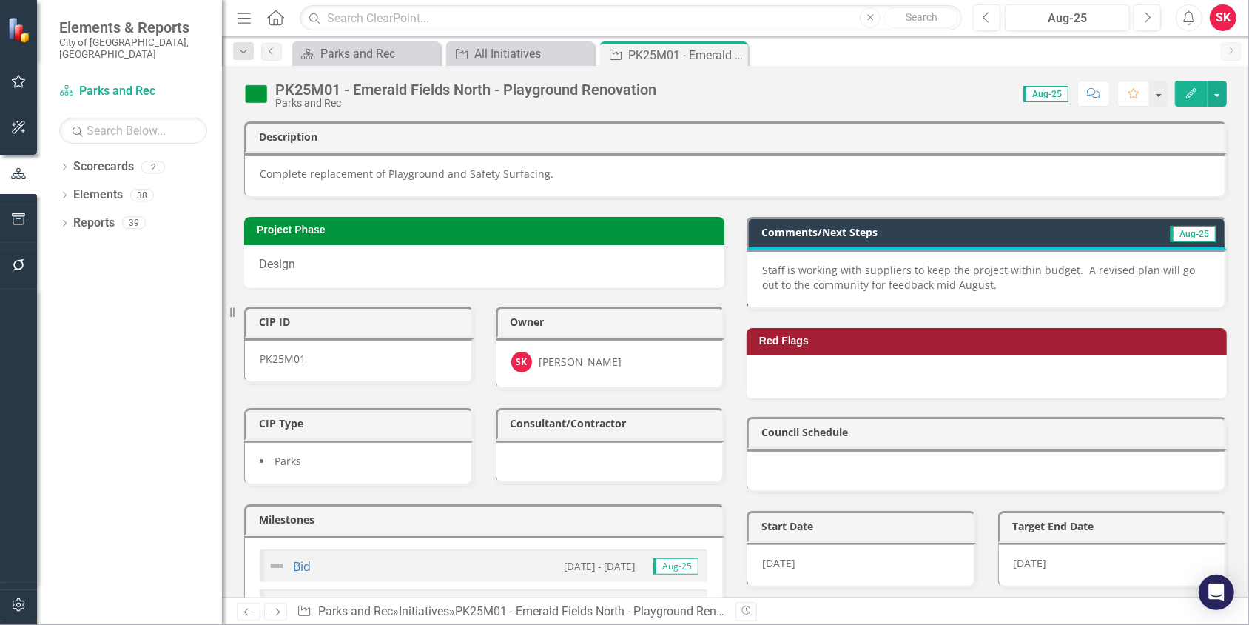
scroll to position [73, 0]
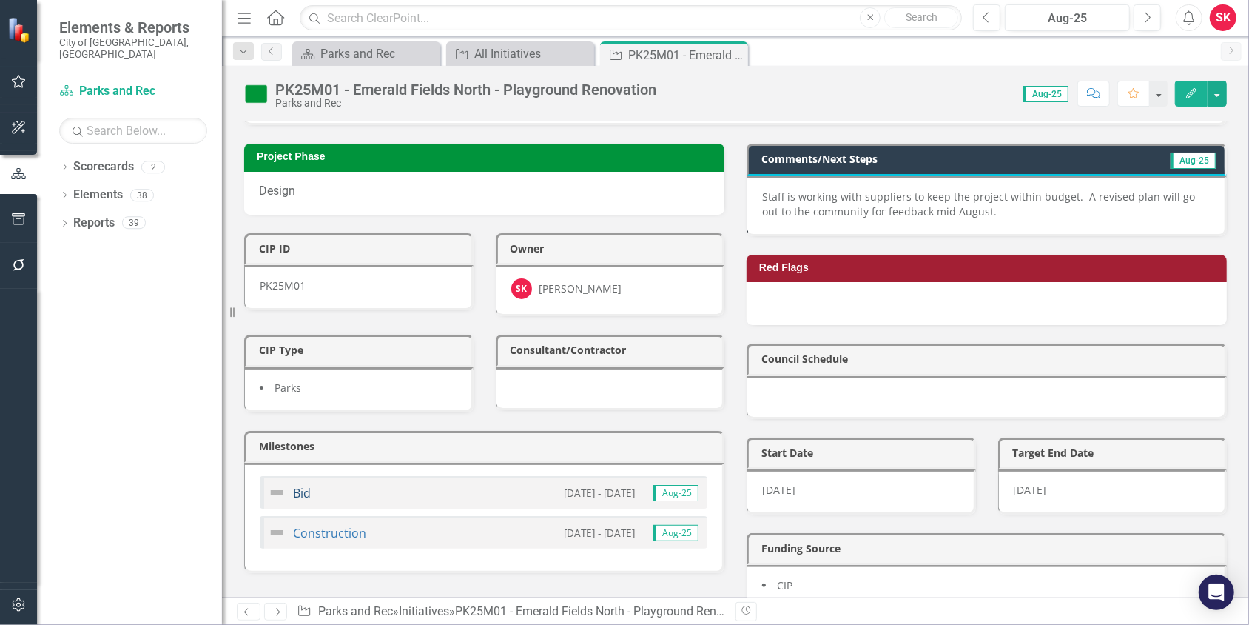
click at [295, 485] on link "Bid" at bounding box center [302, 493] width 18 height 16
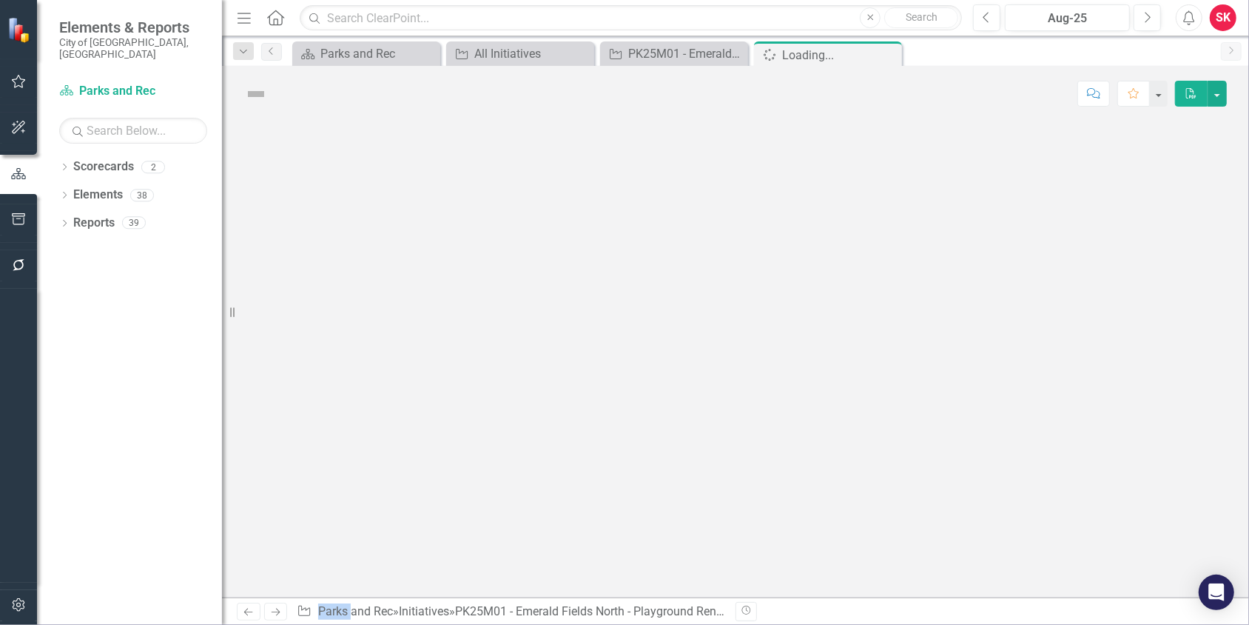
click at [295, 477] on div at bounding box center [735, 359] width 1027 height 476
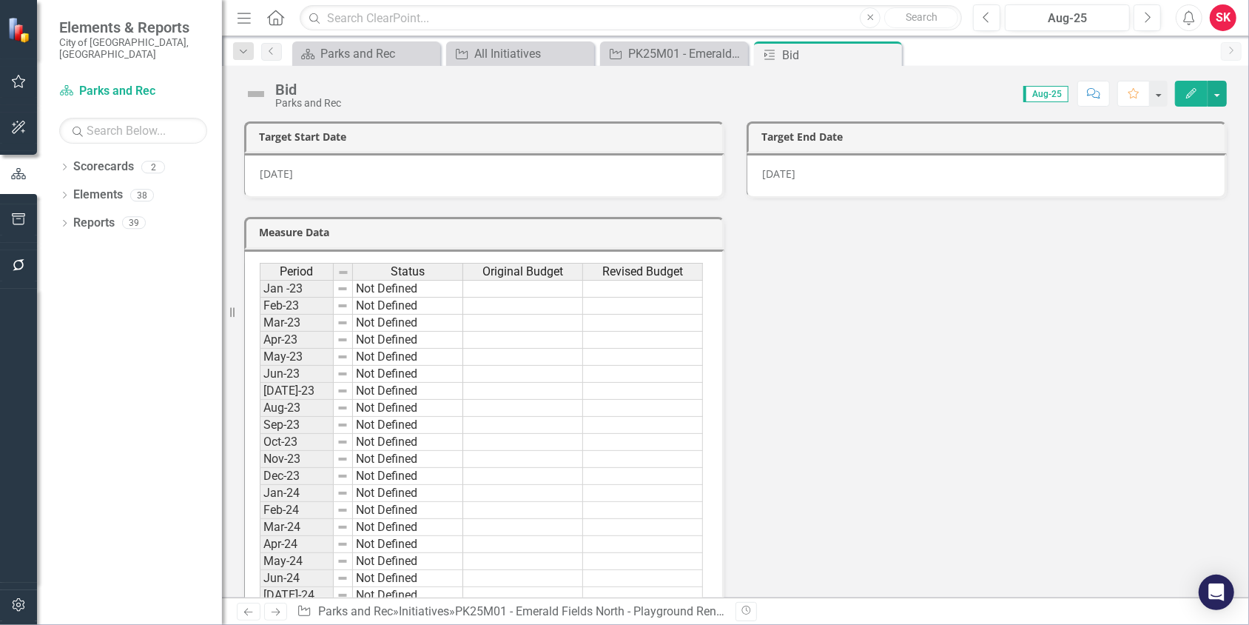
click at [245, 95] on img at bounding box center [256, 94] width 24 height 24
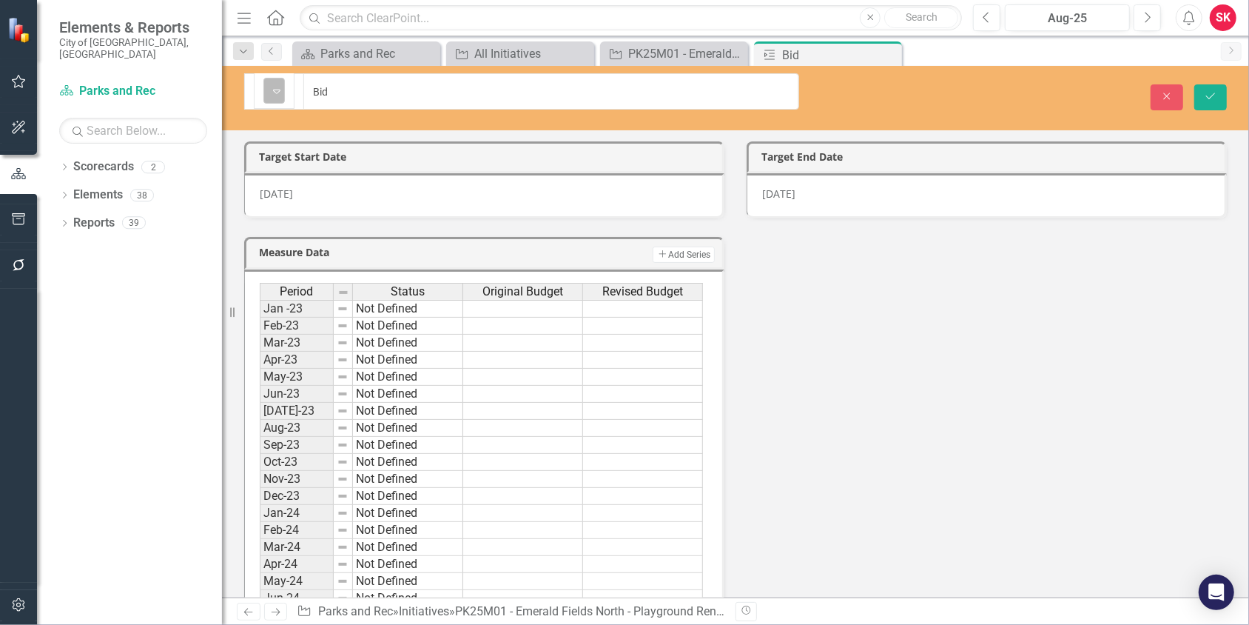
click at [277, 90] on icon at bounding box center [276, 92] width 7 height 4
click at [1197, 87] on button "Save" at bounding box center [1210, 97] width 33 height 26
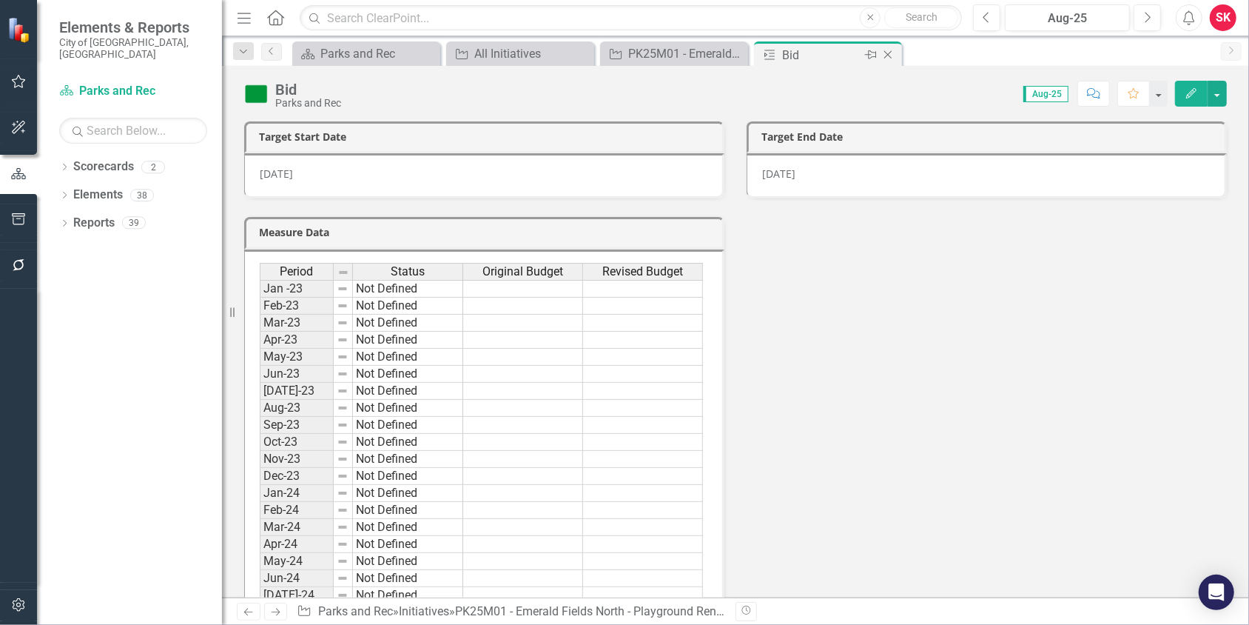
click at [888, 54] on icon "Close" at bounding box center [888, 55] width 15 height 12
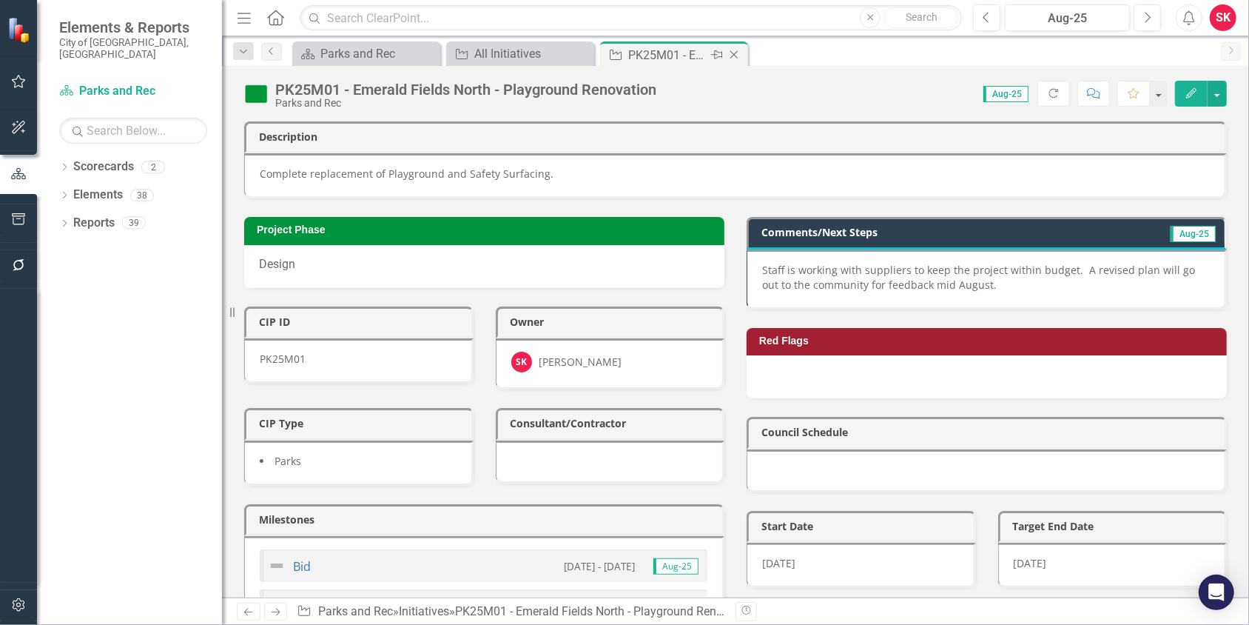
click at [736, 56] on icon "Close" at bounding box center [734, 55] width 15 height 12
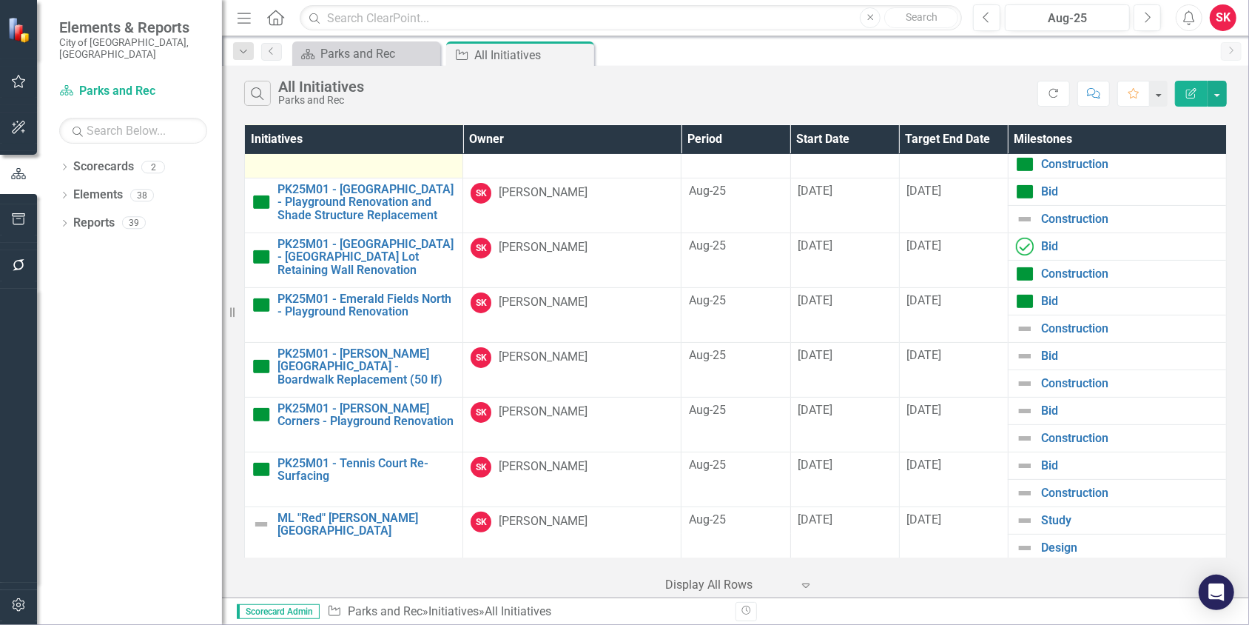
scroll to position [221, 0]
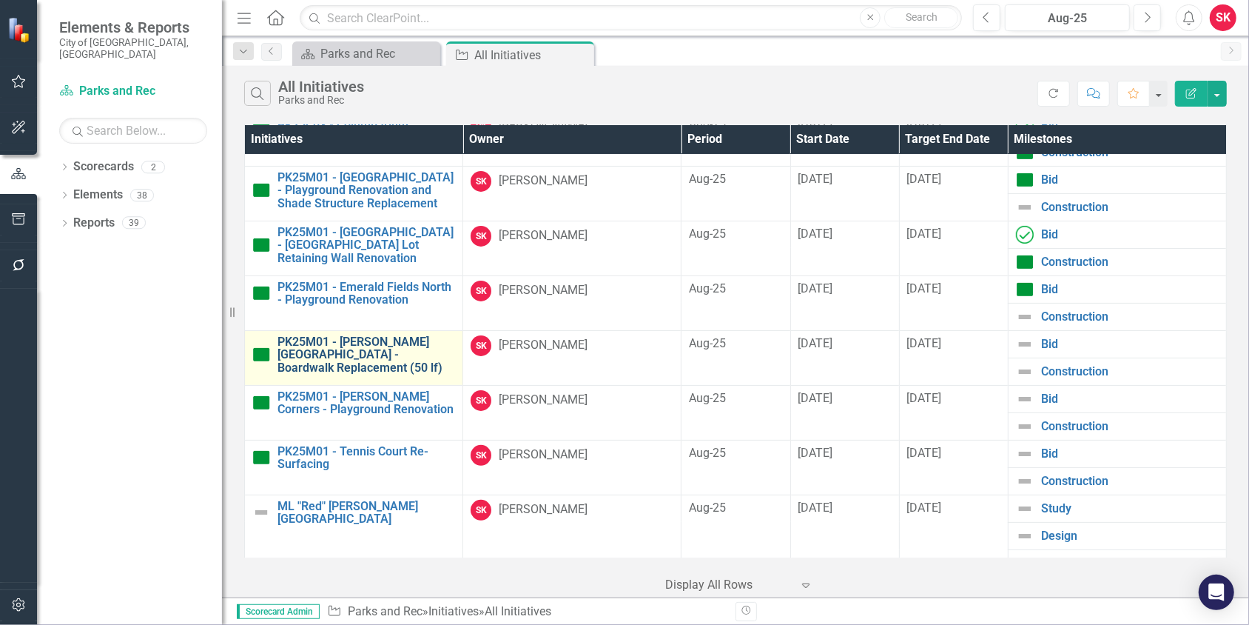
click at [356, 337] on link "PK25M01 - [PERSON_NAME][GEOGRAPHIC_DATA] - Boardwalk Replacement (50 lf)" at bounding box center [366, 354] width 178 height 39
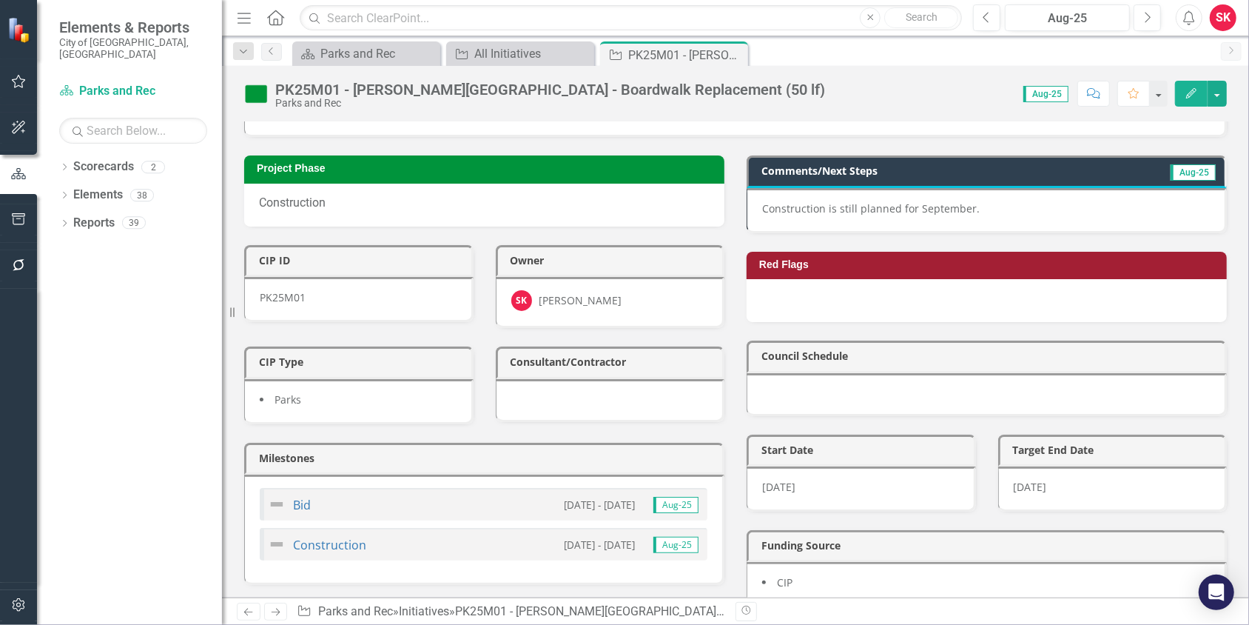
scroll to position [73, 0]
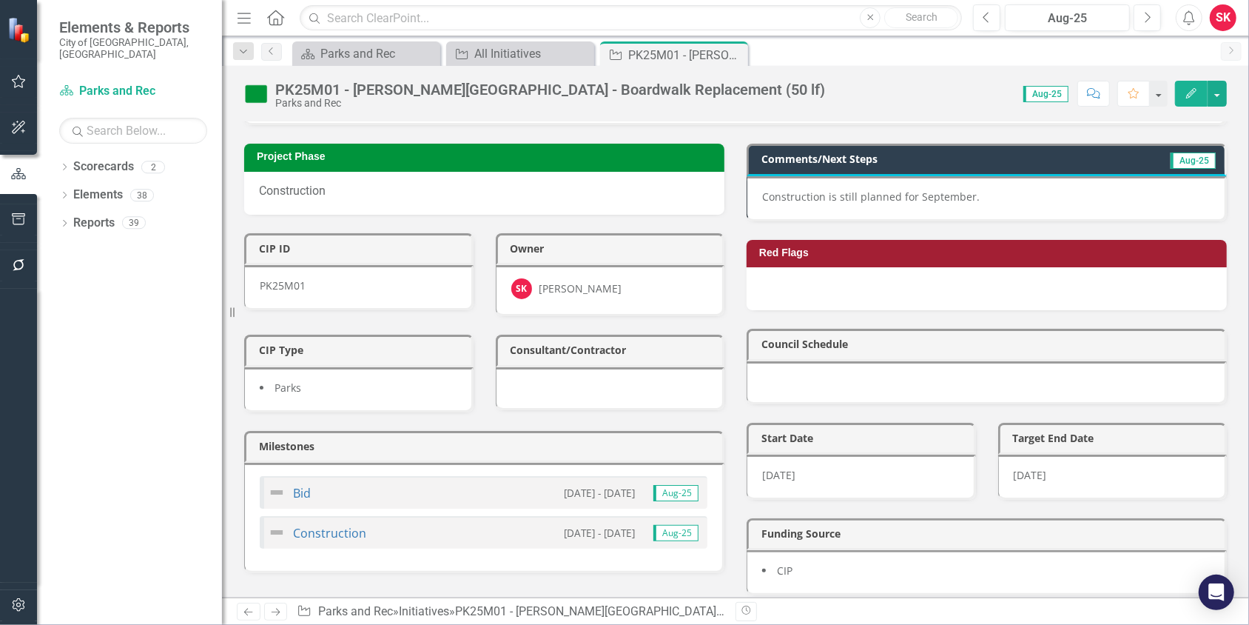
click at [277, 483] on img at bounding box center [277, 492] width 18 height 18
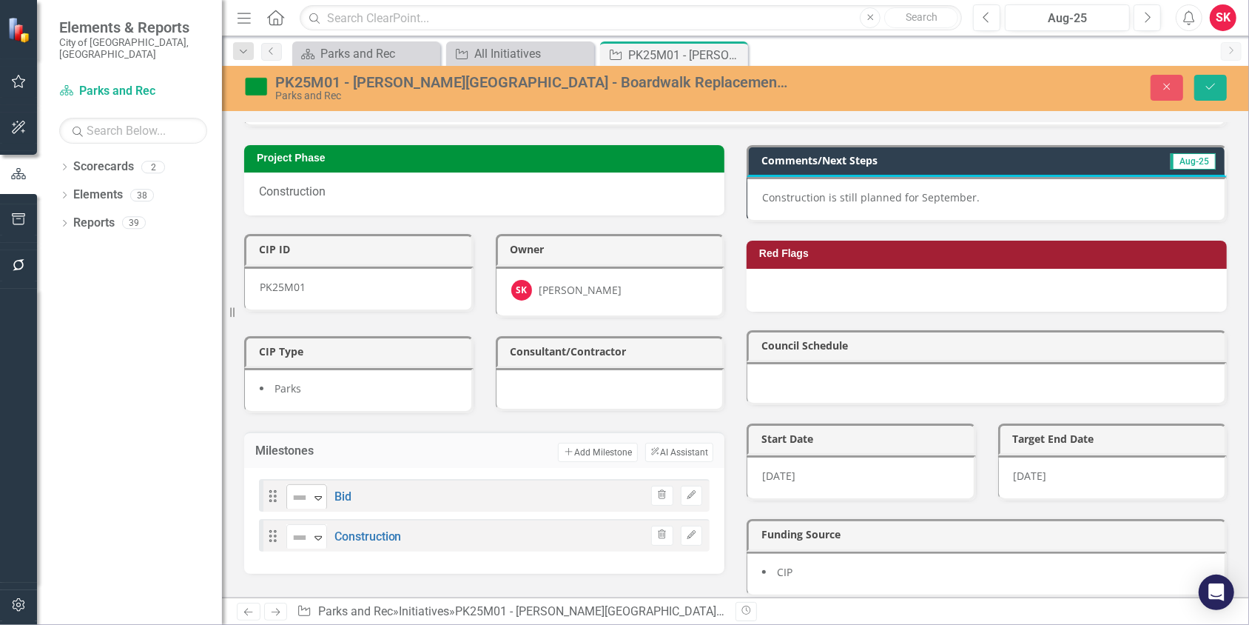
click at [319, 491] on icon "Expand" at bounding box center [318, 497] width 15 height 12
click at [1213, 79] on button "Save" at bounding box center [1210, 88] width 33 height 26
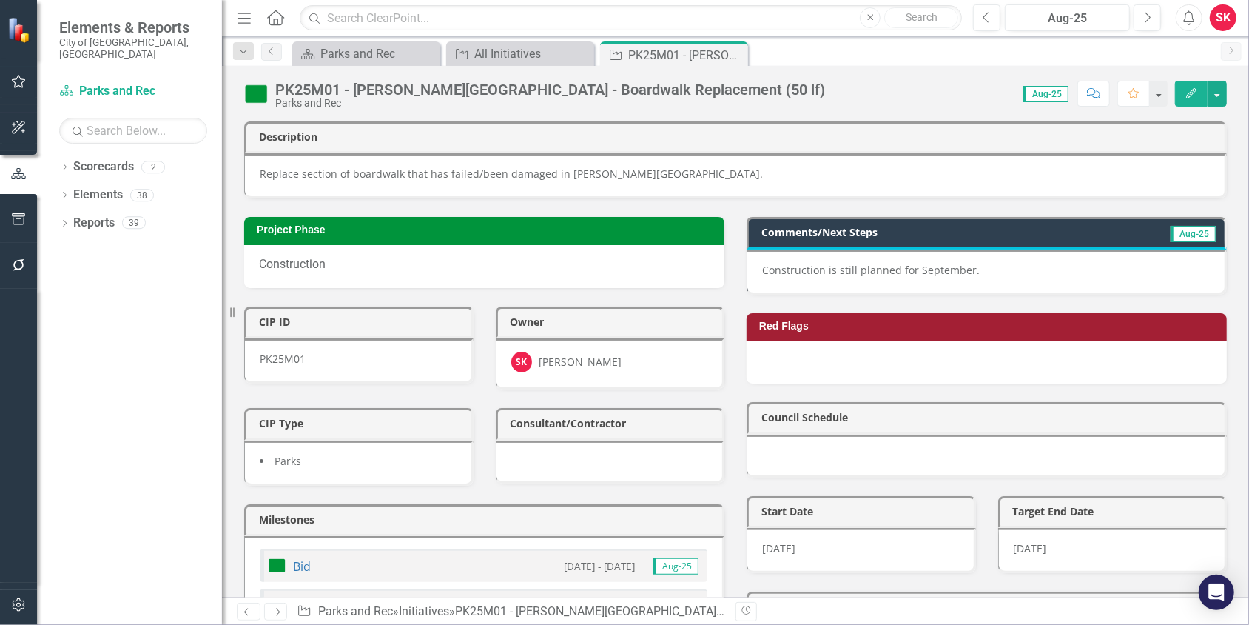
click at [279, 556] on img at bounding box center [277, 565] width 18 height 18
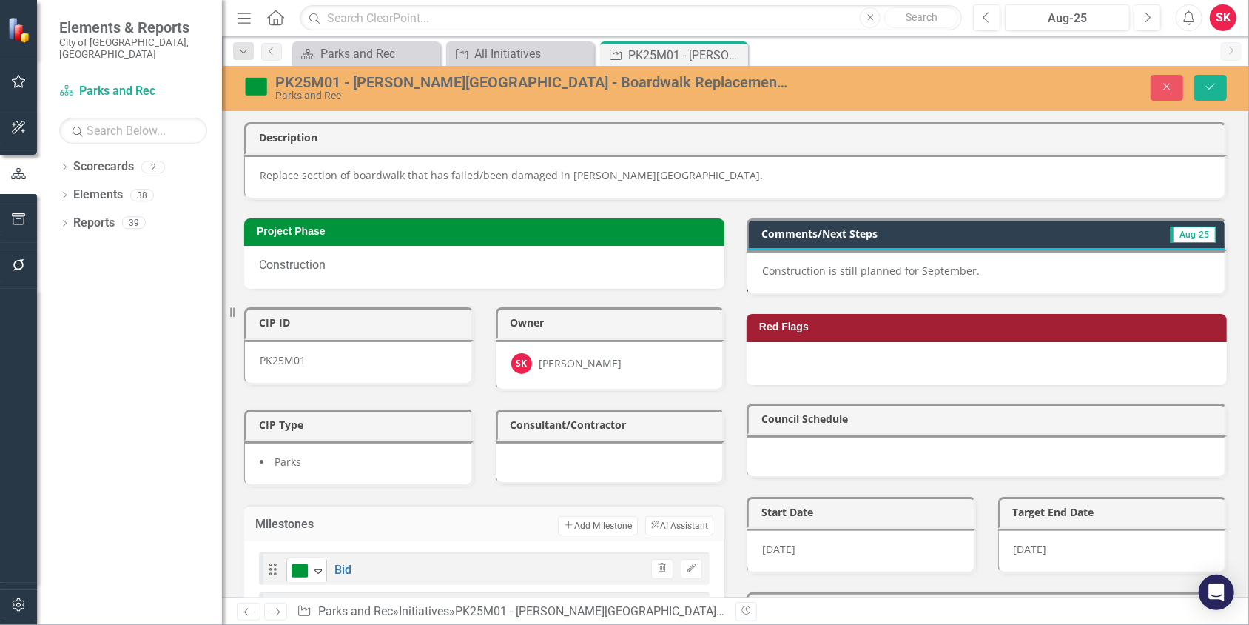
click at [323, 565] on icon "Expand" at bounding box center [318, 571] width 15 height 12
click at [315, 598] on div "Expand" at bounding box center [318, 610] width 15 height 24
click at [1206, 90] on icon "Save" at bounding box center [1210, 86] width 13 height 10
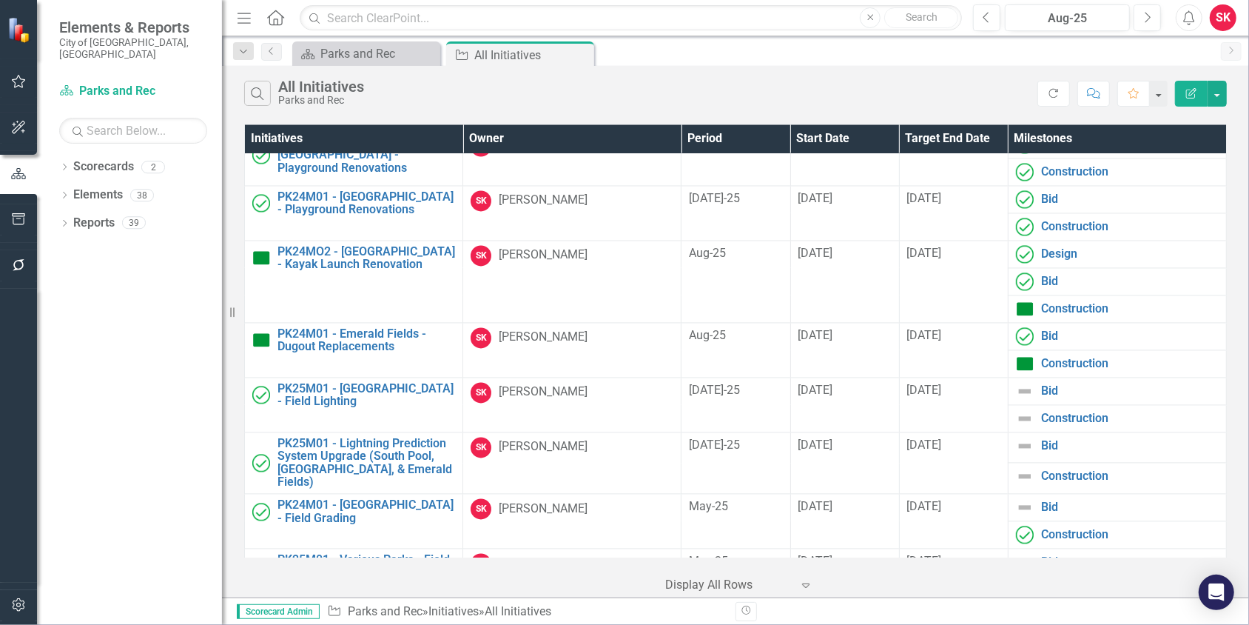
scroll to position [2220, 0]
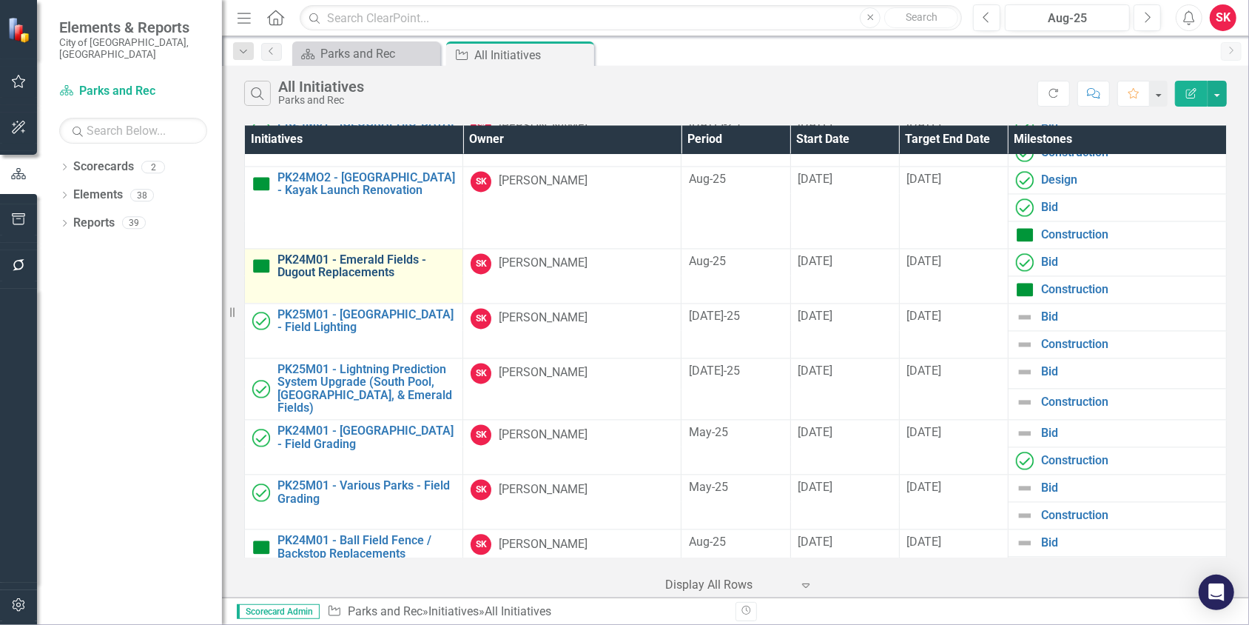
click at [355, 257] on link "PK24M01 - Emerald Fields - Dugout Replacements" at bounding box center [366, 266] width 178 height 26
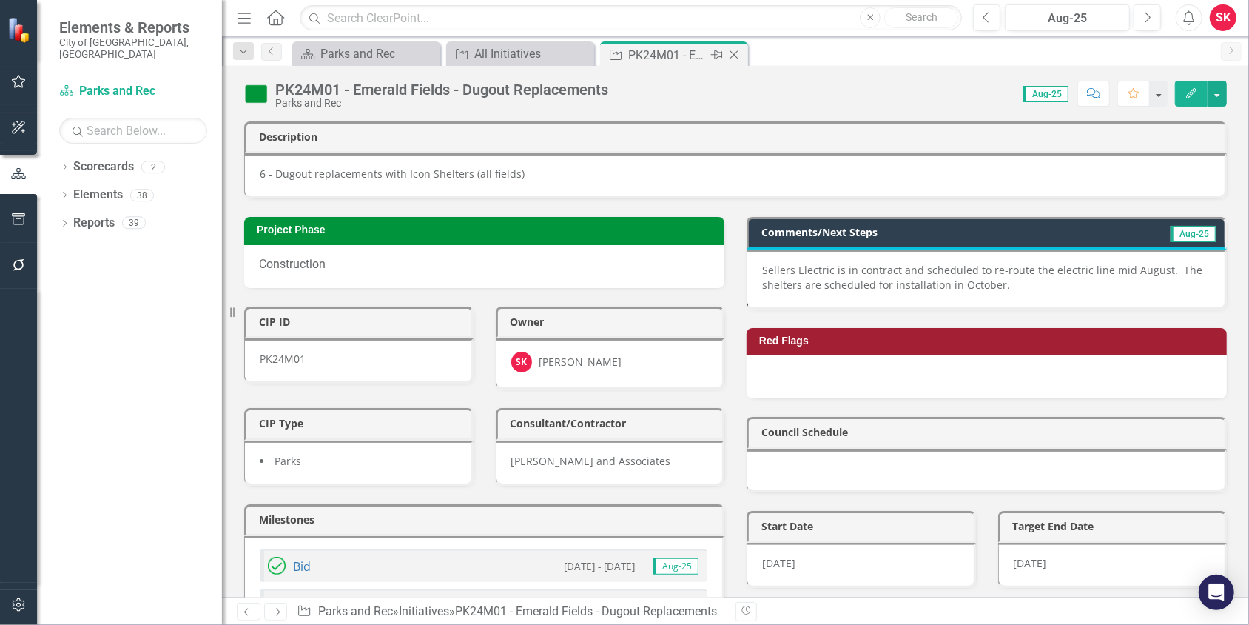
click at [737, 59] on icon "Close" at bounding box center [734, 55] width 15 height 12
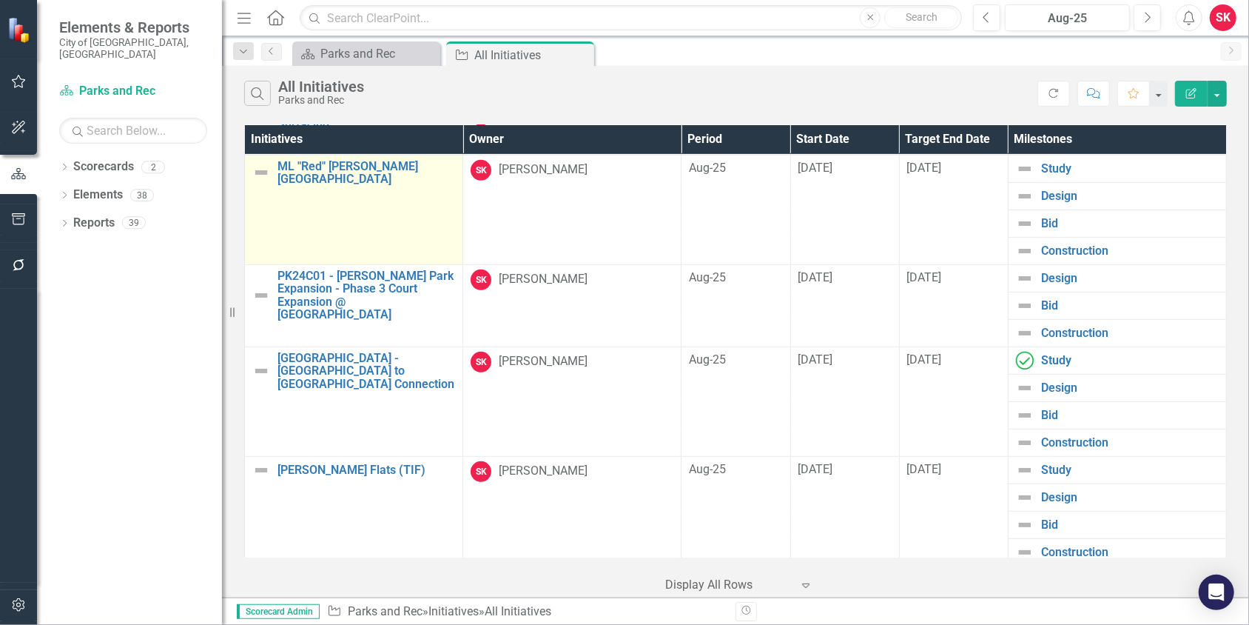
scroll to position [2224, 0]
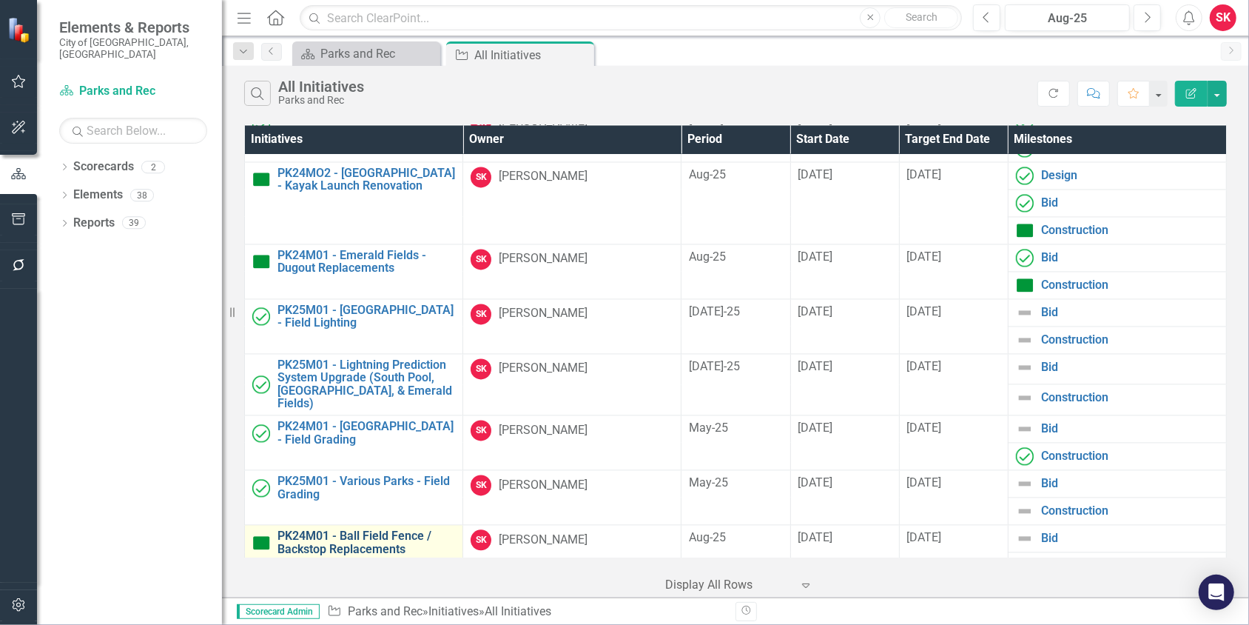
click at [369, 531] on link "PK24M01 - Ball Field Fence / Backstop Replacements" at bounding box center [366, 542] width 178 height 26
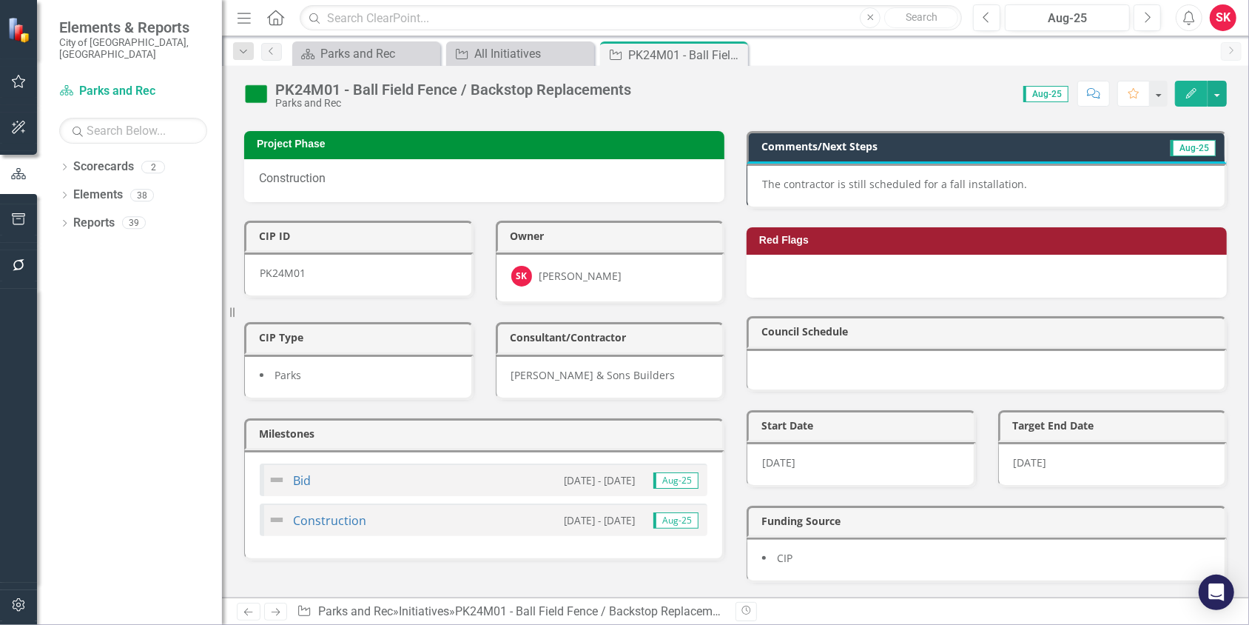
scroll to position [73, 0]
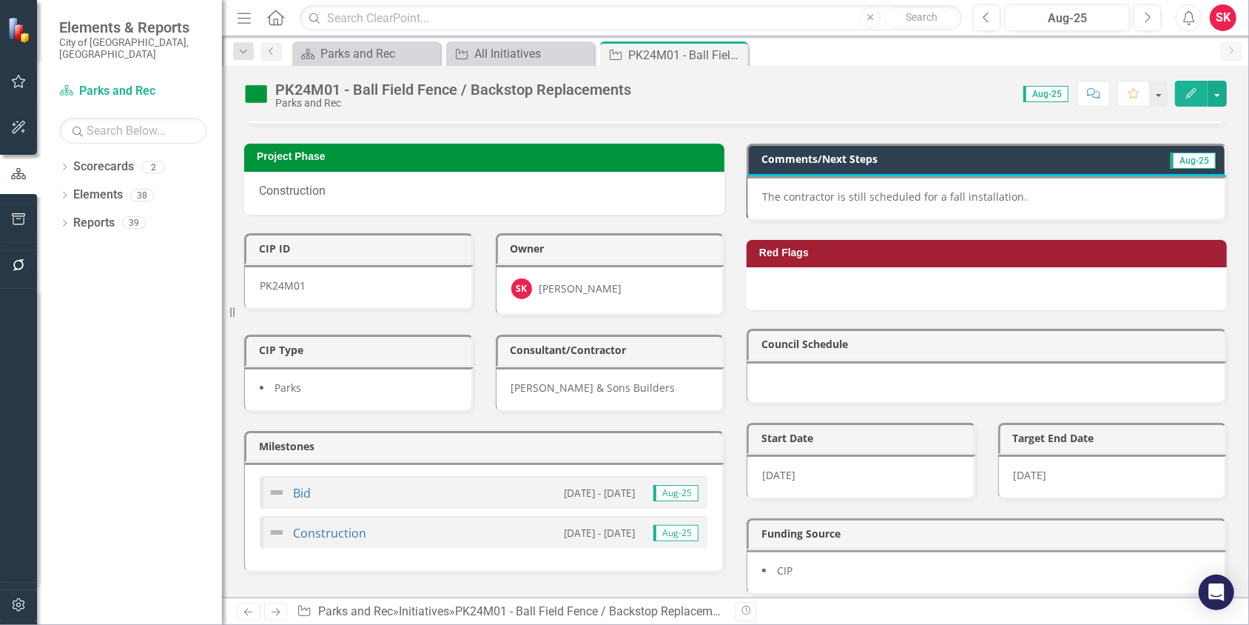
click at [274, 483] on img at bounding box center [277, 492] width 18 height 18
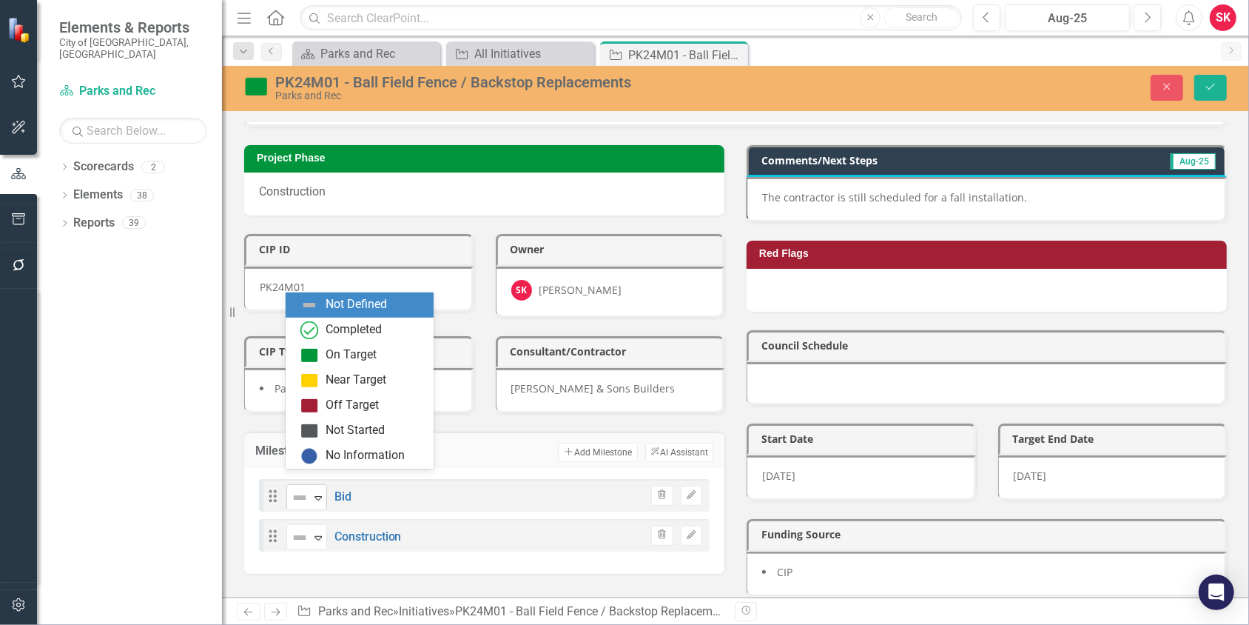
click at [315, 496] on icon at bounding box center [317, 498] width 7 height 4
click at [320, 333] on div "Completed" at bounding box center [362, 330] width 124 height 18
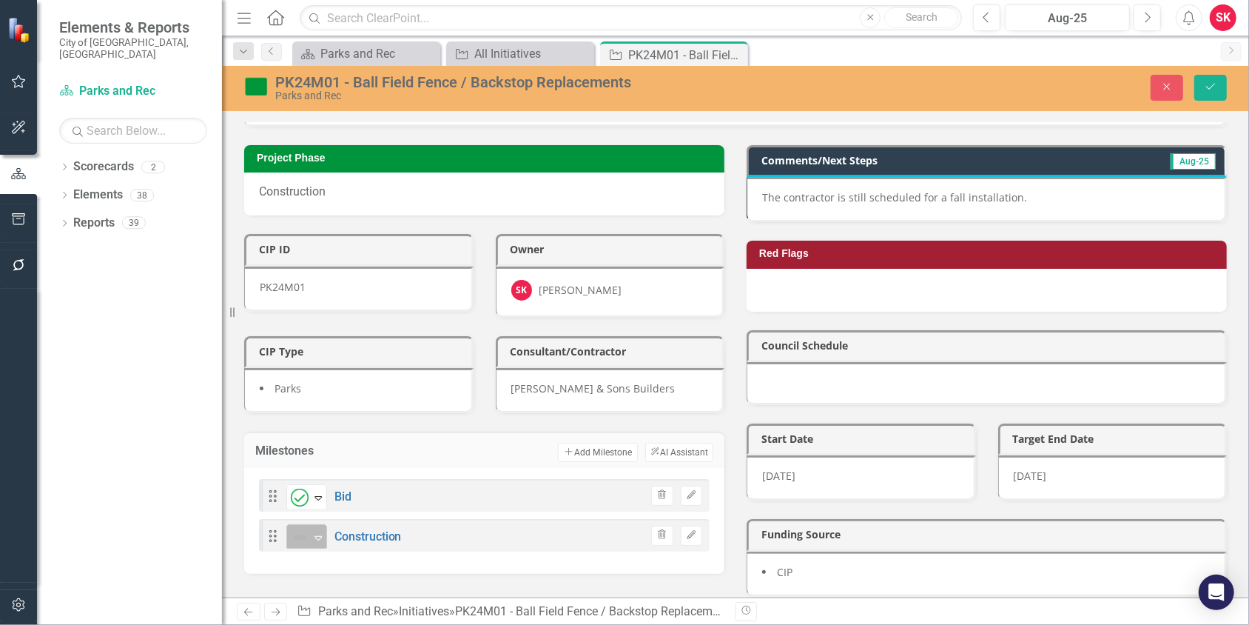
click at [315, 531] on icon "Expand" at bounding box center [318, 537] width 15 height 12
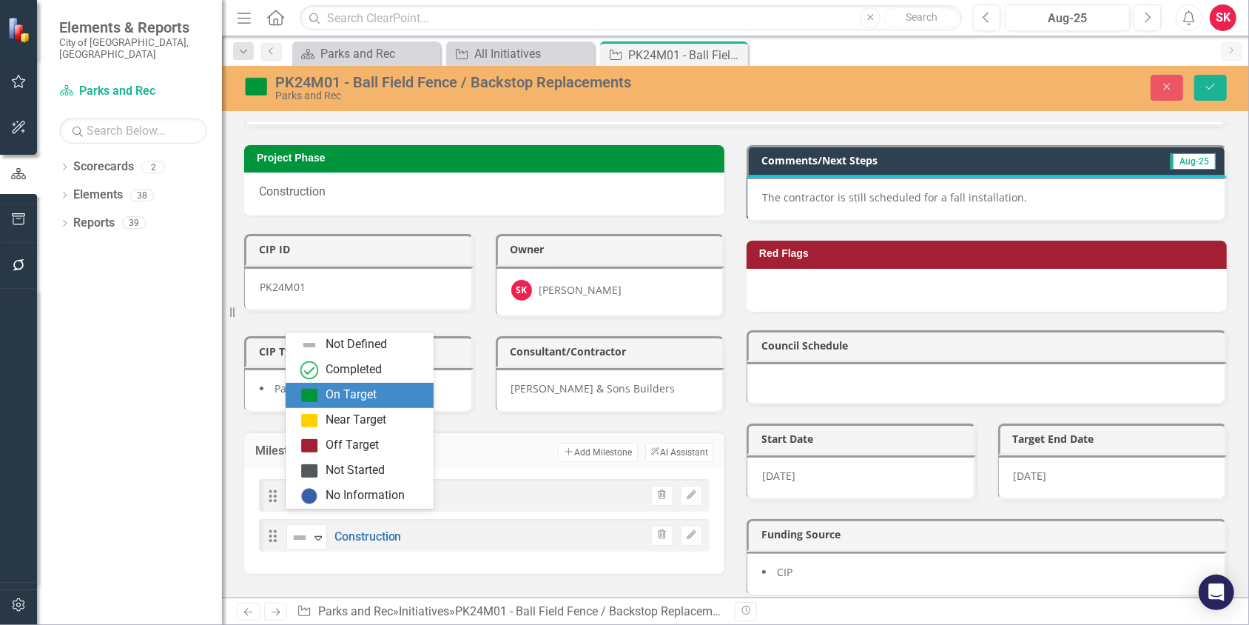
click at [318, 400] on div "On Target" at bounding box center [362, 395] width 124 height 18
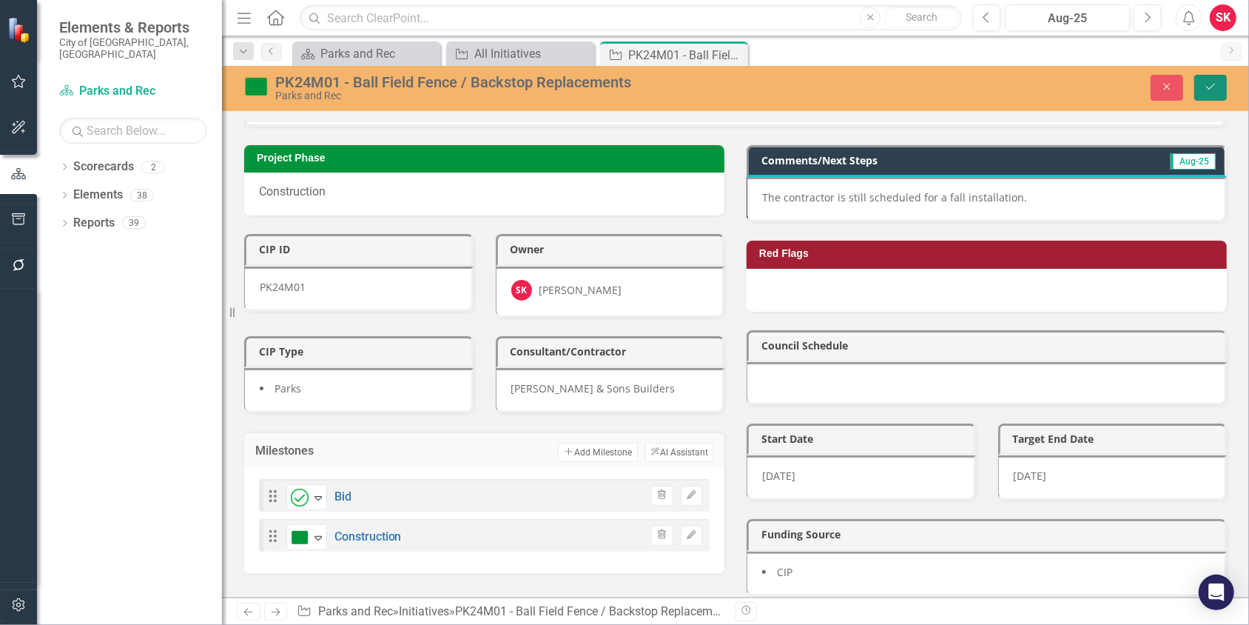
click at [1213, 86] on icon "submit" at bounding box center [1210, 87] width 9 height 6
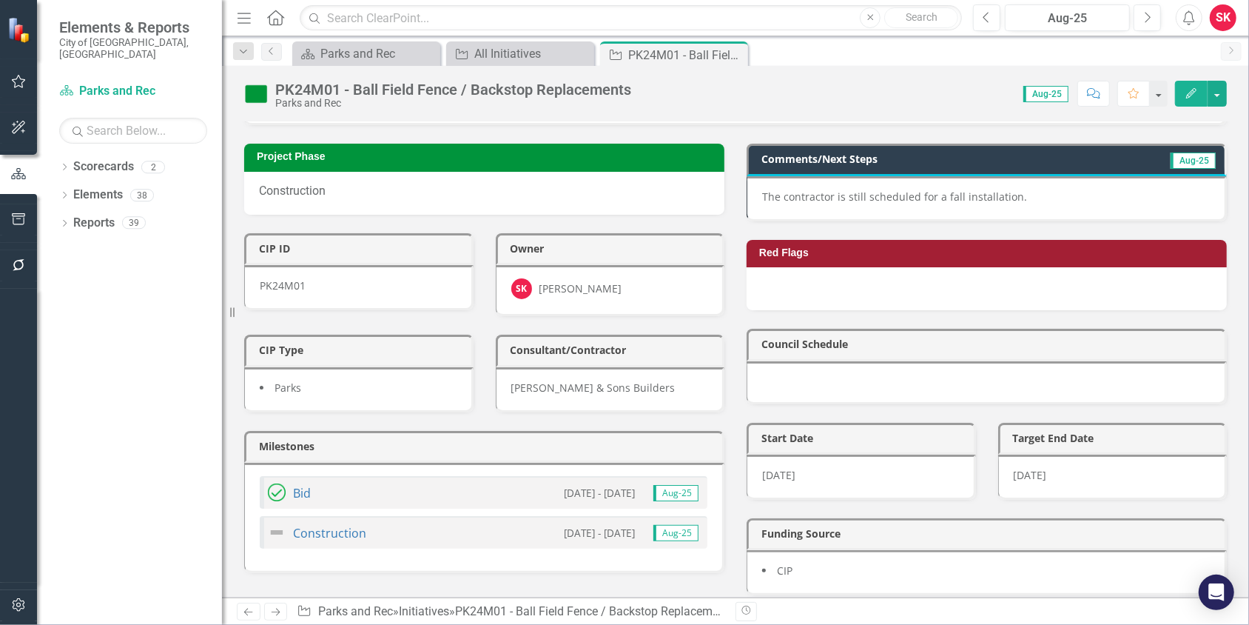
click at [271, 523] on img at bounding box center [277, 532] width 18 height 18
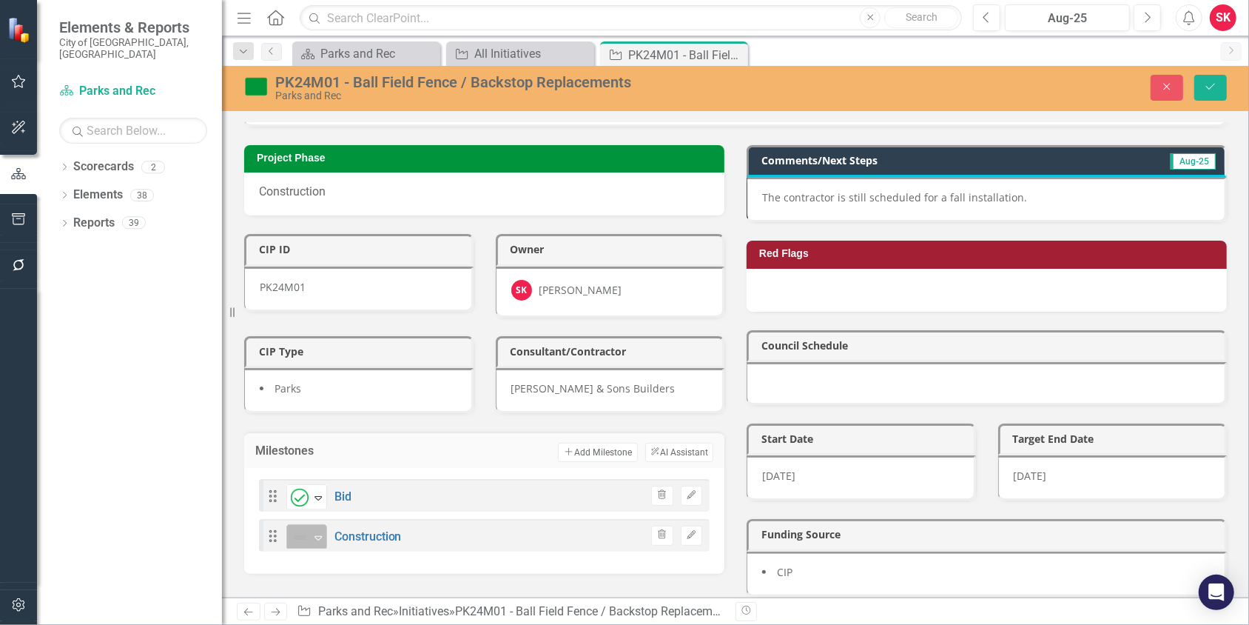
click at [316, 536] on icon at bounding box center [317, 538] width 7 height 4
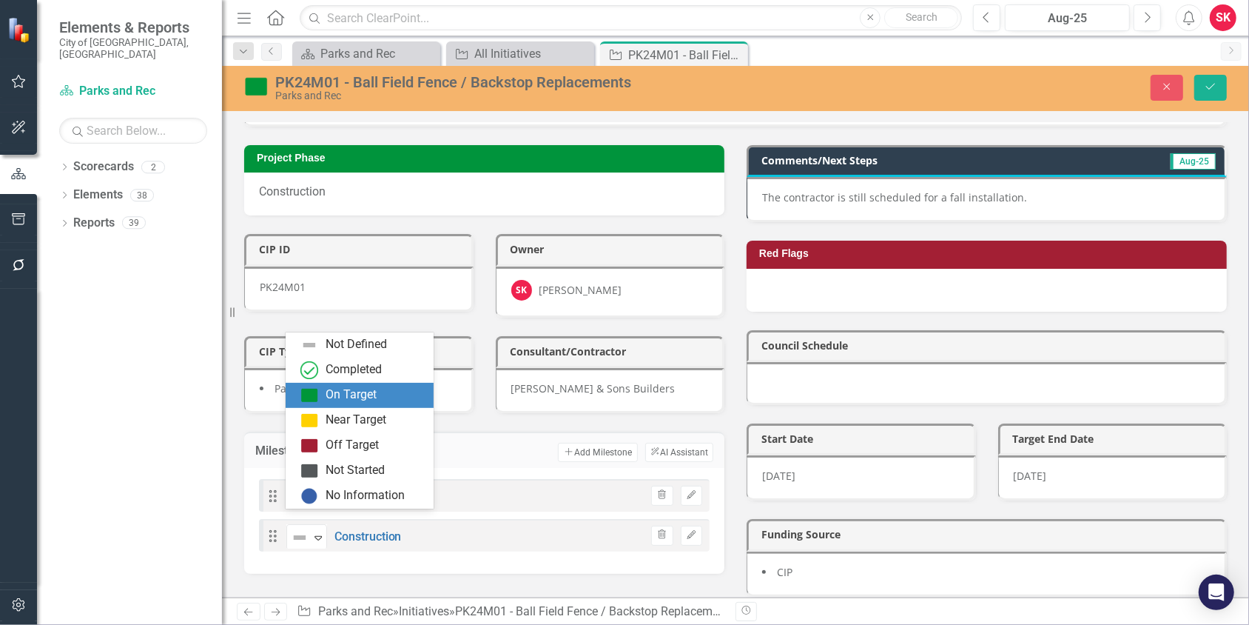
click at [334, 400] on div "On Target" at bounding box center [351, 394] width 51 height 17
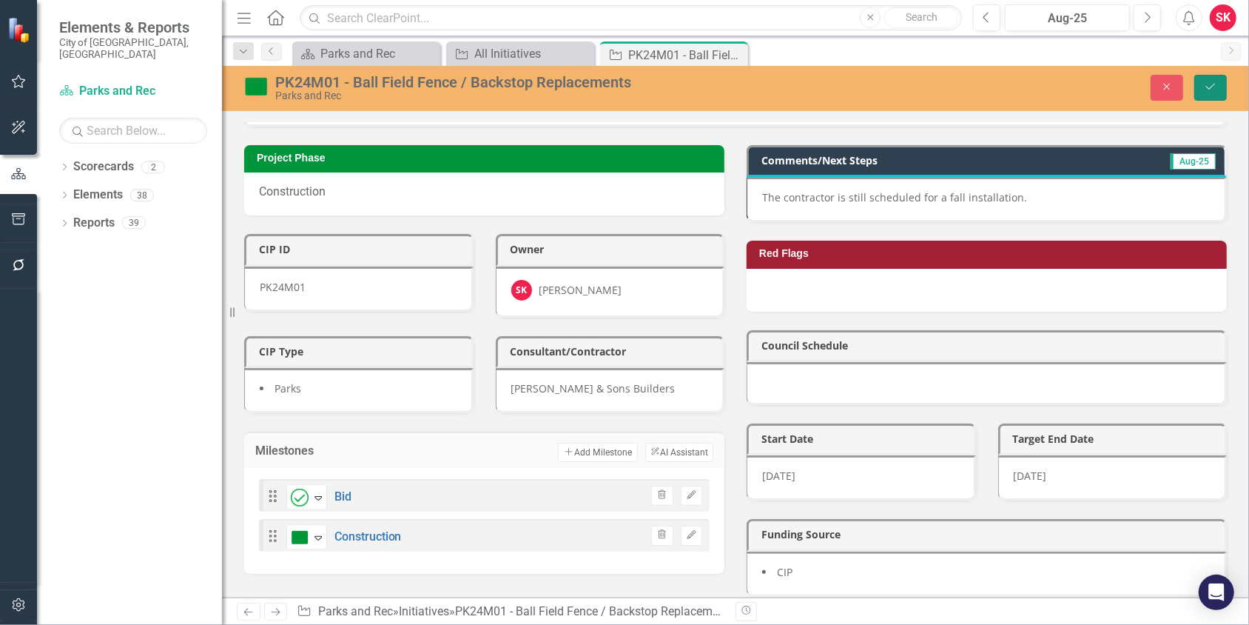
click at [1201, 86] on button "Save" at bounding box center [1210, 88] width 33 height 26
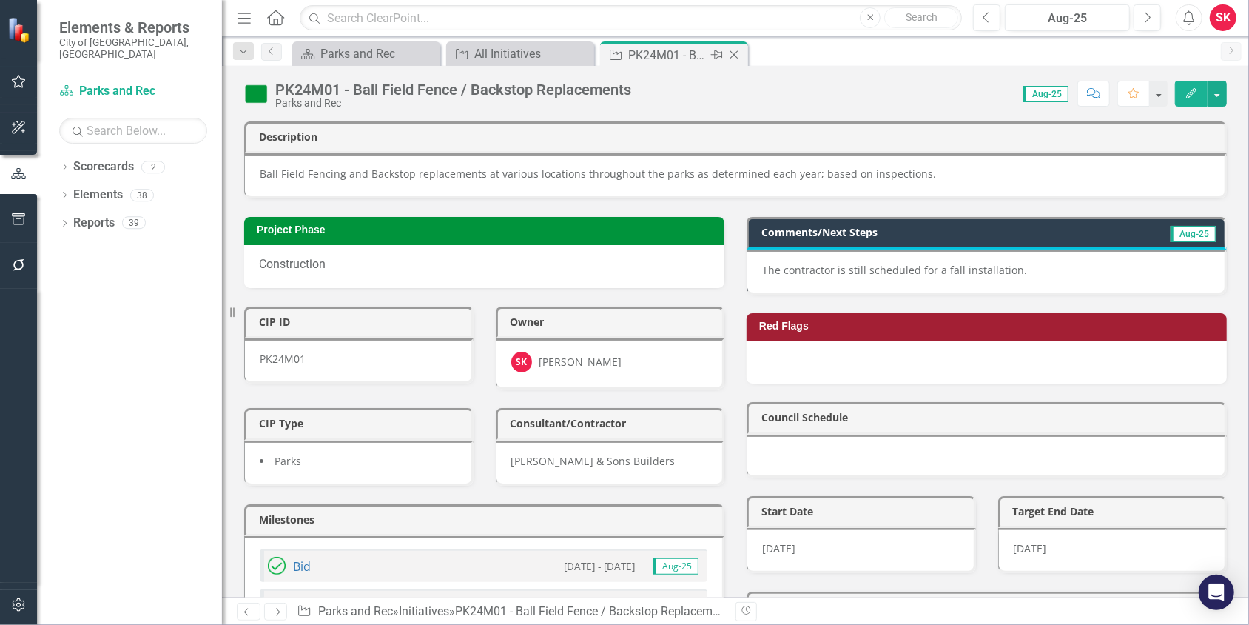
click at [735, 55] on icon at bounding box center [734, 55] width 8 height 8
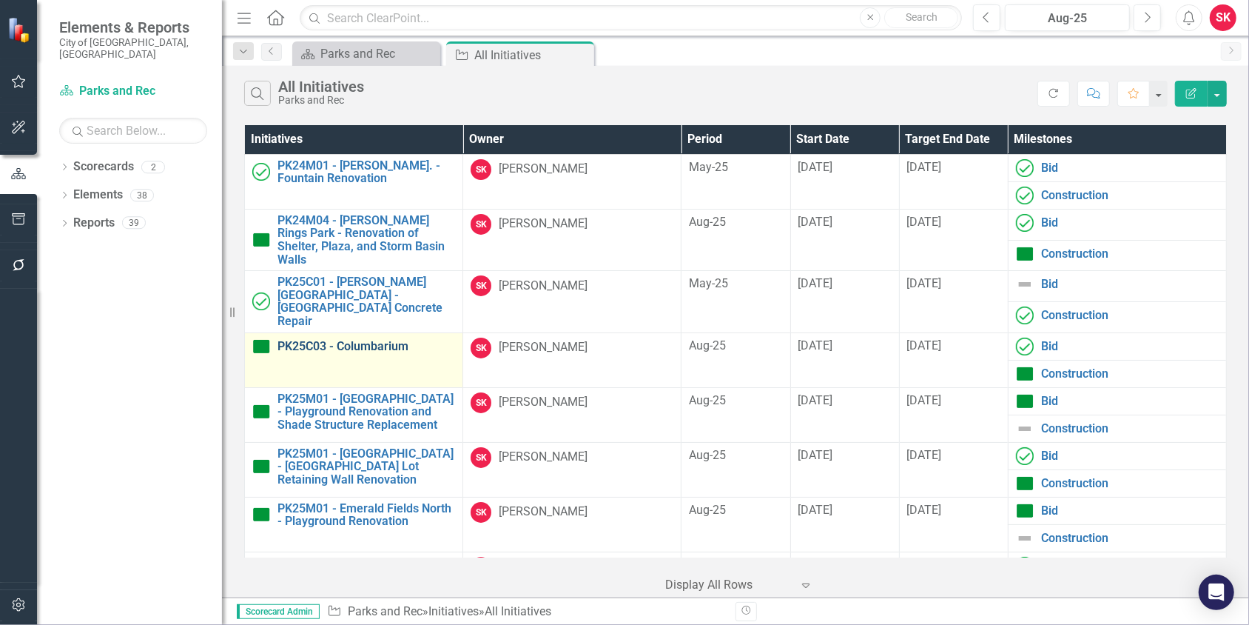
click at [336, 340] on link "PK25C03 - Columbarium" at bounding box center [366, 346] width 178 height 13
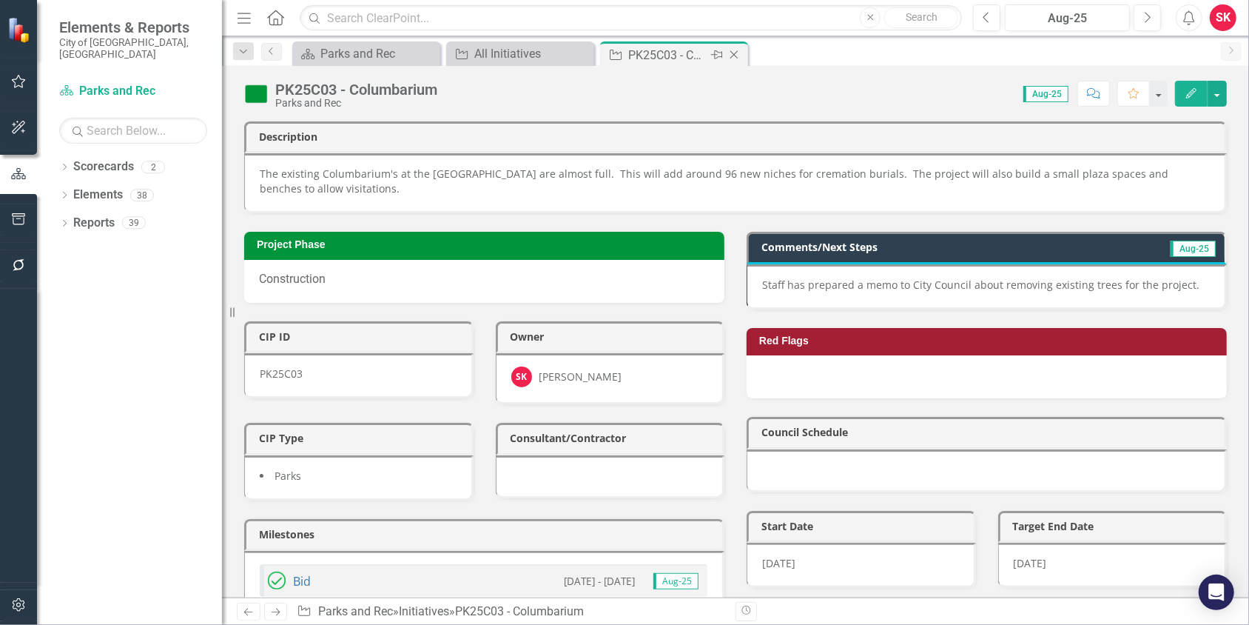
click at [739, 51] on icon "Close" at bounding box center [734, 55] width 15 height 12
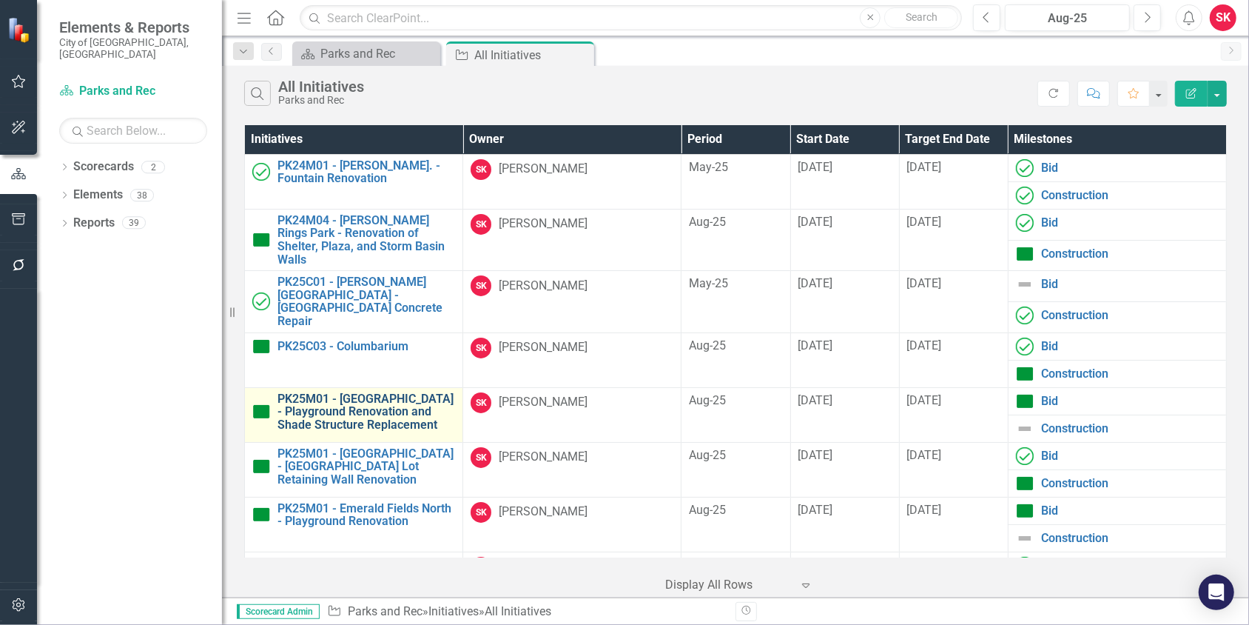
click at [351, 401] on link "PK25M01 - [GEOGRAPHIC_DATA] - Playground Renovation and Shade Structure Replace…" at bounding box center [366, 411] width 178 height 39
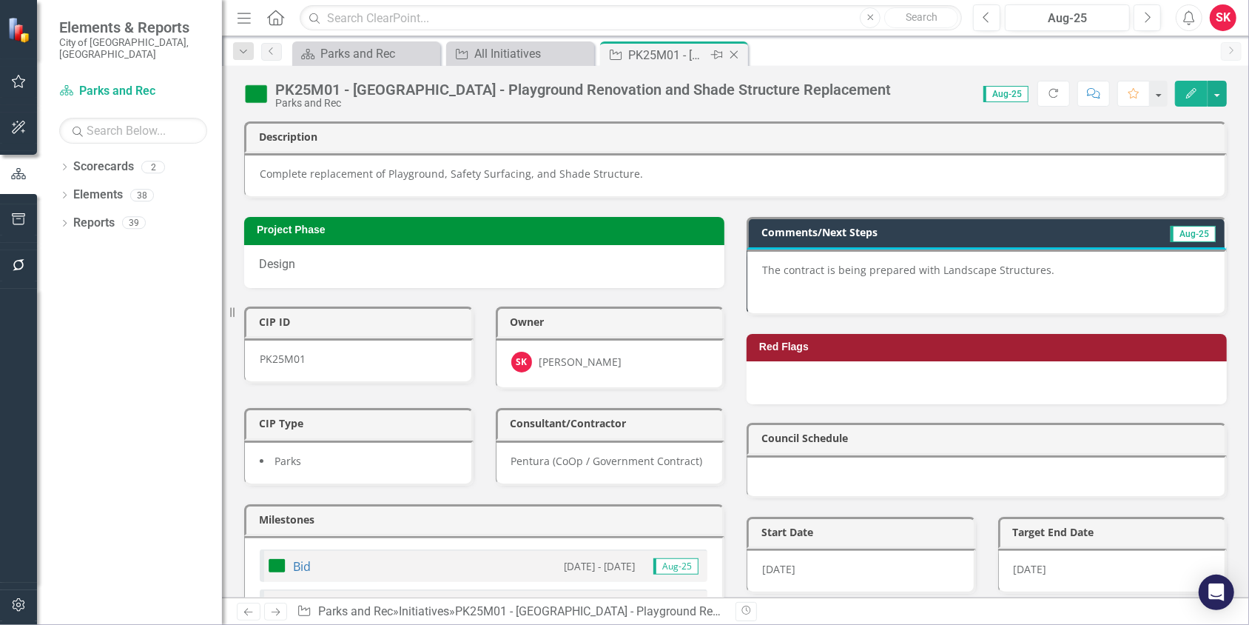
click at [729, 54] on icon "Close" at bounding box center [734, 55] width 15 height 12
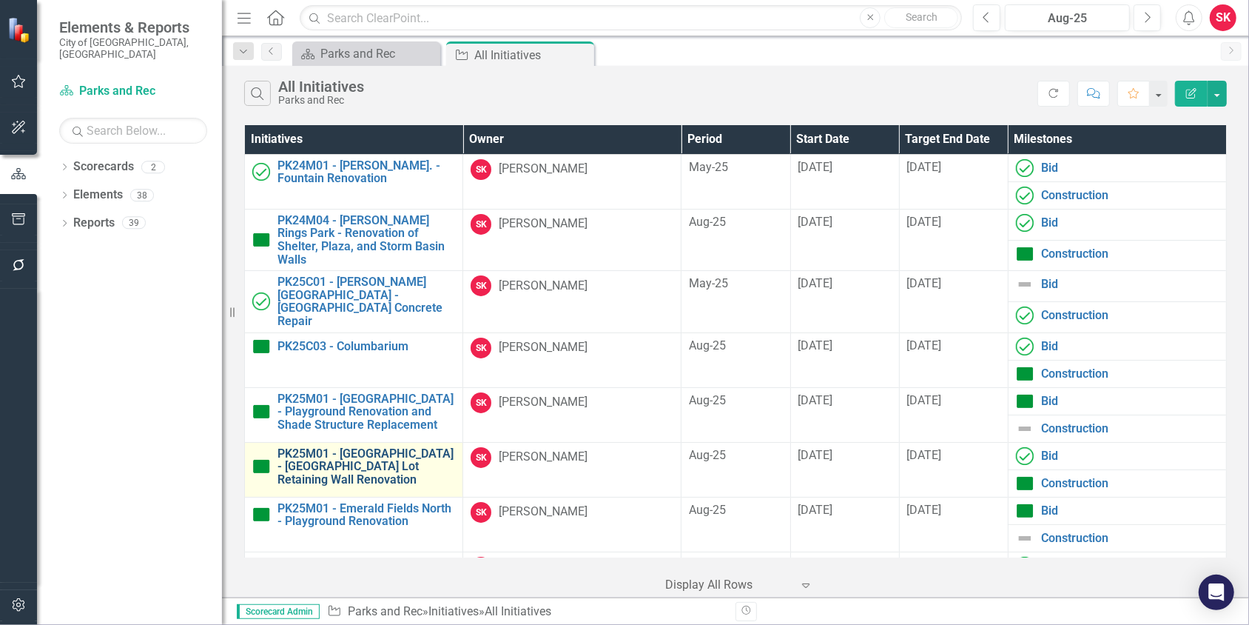
click at [318, 459] on link "PK25M01 - [GEOGRAPHIC_DATA] - [GEOGRAPHIC_DATA] Lot Retaining Wall Renovation" at bounding box center [366, 466] width 178 height 39
